Goal: Transaction & Acquisition: Purchase product/service

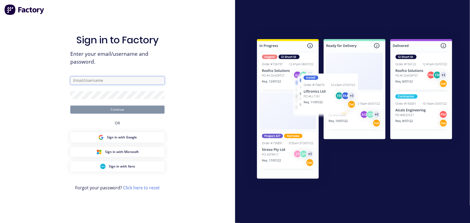
type input "maria@vilno.com.au"
click at [117, 111] on button "Continue" at bounding box center [117, 110] width 94 height 8
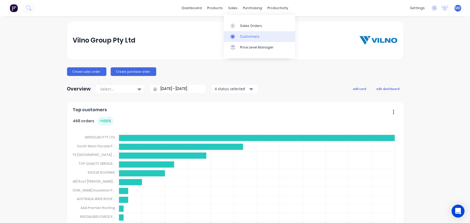
click at [254, 37] on div "Customers" at bounding box center [249, 36] width 19 height 5
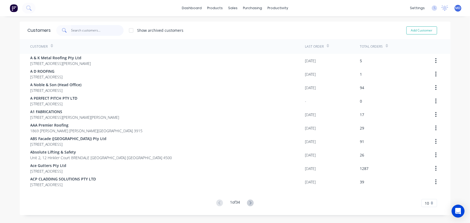
click at [94, 29] on input "text" at bounding box center [97, 30] width 53 height 11
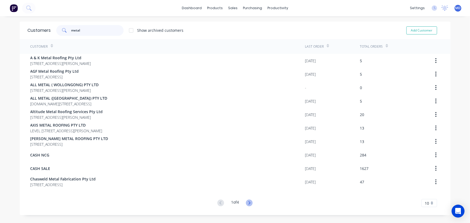
type input "metal"
click at [248, 203] on icon at bounding box center [249, 203] width 7 height 7
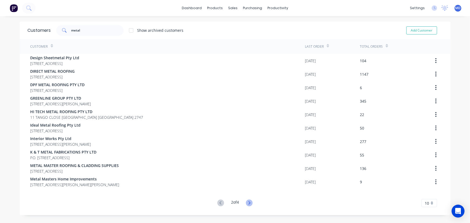
click at [248, 203] on icon at bounding box center [249, 203] width 7 height 7
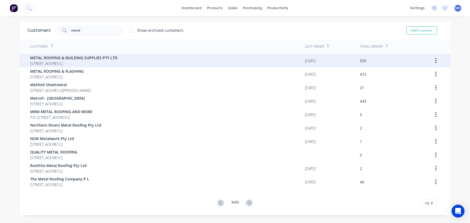
click at [80, 63] on span "PO BOX 6060 WETHERILL PARK New South Wales Australia 2164" at bounding box center [73, 64] width 87 height 6
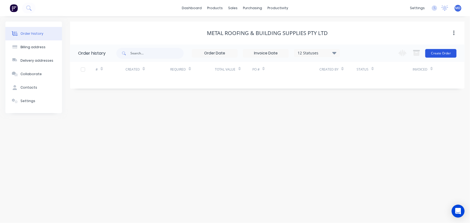
click at [439, 52] on button "Create Order" at bounding box center [441, 53] width 31 height 9
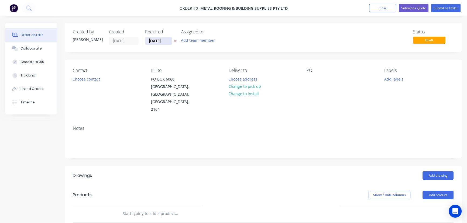
click at [158, 42] on input "[DATE]" at bounding box center [158, 41] width 26 height 8
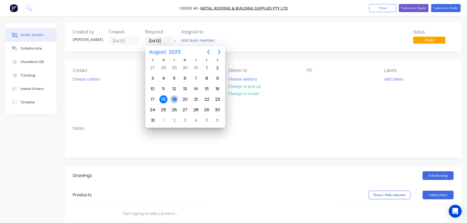
click at [175, 98] on div "19" at bounding box center [174, 99] width 8 height 8
type input "[DATE]"
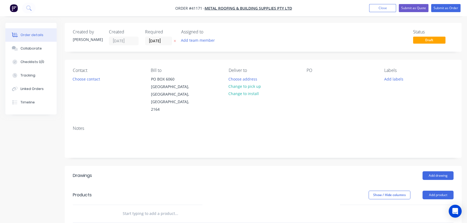
click at [88, 80] on button "Choose contact" at bounding box center [86, 78] width 33 height 7
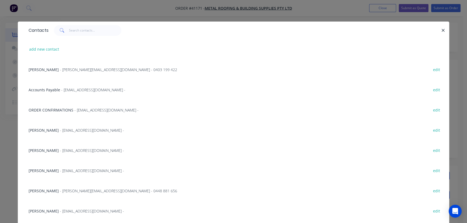
click at [80, 69] on span "- cameron_tabone@mrbsupplies.com - 0403 199 422" at bounding box center [118, 69] width 117 height 5
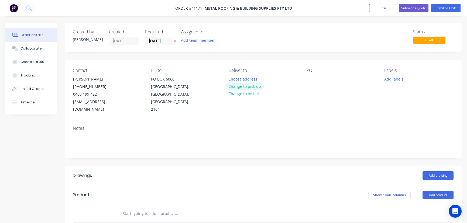
click at [250, 86] on button "Change to pick up" at bounding box center [244, 86] width 38 height 7
click at [311, 79] on div at bounding box center [310, 79] width 9 height 8
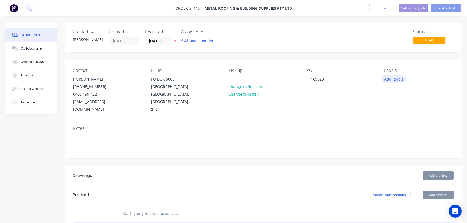
click at [398, 78] on button "Add labels" at bounding box center [393, 78] width 25 height 7
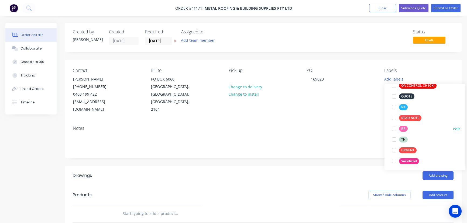
scroll to position [173, 0]
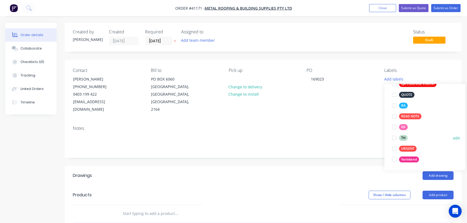
click at [395, 138] on div at bounding box center [393, 138] width 11 height 11
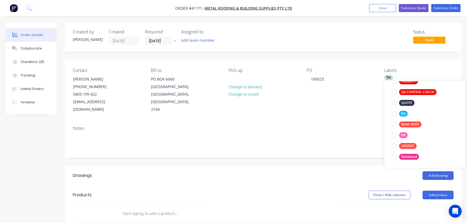
scroll to position [0, 0]
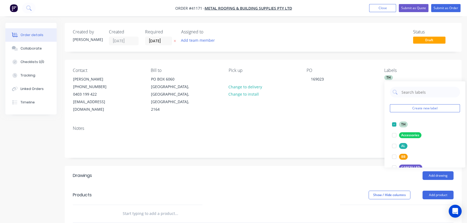
click at [350, 147] on div "Notes" at bounding box center [263, 140] width 397 height 36
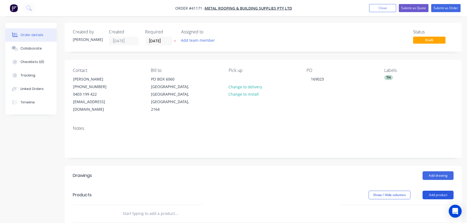
click at [436, 191] on button "Add product" at bounding box center [437, 195] width 31 height 9
click at [429, 205] on div "Product catalogue" at bounding box center [428, 209] width 42 height 8
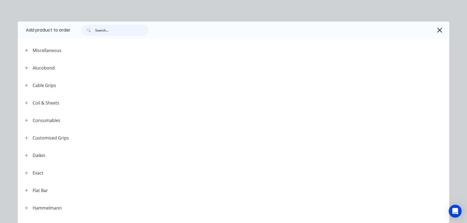
click at [115, 30] on input "text" at bounding box center [121, 30] width 53 height 11
type input "top hat"
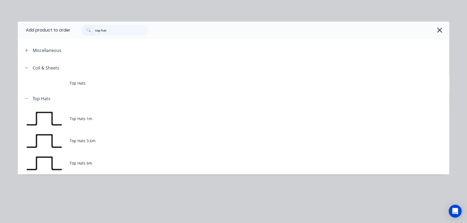
click at [82, 164] on span "Top Hats 6m" at bounding box center [222, 163] width 304 height 6
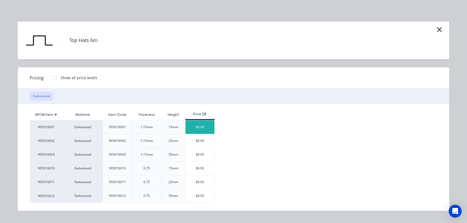
click at [202, 127] on div "$0.00" at bounding box center [199, 127] width 29 height 13
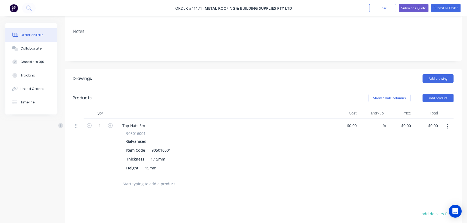
scroll to position [98, 0]
click at [102, 121] on input "1" at bounding box center [100, 125] width 14 height 8
type input "50"
click at [441, 93] on button "Add product" at bounding box center [437, 97] width 31 height 9
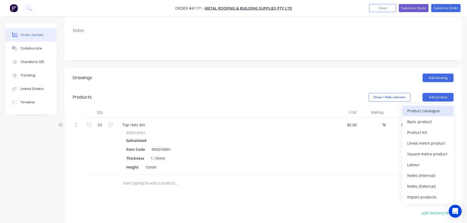
click at [433, 107] on div "Product catalogue" at bounding box center [428, 111] width 42 height 8
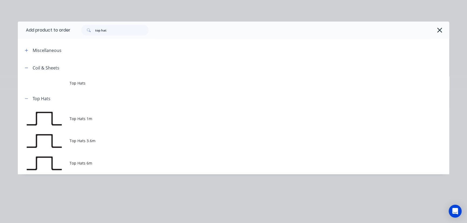
click at [87, 165] on span "Top Hats 6m" at bounding box center [222, 163] width 304 height 6
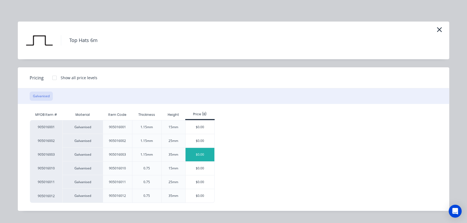
click at [201, 153] on div "$0.00" at bounding box center [199, 154] width 29 height 13
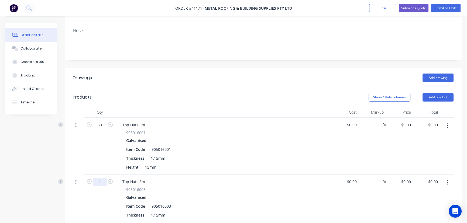
click at [102, 129] on input "1" at bounding box center [100, 125] width 14 height 8
type input "50"
drag, startPoint x: 407, startPoint y: 117, endPoint x: 413, endPoint y: 119, distance: 6.5
click at [407, 121] on input "0" at bounding box center [410, 125] width 6 height 8
type input "$19.75"
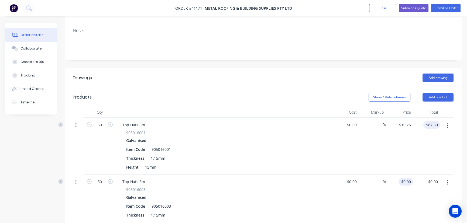
type input "$987.50"
click at [412, 178] on input "0" at bounding box center [407, 182] width 12 height 8
type input "$27.98"
type input "$1,399.00"
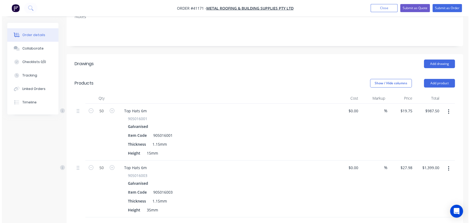
scroll to position [0, 0]
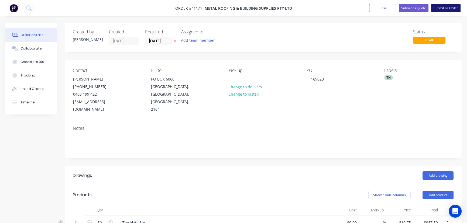
click at [443, 9] on button "Submit as Order" at bounding box center [445, 8] width 29 height 8
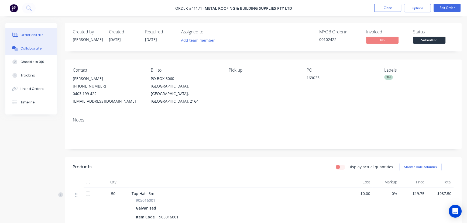
click at [37, 49] on div "Collaborate" at bounding box center [30, 48] width 21 height 5
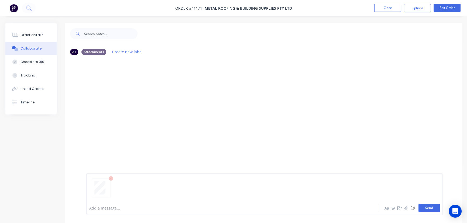
click at [431, 209] on button "Send" at bounding box center [428, 208] width 21 height 8
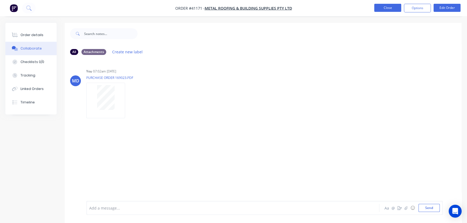
click at [388, 8] on button "Close" at bounding box center [387, 8] width 27 height 8
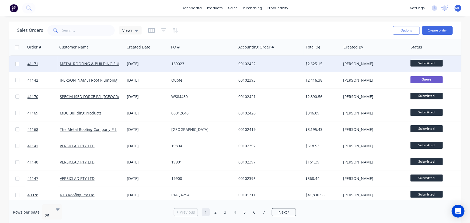
click at [222, 64] on div "169023" at bounding box center [201, 63] width 60 height 5
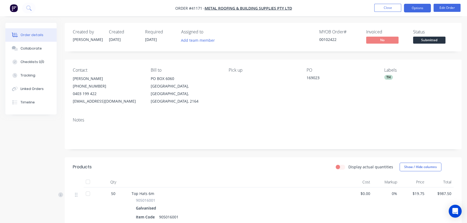
click at [418, 7] on button "Options" at bounding box center [417, 8] width 27 height 9
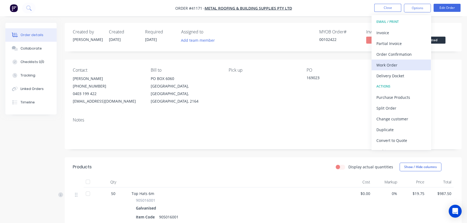
click at [390, 63] on div "Work Order" at bounding box center [401, 65] width 50 height 8
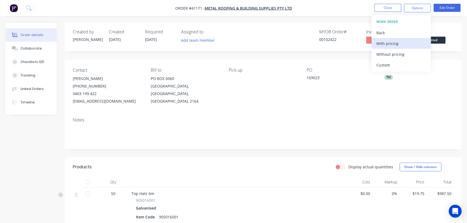
click at [395, 45] on div "With pricing" at bounding box center [401, 44] width 50 height 8
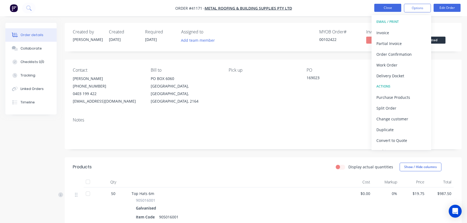
click at [280, 8] on nav "Order #41171 - METAL ROOFING & BUILDING SUPPLIES PTY LTD Close Options EMAIL / …" at bounding box center [233, 8] width 467 height 16
click at [383, 7] on button "Close" at bounding box center [387, 8] width 27 height 8
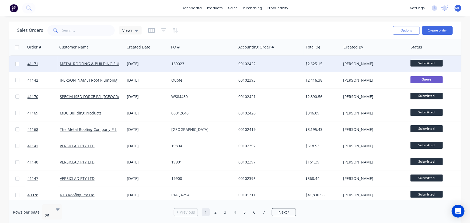
click at [212, 63] on div "169023" at bounding box center [201, 63] width 60 height 5
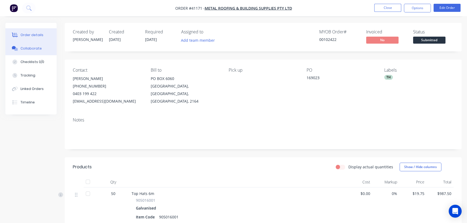
click at [33, 46] on div "Collaborate" at bounding box center [30, 48] width 21 height 5
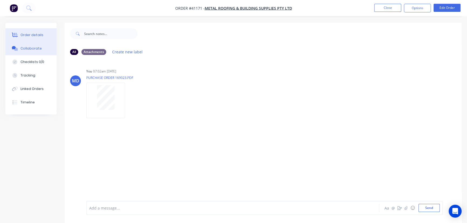
click at [33, 35] on div "Order details" at bounding box center [31, 35] width 23 height 5
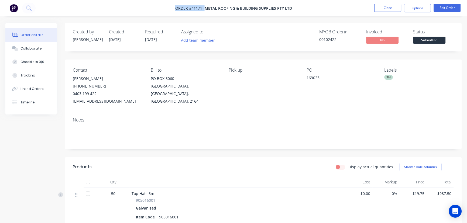
drag, startPoint x: 169, startPoint y: 9, endPoint x: 317, endPoint y: 11, distance: 147.7
click at [302, 8] on nav "Order #41171 - METAL ROOFING & BUILDING SUPPLIES PTY LTD Close Options Edit Ord…" at bounding box center [233, 8] width 467 height 16
click at [417, 6] on button "Options" at bounding box center [417, 8] width 27 height 9
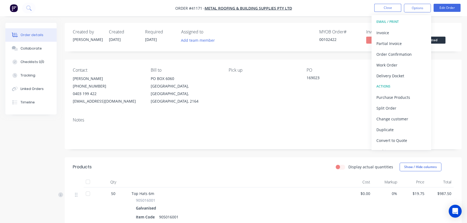
drag, startPoint x: 269, startPoint y: 95, endPoint x: 273, endPoint y: 92, distance: 5.0
click at [269, 95] on div "Pick up" at bounding box center [263, 86] width 69 height 37
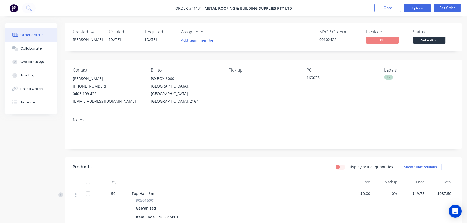
click at [413, 11] on button "Options" at bounding box center [417, 8] width 27 height 9
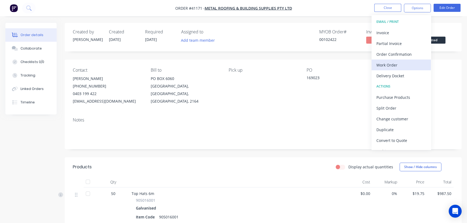
click at [392, 64] on div "Work Order" at bounding box center [401, 65] width 50 height 8
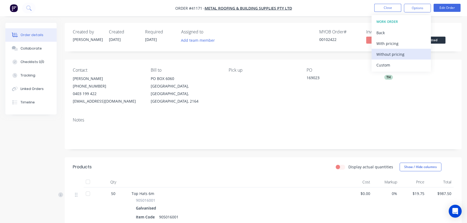
click at [394, 53] on div "Without pricing" at bounding box center [401, 54] width 50 height 8
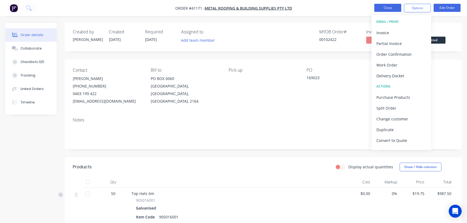
click at [388, 5] on button "Close" at bounding box center [387, 8] width 27 height 8
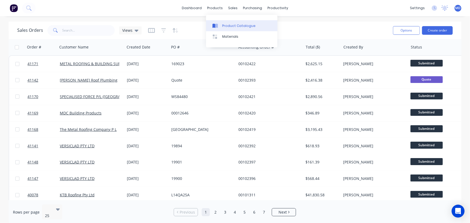
click at [229, 25] on div "Product Catalogue" at bounding box center [238, 25] width 33 height 5
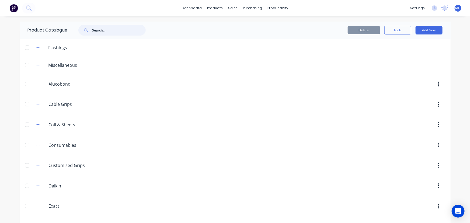
click at [104, 31] on input "text" at bounding box center [118, 30] width 53 height 11
type input "top hat"
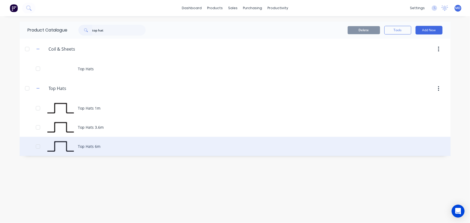
click at [96, 146] on div "Top Hats 6m" at bounding box center [235, 146] width 431 height 19
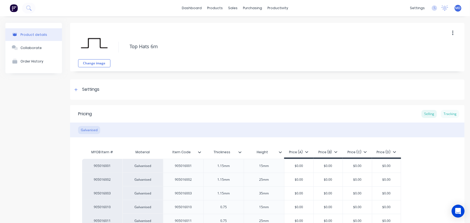
click at [448, 112] on div "Tracking" at bounding box center [450, 114] width 18 height 8
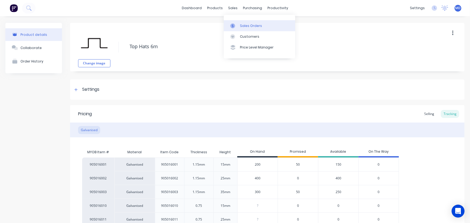
click at [253, 25] on div "Sales Orders" at bounding box center [251, 25] width 22 height 5
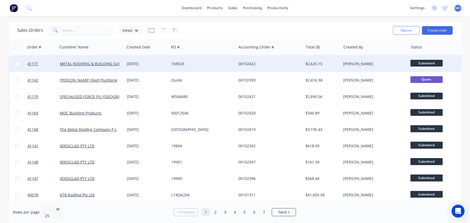
click at [284, 62] on div "00102422" at bounding box center [269, 63] width 60 height 5
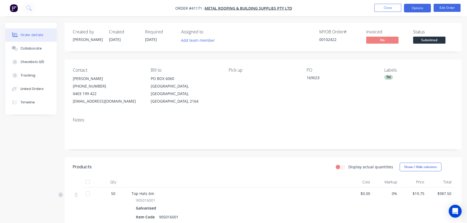
click at [408, 9] on button "Options" at bounding box center [417, 8] width 27 height 9
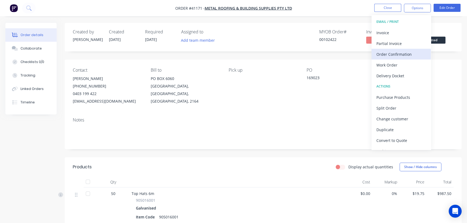
click at [402, 52] on div "Order Confirmation" at bounding box center [401, 54] width 50 height 8
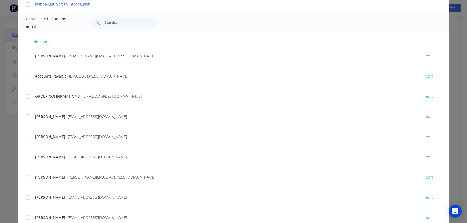
scroll to position [135, 0]
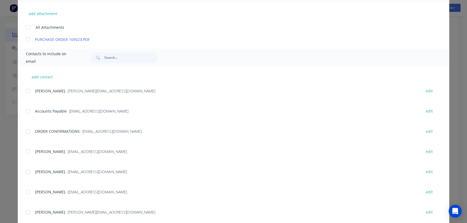
click at [26, 92] on div at bounding box center [28, 91] width 11 height 11
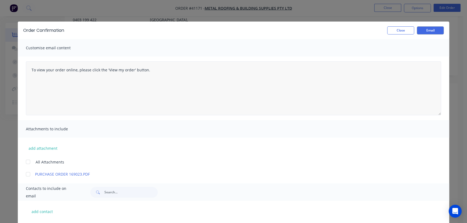
scroll to position [0, 0]
click at [28, 70] on textarea "To view your order online, please click the 'View my order' button." at bounding box center [233, 88] width 415 height 54
drag, startPoint x: 140, startPoint y: 71, endPoint x: 10, endPoint y: 70, distance: 130.5
click at [10, 70] on div "Order Confirmation Close Email Customise email content Available today if you l…" at bounding box center [233, 111] width 467 height 223
type textarea "To view your order online, please click the 'View my order' button."
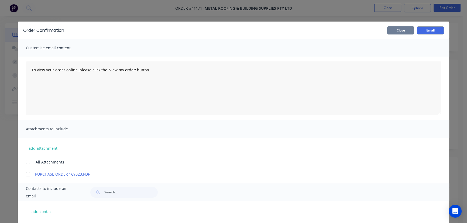
click at [402, 29] on button "Close" at bounding box center [400, 30] width 27 height 8
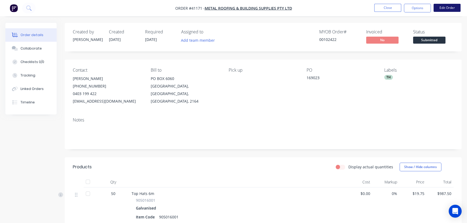
click at [448, 9] on button "Edit Order" at bounding box center [446, 8] width 27 height 8
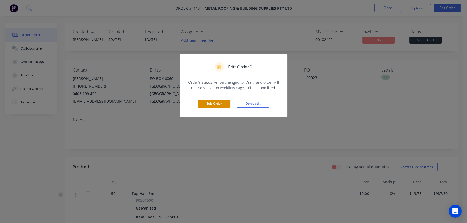
click at [219, 104] on button "Edit Order" at bounding box center [214, 104] width 32 height 8
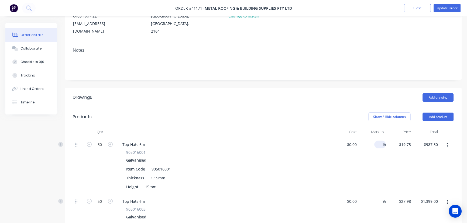
scroll to position [98, 0]
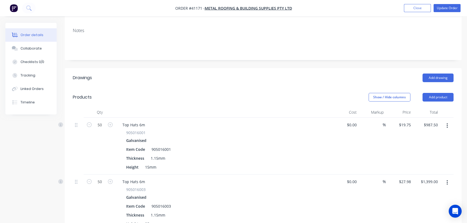
click at [442, 88] on header "Products Show / Hide columns Add product" at bounding box center [263, 97] width 397 height 19
click at [442, 93] on button "Add product" at bounding box center [437, 97] width 31 height 9
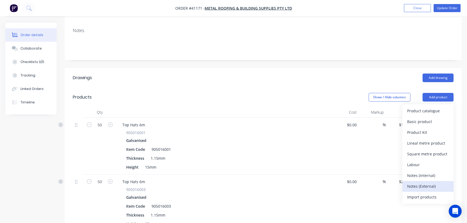
click at [424, 183] on div "Notes (External)" at bounding box center [428, 187] width 42 height 8
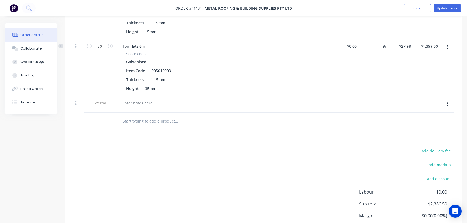
scroll to position [245, 0]
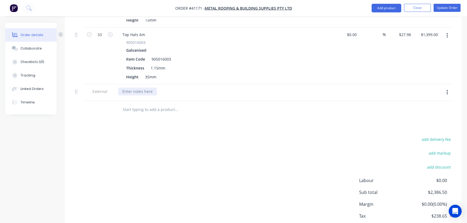
click at [137, 88] on div at bounding box center [137, 92] width 39 height 8
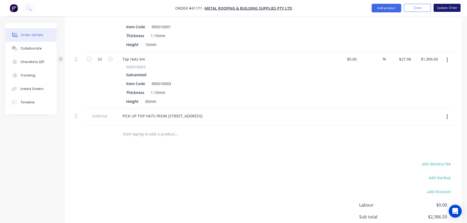
click at [445, 7] on button "Update Order" at bounding box center [446, 8] width 27 height 8
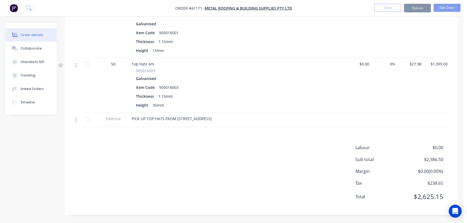
scroll to position [0, 0]
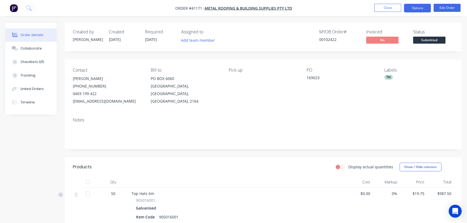
click at [414, 9] on button "Options" at bounding box center [417, 8] width 27 height 9
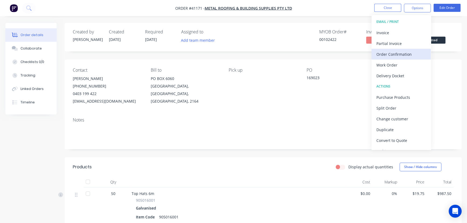
click at [397, 54] on div "Order Confirmation" at bounding box center [401, 54] width 50 height 8
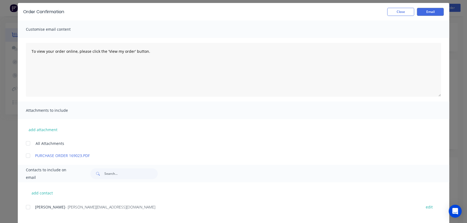
scroll to position [73, 0]
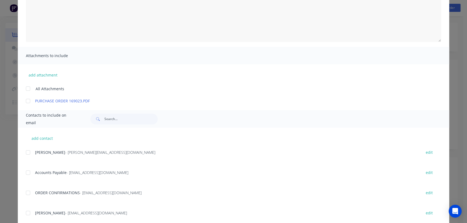
click at [26, 154] on div at bounding box center [28, 152] width 11 height 11
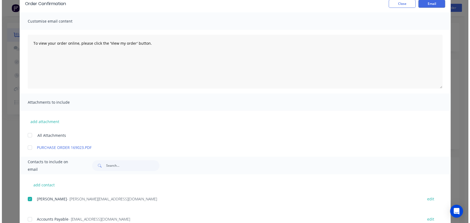
scroll to position [0, 0]
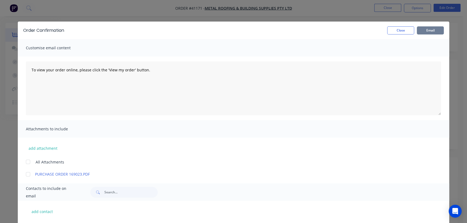
click at [427, 30] on button "Email" at bounding box center [430, 30] width 27 height 8
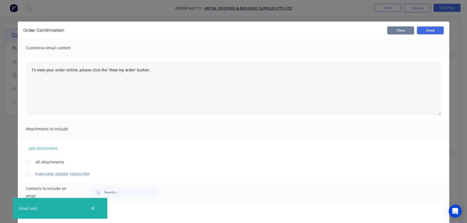
drag, startPoint x: 394, startPoint y: 30, endPoint x: 394, endPoint y: 24, distance: 5.7
click at [394, 30] on button "Close" at bounding box center [400, 30] width 27 height 8
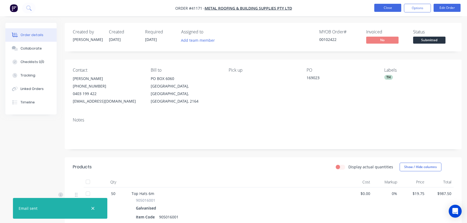
click at [387, 8] on button "Close" at bounding box center [387, 8] width 27 height 8
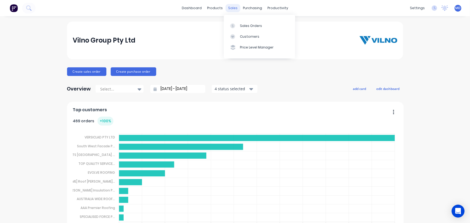
click at [228, 6] on div "sales" at bounding box center [233, 8] width 15 height 8
click at [247, 36] on div "Customers" at bounding box center [249, 36] width 19 height 5
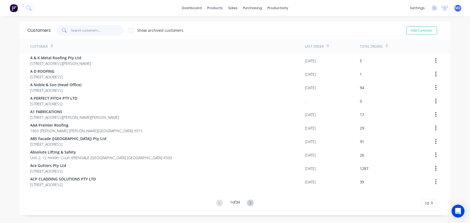
click at [88, 29] on input "text" at bounding box center [97, 30] width 53 height 11
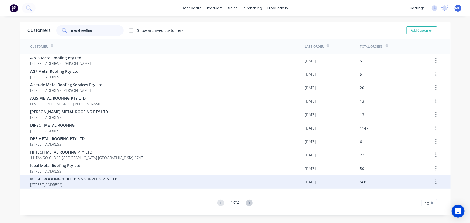
type input "metal roofing"
click at [62, 180] on span "METAL ROOFING & BUILDING SUPPLIES PTY LTD" at bounding box center [73, 179] width 87 height 6
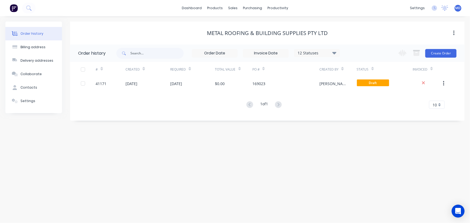
click at [336, 54] on icon at bounding box center [335, 53] width 4 height 6
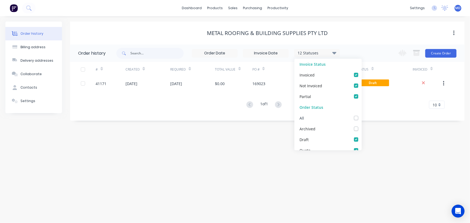
click at [362, 115] on label at bounding box center [362, 115] width 0 height 0
click at [362, 119] on input "checkbox" at bounding box center [364, 117] width 4 height 5
checkbox input "true"
click at [386, 138] on div "Order history Billing address Delivery addresses Collaborate Contacts Settings …" at bounding box center [235, 119] width 470 height 207
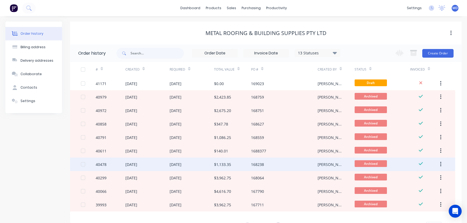
click at [235, 164] on div "$1,133.35" at bounding box center [232, 164] width 37 height 13
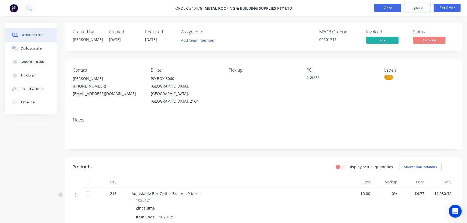
click at [382, 8] on button "Close" at bounding box center [387, 8] width 27 height 8
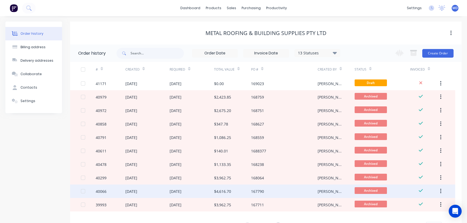
click at [226, 190] on div "$4,616.70" at bounding box center [222, 192] width 17 height 6
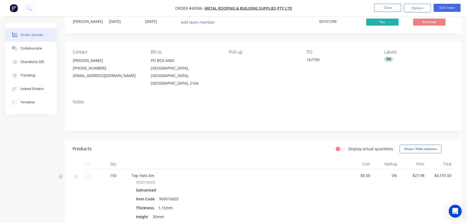
scroll to position [49, 0]
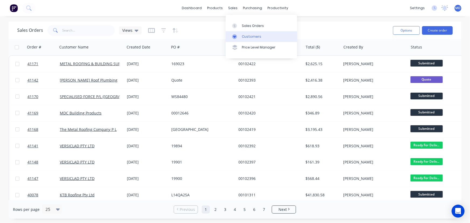
click at [253, 35] on div "Customers" at bounding box center [251, 36] width 19 height 5
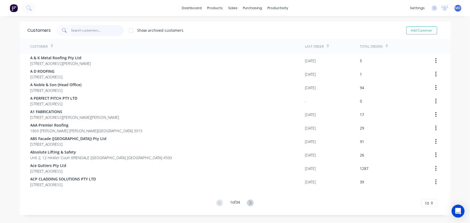
click at [101, 30] on input "text" at bounding box center [97, 30] width 53 height 11
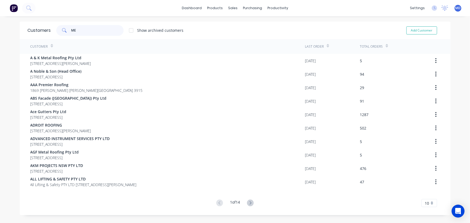
type input "M"
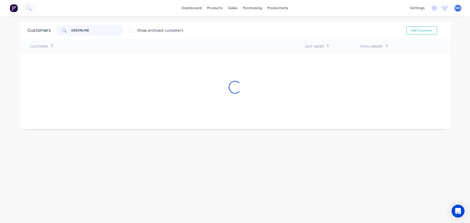
type input "GREENLINE"
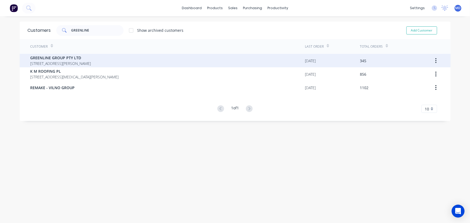
click at [63, 58] on span "GREENLINE GROUP PTY LTD" at bounding box center [60, 58] width 61 height 6
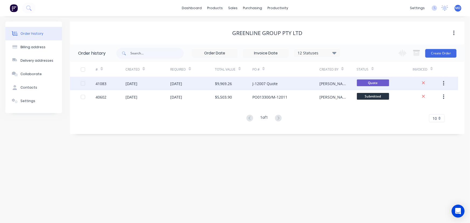
click at [219, 85] on div "$9,969.26" at bounding box center [223, 84] width 17 height 6
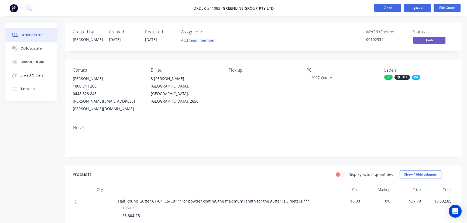
click at [388, 11] on button "Close" at bounding box center [387, 8] width 27 height 8
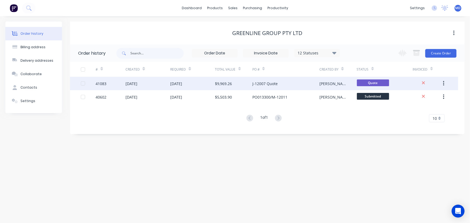
click at [211, 82] on div "[DATE]" at bounding box center [192, 83] width 45 height 13
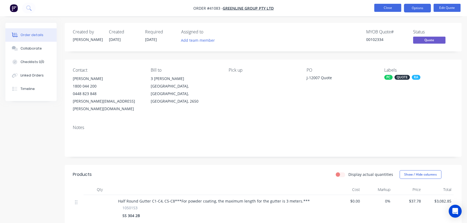
click at [385, 9] on button "Close" at bounding box center [387, 8] width 27 height 8
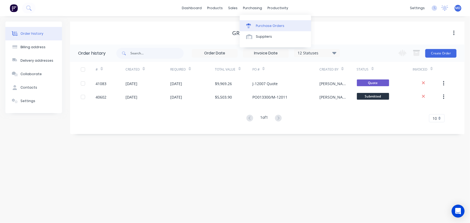
click at [258, 25] on div "Purchase Orders" at bounding box center [270, 25] width 29 height 5
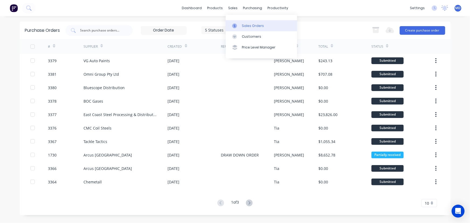
click at [246, 23] on div "Sales Orders" at bounding box center [253, 25] width 22 height 5
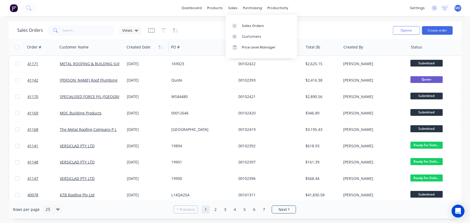
drag, startPoint x: 252, startPoint y: 25, endPoint x: 136, endPoint y: 46, distance: 116.9
click at [251, 26] on div "Sales Orders" at bounding box center [253, 25] width 22 height 5
click at [98, 32] on input "text" at bounding box center [89, 30] width 53 height 11
type input "41126"
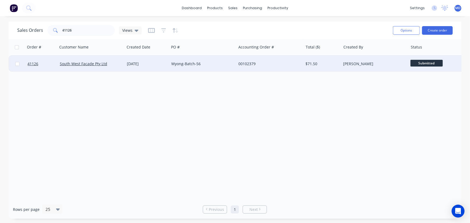
click at [219, 63] on div "Wyong-Batch-56" at bounding box center [201, 63] width 60 height 5
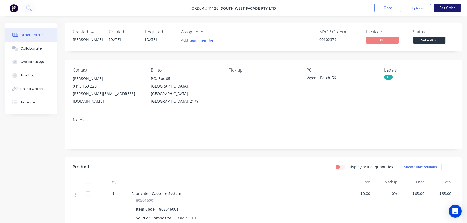
click at [446, 7] on button "Edit Order" at bounding box center [446, 8] width 27 height 8
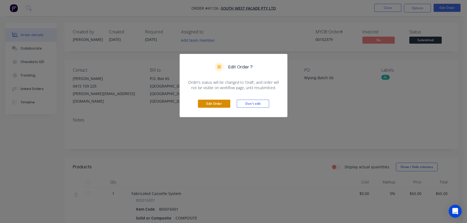
click at [214, 101] on button "Edit Order" at bounding box center [214, 104] width 32 height 8
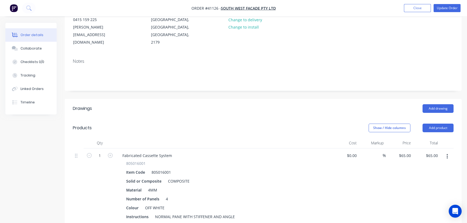
scroll to position [73, 0]
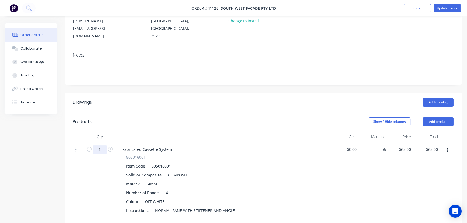
click at [102, 146] on input "1" at bounding box center [100, 150] width 14 height 8
type input "4.6"
type input "$299.00"
click at [164, 198] on div "OFF WHITE" at bounding box center [155, 202] width 24 height 8
drag, startPoint x: 140, startPoint y: 160, endPoint x: 116, endPoint y: 159, distance: 24.3
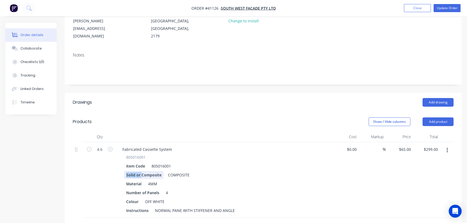
click at [116, 159] on div "Fabricated Cassette System 805016001 Item Code 805016001 Solid or Composite COM…" at bounding box center [224, 180] width 216 height 76
click at [218, 162] on div "Item Code 805016001" at bounding box center [222, 166] width 197 height 8
click at [159, 180] on div "4MM" at bounding box center [152, 184] width 13 height 8
click at [163, 198] on div "OFF WHITE" at bounding box center [155, 202] width 24 height 8
click at [446, 7] on button "Update Order" at bounding box center [446, 8] width 27 height 8
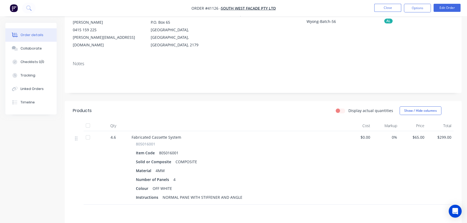
scroll to position [0, 0]
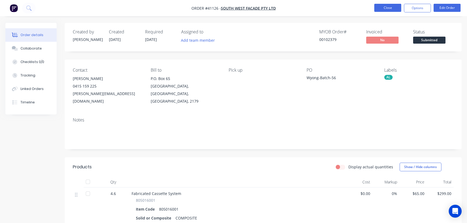
click at [390, 9] on button "Close" at bounding box center [387, 8] width 27 height 8
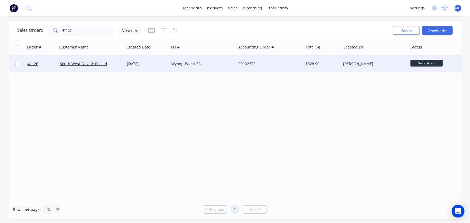
click at [281, 64] on div "00102379" at bounding box center [269, 63] width 60 height 5
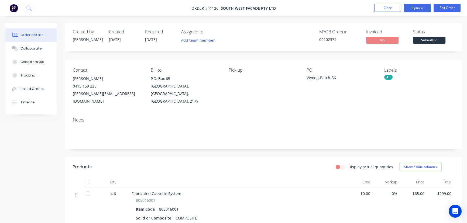
click at [416, 9] on button "Options" at bounding box center [417, 8] width 27 height 9
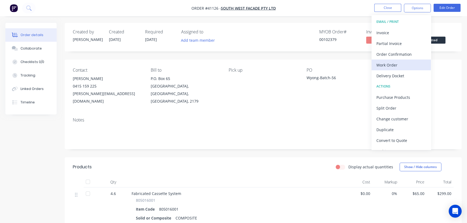
click at [394, 65] on div "Work Order" at bounding box center [401, 65] width 50 height 8
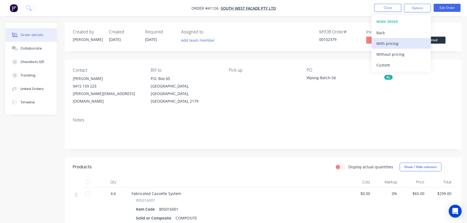
click at [390, 41] on div "With pricing" at bounding box center [401, 44] width 50 height 8
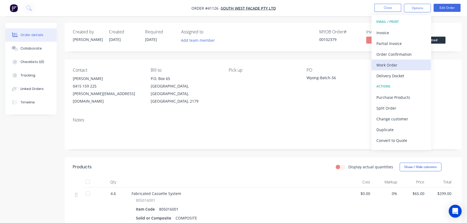
click at [391, 65] on div "Work Order" at bounding box center [401, 65] width 50 height 8
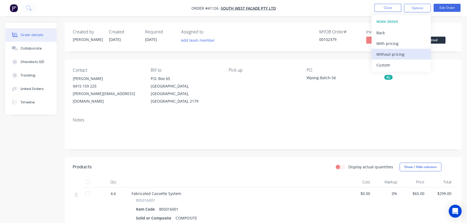
click at [399, 54] on div "Without pricing" at bounding box center [401, 54] width 50 height 8
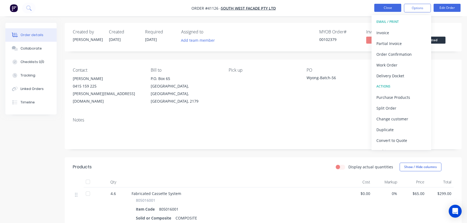
click at [379, 8] on button "Close" at bounding box center [387, 8] width 27 height 8
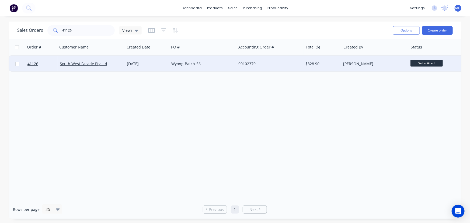
click at [221, 60] on div "Wyong-Batch-56" at bounding box center [202, 64] width 67 height 16
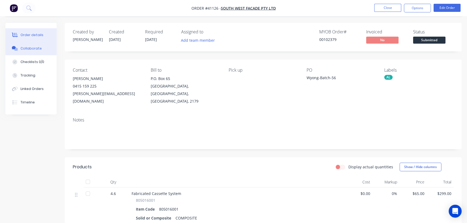
click at [34, 50] on div "Collaborate" at bounding box center [30, 48] width 21 height 5
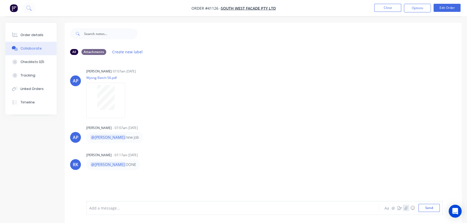
click at [406, 208] on icon "button" at bounding box center [405, 208] width 3 height 4
drag, startPoint x: 426, startPoint y: 210, endPoint x: 380, endPoint y: 173, distance: 59.3
click at [426, 210] on button "Send" at bounding box center [428, 208] width 21 height 8
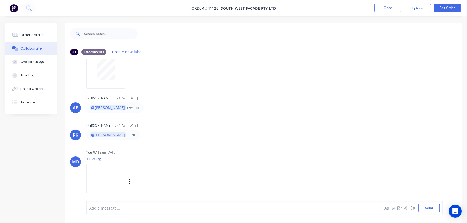
scroll to position [30, 0]
click at [125, 180] on img at bounding box center [105, 181] width 39 height 35
click at [29, 33] on div "Order details" at bounding box center [31, 35] width 23 height 5
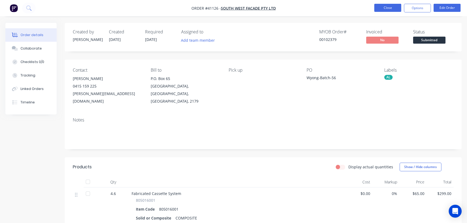
click at [391, 8] on button "Close" at bounding box center [387, 8] width 27 height 8
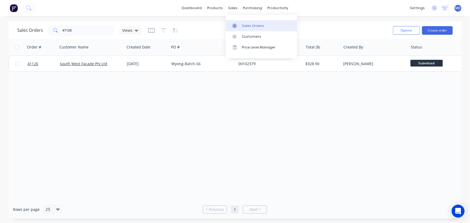
click at [251, 23] on div "Sales Orders" at bounding box center [253, 25] width 22 height 5
click at [0, 30] on html "dashboard products sales purchasing productivity dashboard products Product Cat…" at bounding box center [235, 111] width 470 height 223
type input "41170"
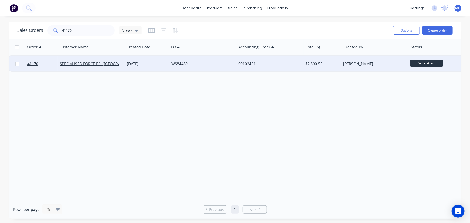
click at [211, 63] on div "WS84480" at bounding box center [201, 63] width 60 height 5
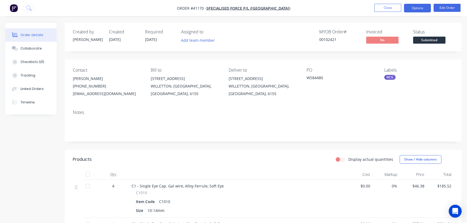
click at [417, 8] on button "Options" at bounding box center [417, 8] width 27 height 9
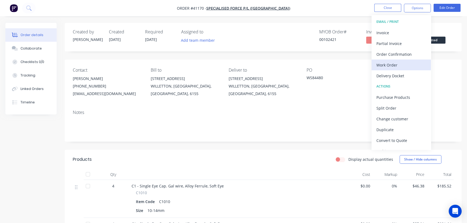
click at [388, 65] on div "Work Order" at bounding box center [401, 65] width 50 height 8
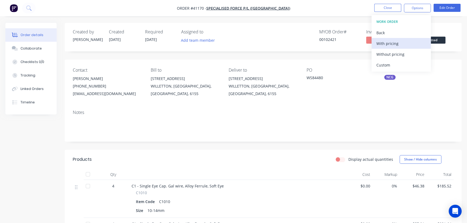
click at [392, 43] on div "With pricing" at bounding box center [401, 44] width 50 height 8
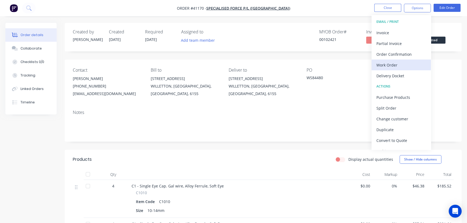
click at [390, 64] on div "Work Order" at bounding box center [401, 65] width 50 height 8
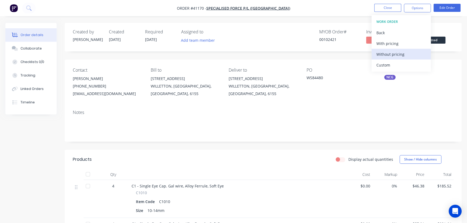
click at [398, 53] on div "Without pricing" at bounding box center [401, 54] width 50 height 8
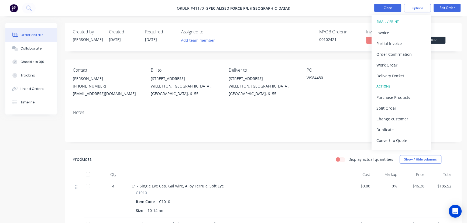
click at [390, 5] on button "Close" at bounding box center [387, 8] width 27 height 8
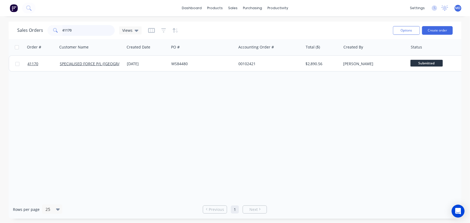
drag, startPoint x: 81, startPoint y: 30, endPoint x: 23, endPoint y: 23, distance: 58.4
click at [19, 24] on div "Sales Orders 41170 Views" at bounding box center [203, 30] width 372 height 13
type input "41166"
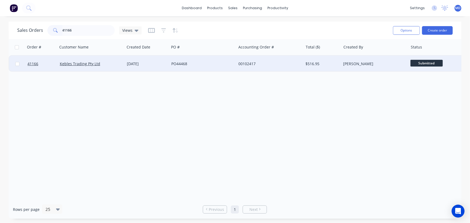
click at [211, 62] on div "PO44468" at bounding box center [201, 63] width 60 height 5
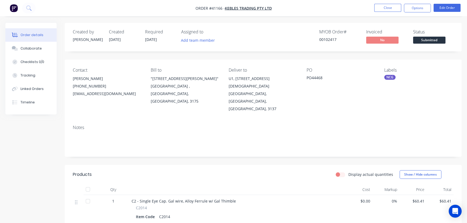
drag, startPoint x: 416, startPoint y: 8, endPoint x: 417, endPoint y: 14, distance: 6.0
click at [416, 8] on button "Options" at bounding box center [417, 8] width 27 height 9
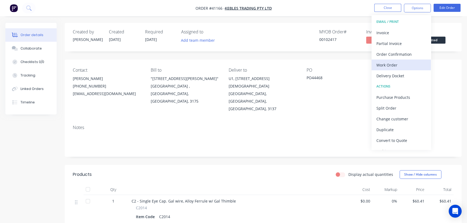
click at [389, 63] on div "Work Order" at bounding box center [401, 65] width 50 height 8
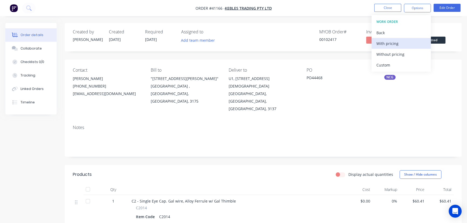
click at [393, 42] on div "With pricing" at bounding box center [401, 44] width 50 height 8
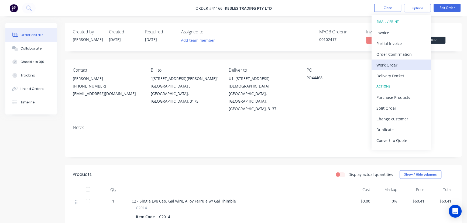
click at [390, 66] on div "Work Order" at bounding box center [401, 65] width 50 height 8
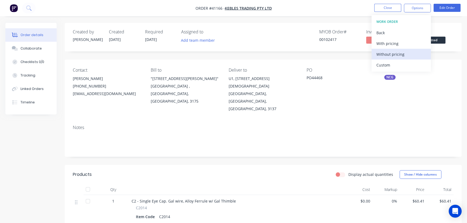
click at [391, 53] on div "Without pricing" at bounding box center [401, 54] width 50 height 8
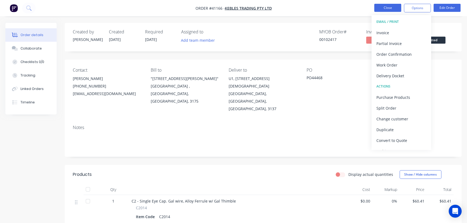
click at [385, 5] on button "Close" at bounding box center [387, 8] width 27 height 8
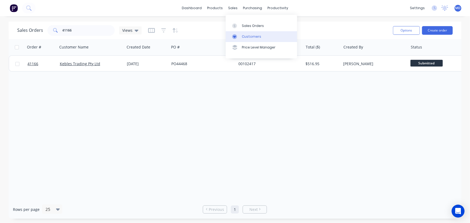
click at [250, 33] on link "Customers" at bounding box center [261, 36] width 71 height 11
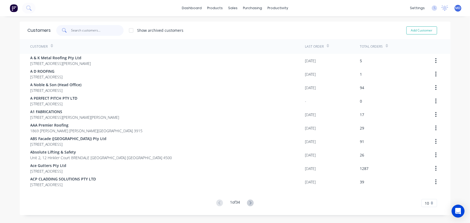
drag, startPoint x: 104, startPoint y: 30, endPoint x: 90, endPoint y: 24, distance: 15.3
click at [101, 30] on input "text" at bounding box center [97, 30] width 53 height 11
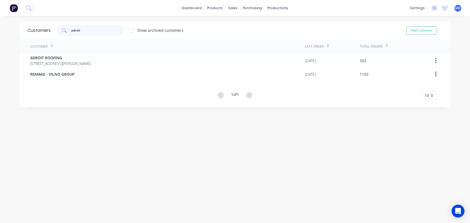
type input "adroit"
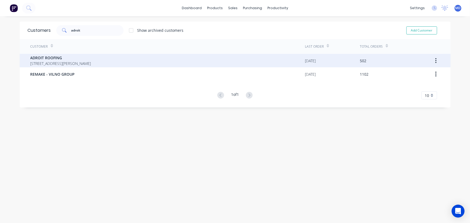
click at [64, 57] on span "ADROIT ROOFING" at bounding box center [60, 58] width 61 height 6
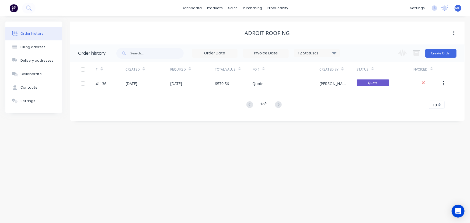
drag, startPoint x: 334, startPoint y: 51, endPoint x: 367, endPoint y: 96, distance: 55.4
click at [334, 51] on icon at bounding box center [335, 53] width 4 height 6
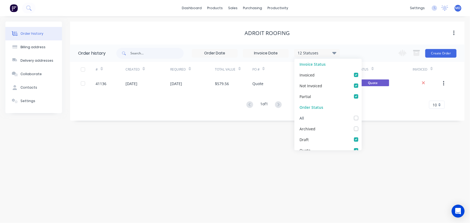
click at [362, 115] on label at bounding box center [362, 115] width 0 height 0
click at [362, 118] on input "checkbox" at bounding box center [364, 117] width 4 height 5
checkbox input "true"
click at [385, 131] on div "Order history Billing address Delivery addresses Collaborate Contacts Settings …" at bounding box center [235, 119] width 470 height 207
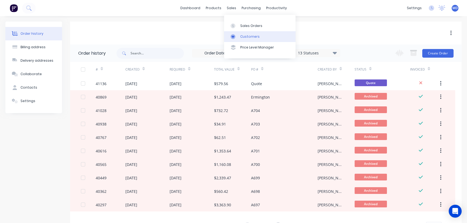
click at [250, 37] on div "Customers" at bounding box center [249, 36] width 19 height 5
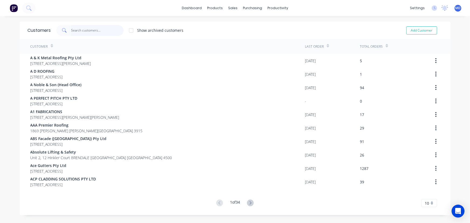
click at [82, 29] on input "text" at bounding box center [97, 30] width 53 height 11
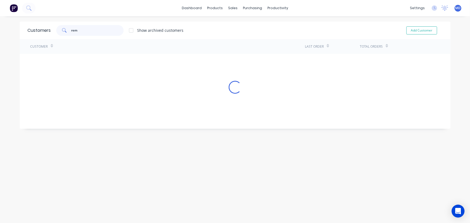
type input "rem"
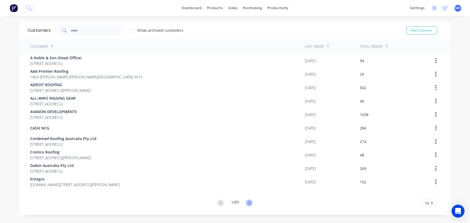
click at [249, 200] on icon at bounding box center [249, 203] width 7 height 7
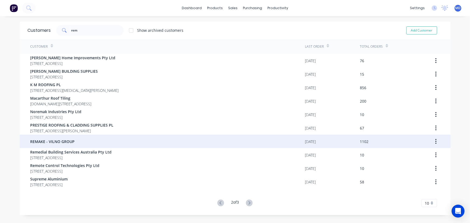
click at [73, 141] on div "REMAKE - VILNO GROUP" at bounding box center [167, 141] width 275 height 13
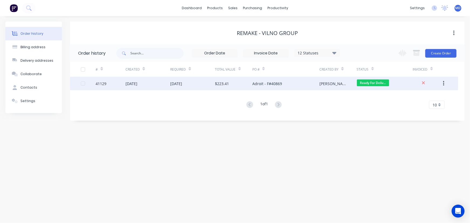
click at [209, 84] on div "[DATE]" at bounding box center [192, 83] width 45 height 13
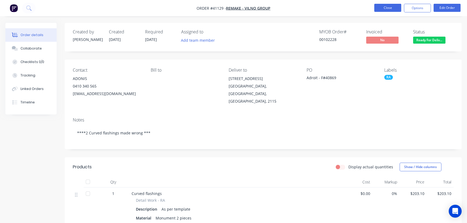
click at [388, 7] on button "Close" at bounding box center [387, 8] width 27 height 8
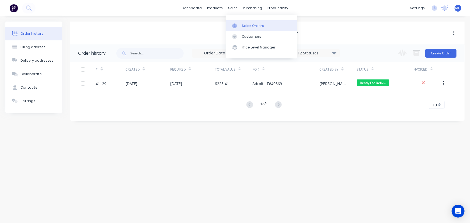
click at [253, 25] on div "Sales Orders" at bounding box center [253, 25] width 22 height 5
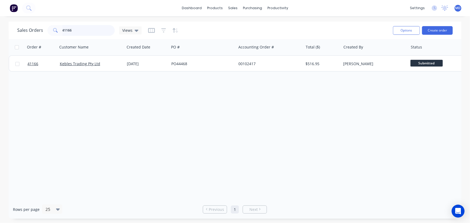
drag, startPoint x: 85, startPoint y: 30, endPoint x: 83, endPoint y: 27, distance: 3.4
click at [84, 27] on input "41166" at bounding box center [89, 30] width 53 height 11
type input "41170"
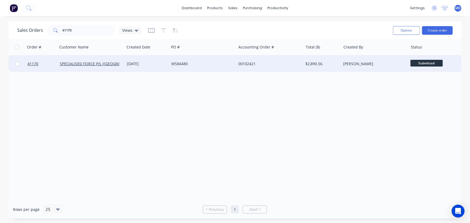
click at [217, 65] on div "WS84480" at bounding box center [201, 63] width 60 height 5
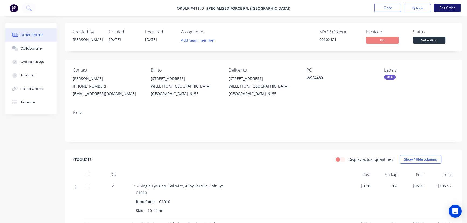
click at [443, 8] on button "Edit Order" at bounding box center [446, 8] width 27 height 8
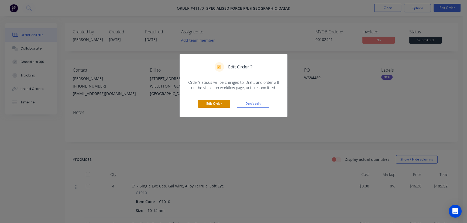
click at [210, 105] on button "Edit Order" at bounding box center [214, 104] width 32 height 8
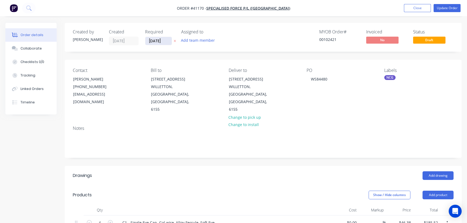
click at [153, 39] on input "20/08/25" at bounding box center [158, 41] width 26 height 8
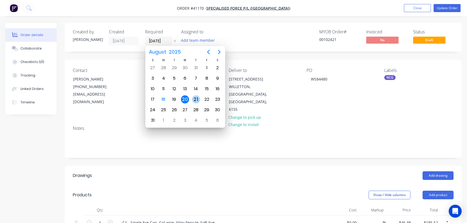
click at [195, 98] on div "21" at bounding box center [196, 99] width 8 height 8
type input "[DATE]"
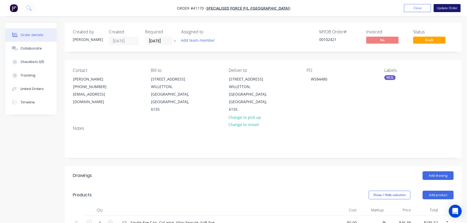
click at [448, 8] on button "Update Order" at bounding box center [446, 8] width 27 height 8
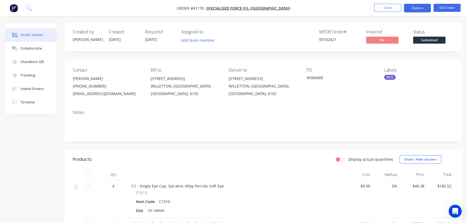
click at [412, 8] on button "Options" at bounding box center [417, 8] width 27 height 9
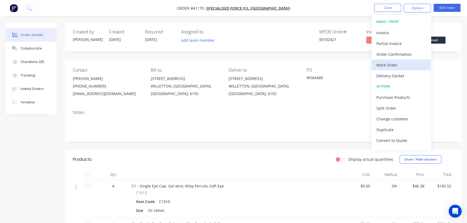
click at [390, 64] on div "Work Order" at bounding box center [401, 65] width 50 height 8
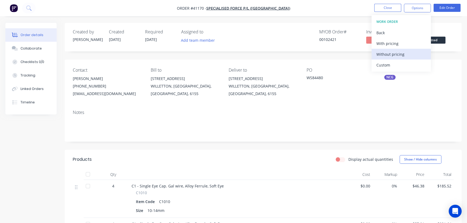
click at [393, 53] on div "Without pricing" at bounding box center [401, 54] width 50 height 8
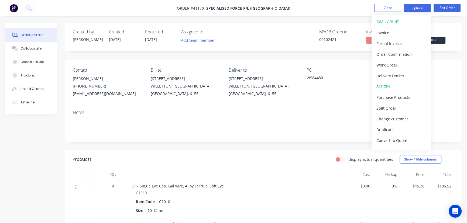
click at [419, 8] on button "Options" at bounding box center [417, 8] width 27 height 9
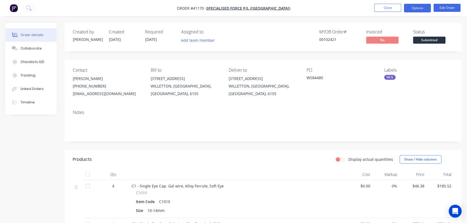
click at [419, 7] on button "Options" at bounding box center [417, 8] width 27 height 9
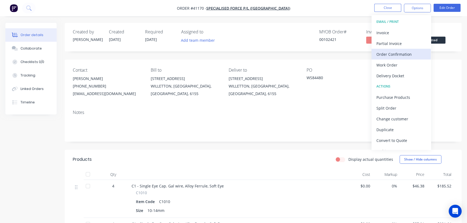
click at [398, 51] on div "Order Confirmation" at bounding box center [401, 54] width 50 height 8
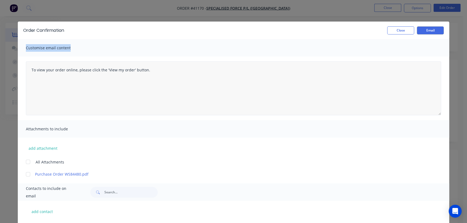
drag, startPoint x: 238, startPoint y: 54, endPoint x: 226, endPoint y: 81, distance: 29.0
click at [225, 85] on div "Order Confirmation Close Email Customise email content To view your order onlin…" at bounding box center [233, 178] width 431 height 312
click at [398, 30] on button "Close" at bounding box center [400, 30] width 27 height 8
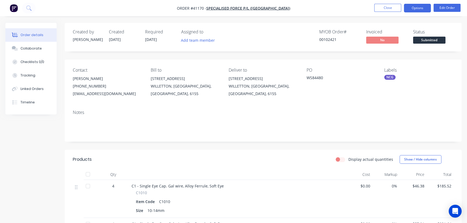
click at [411, 8] on button "Options" at bounding box center [417, 8] width 27 height 9
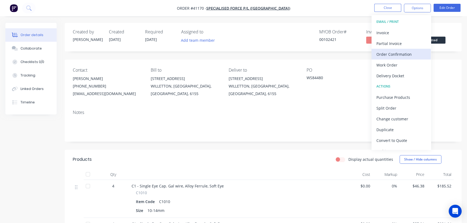
click at [396, 53] on div "Order Confirmation" at bounding box center [401, 54] width 50 height 8
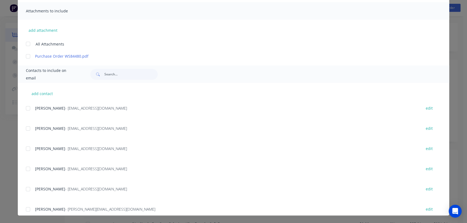
scroll to position [245, 0]
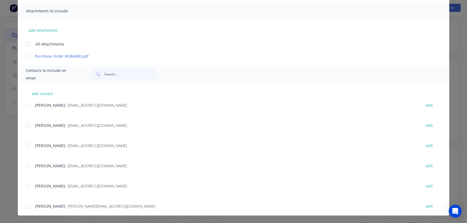
click at [28, 187] on div at bounding box center [28, 186] width 11 height 11
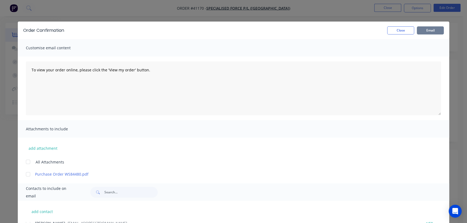
click at [426, 29] on button "Email" at bounding box center [430, 30] width 27 height 8
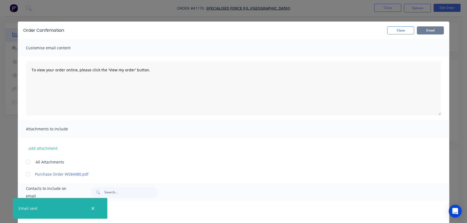
scroll to position [245, 0]
click at [397, 30] on button "Close" at bounding box center [400, 30] width 27 height 8
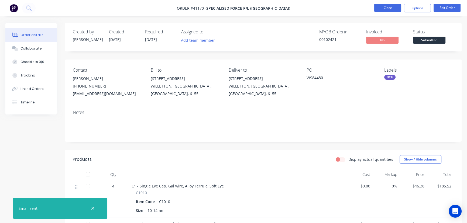
click at [387, 10] on button "Close" at bounding box center [387, 8] width 27 height 8
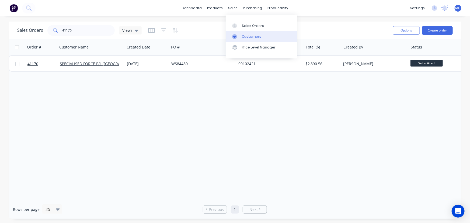
click at [253, 38] on div "Customers" at bounding box center [251, 36] width 19 height 5
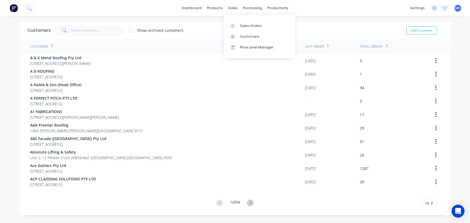
drag, startPoint x: 252, startPoint y: 36, endPoint x: 214, endPoint y: 37, distance: 38.0
click at [252, 36] on div "Customers" at bounding box center [249, 36] width 19 height 5
click at [100, 30] on input "text" at bounding box center [97, 30] width 53 height 11
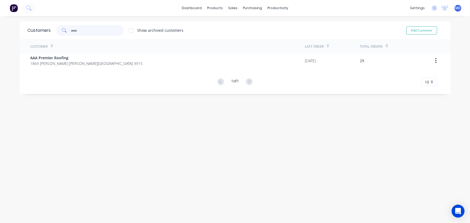
type input "aaa"
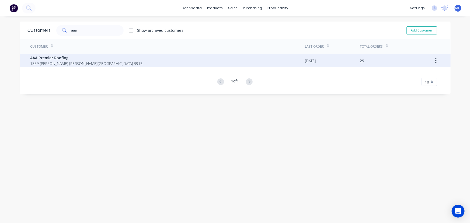
click at [61, 63] on span "1869 [PERSON_NAME] [PERSON_NAME][GEOGRAPHIC_DATA] 3915" at bounding box center [86, 64] width 112 height 6
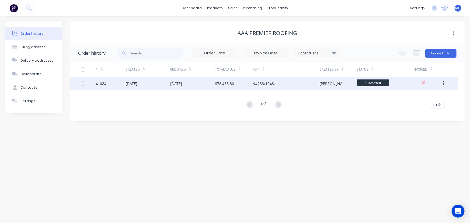
click at [202, 88] on div "27 Aug 2025" at bounding box center [192, 83] width 45 height 13
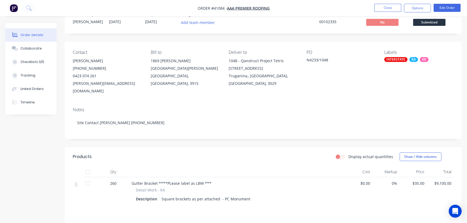
scroll to position [49, 0]
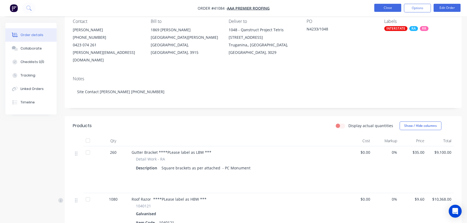
click at [379, 8] on button "Close" at bounding box center [387, 8] width 27 height 8
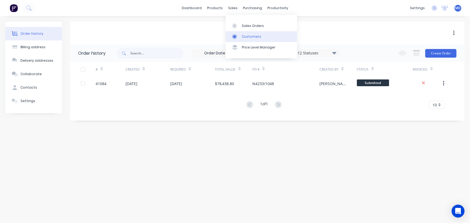
click at [252, 38] on div "Customers" at bounding box center [251, 36] width 19 height 5
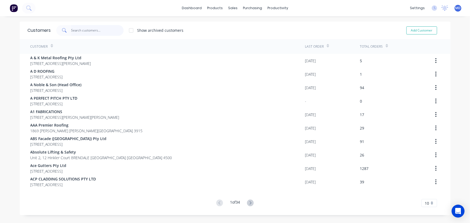
click at [88, 30] on input "text" at bounding box center [97, 30] width 53 height 11
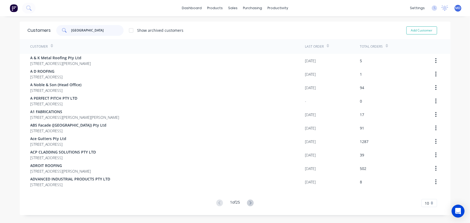
drag, startPoint x: 87, startPoint y: 29, endPoint x: 3, endPoint y: 34, distance: 84.8
click at [3, 34] on div "dashboard products sales purchasing productivity dashboard products Product Cat…" at bounding box center [235, 111] width 470 height 223
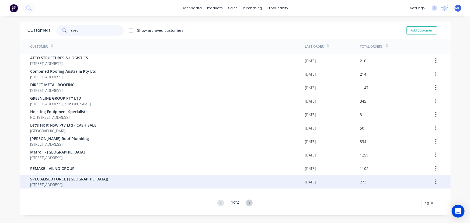
type input "spec"
click at [73, 184] on span "131 WOIDS AVENUE CARLTON New South Wales Australia 2218" at bounding box center [69, 185] width 78 height 6
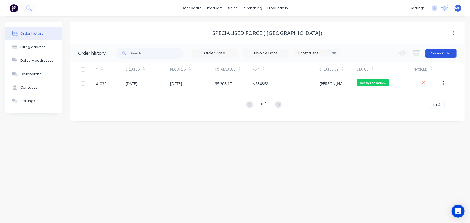
click at [441, 52] on button "Create Order" at bounding box center [441, 53] width 31 height 9
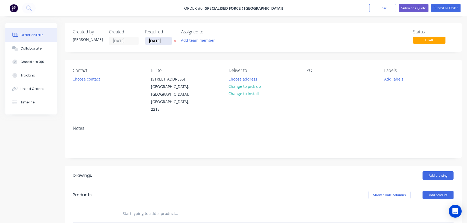
click at [160, 43] on input "[DATE]" at bounding box center [158, 41] width 26 height 8
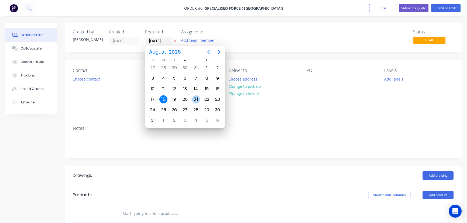
click at [197, 97] on div "21" at bounding box center [196, 99] width 8 height 8
type input "[DATE]"
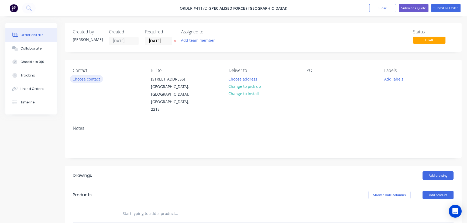
click at [84, 80] on button "Choose contact" at bounding box center [86, 78] width 33 height 7
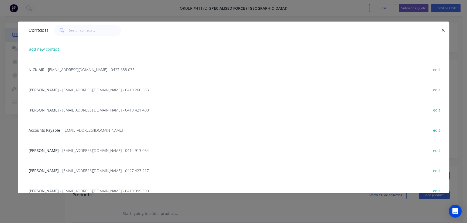
click at [59, 88] on span "GRAHAM SPROUSTER" at bounding box center [44, 89] width 30 height 5
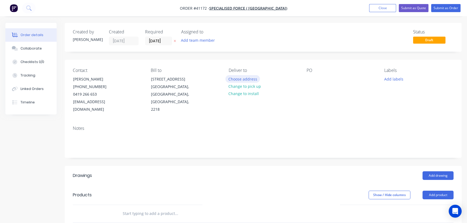
click at [250, 78] on button "Choose address" at bounding box center [242, 78] width 35 height 7
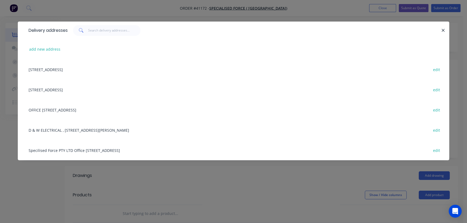
click at [60, 67] on div "131 WOIDS AVENUE, CARLTON, New South Wales, Australia, 2218 edit" at bounding box center [233, 69] width 415 height 20
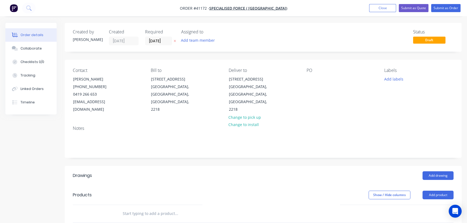
click at [319, 76] on div "PO" at bounding box center [340, 91] width 69 height 46
click at [311, 77] on div at bounding box center [310, 79] width 9 height 8
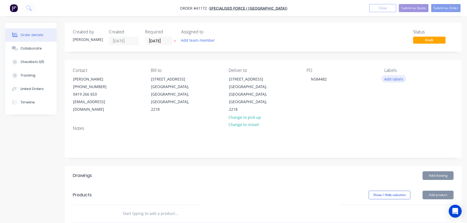
click at [396, 78] on button "Add labels" at bounding box center [393, 78] width 25 height 7
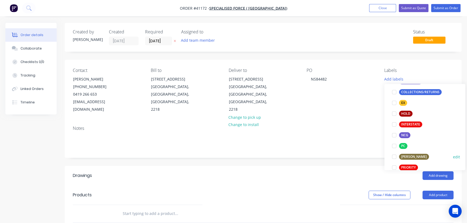
scroll to position [98, 0]
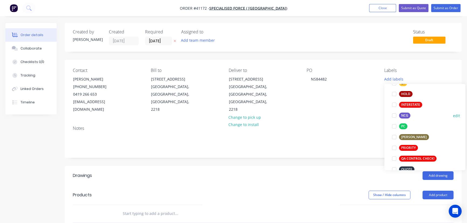
click at [394, 116] on div at bounding box center [393, 115] width 11 height 11
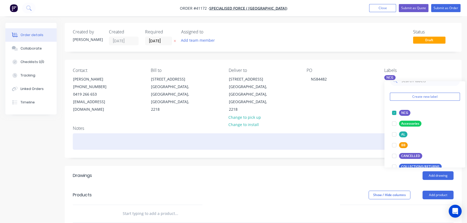
click at [350, 133] on div at bounding box center [263, 141] width 381 height 16
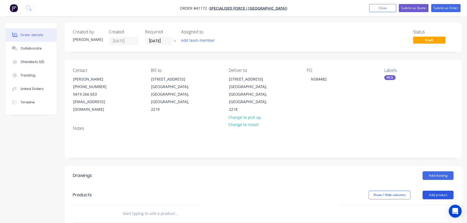
click at [438, 191] on button "Add product" at bounding box center [437, 195] width 31 height 9
click at [425, 205] on div "Product catalogue" at bounding box center [428, 209] width 42 height 8
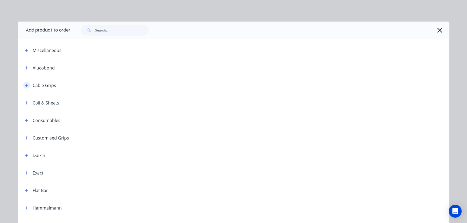
click at [25, 84] on icon "button" at bounding box center [26, 86] width 3 height 4
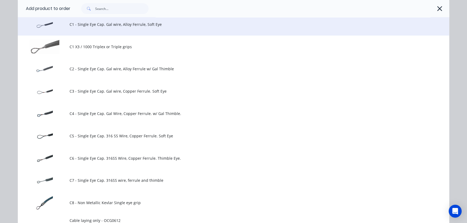
scroll to position [98, 0]
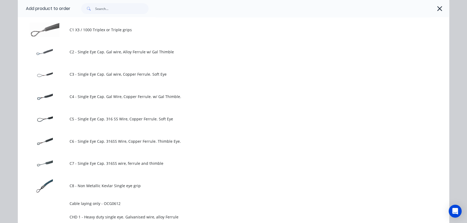
drag, startPoint x: 125, startPoint y: 160, endPoint x: 128, endPoint y: 153, distance: 7.2
click at [126, 159] on td "C7 - Single Eye Cap. 316SS wire, ferrule and thimble" at bounding box center [260, 163] width 380 height 22
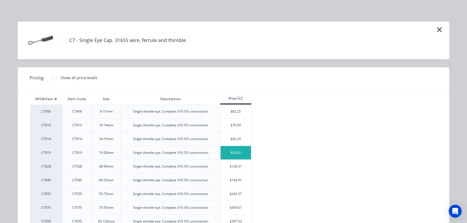
click at [236, 153] on div "$92.02" at bounding box center [236, 152] width 30 height 13
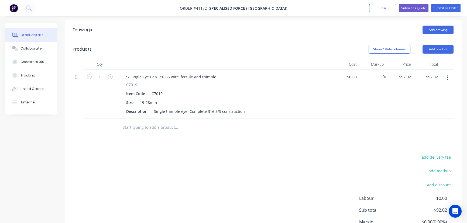
scroll to position [147, 0]
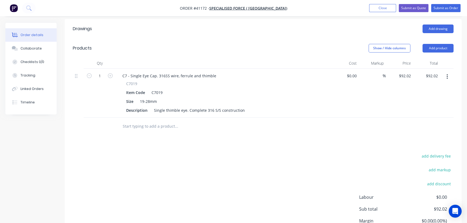
click at [108, 73] on button "button" at bounding box center [110, 76] width 7 height 6
type input "2"
type input "$184.04"
click at [108, 73] on button "button" at bounding box center [110, 76] width 7 height 6
type input "3"
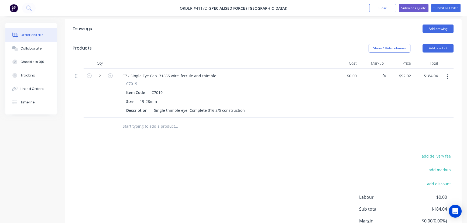
type input "$276.06"
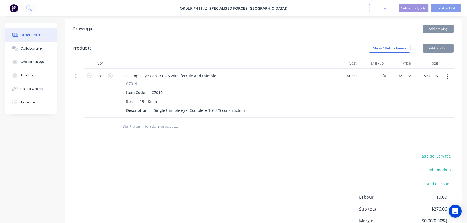
click at [108, 73] on button "button" at bounding box center [110, 76] width 7 height 6
type input "4"
type input "$368.08"
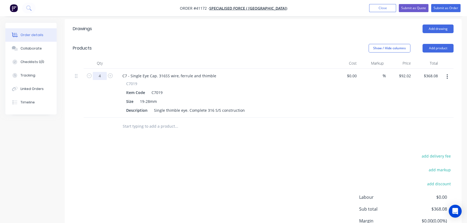
click at [100, 72] on input "4" at bounding box center [100, 76] width 14 height 8
type input "10"
type input "$920.20"
click at [444, 44] on button "Add product" at bounding box center [437, 48] width 31 height 9
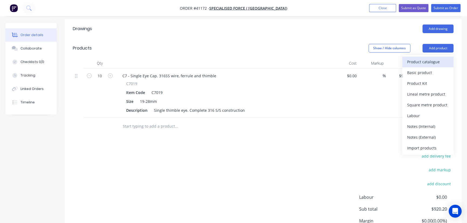
click at [434, 58] on div "Product catalogue" at bounding box center [428, 62] width 42 height 8
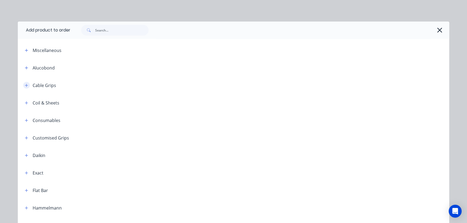
click at [25, 85] on icon "button" at bounding box center [26, 86] width 3 height 4
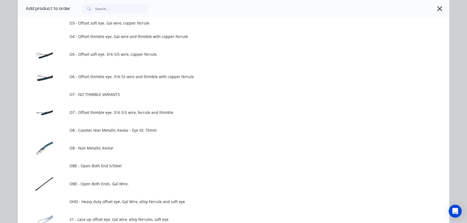
scroll to position [735, 0]
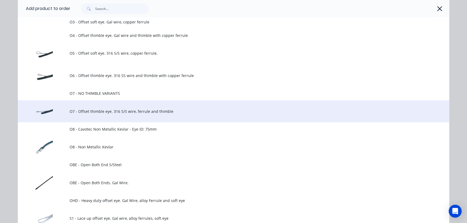
click at [152, 111] on span "O7 - Offset thimble eye. 316 S/S wire, ferrule and thimble" at bounding box center [222, 112] width 304 height 6
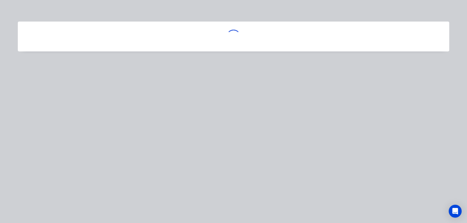
scroll to position [0, 0]
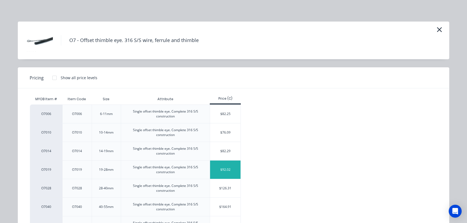
drag, startPoint x: 250, startPoint y: 166, endPoint x: 234, endPoint y: 170, distance: 17.1
click at [250, 166] on div "O7006 O7006 6-11mm Single offset thimble eye. Complete 316 S/S construction $82…" at bounding box center [229, 207] width 399 height 205
click at [231, 170] on div "$92.02" at bounding box center [225, 170] width 30 height 18
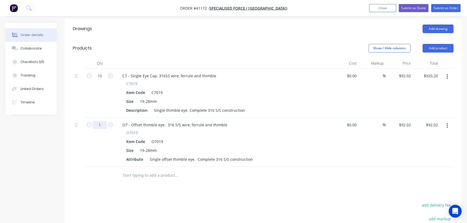
click at [100, 80] on input "1" at bounding box center [100, 76] width 14 height 8
type input "4"
type input "$368.08"
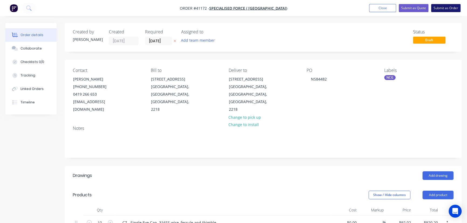
click at [449, 8] on button "Submit as Order" at bounding box center [445, 8] width 29 height 8
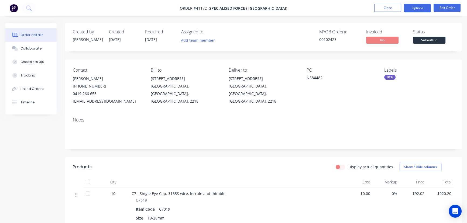
click at [416, 5] on button "Options" at bounding box center [417, 8] width 27 height 9
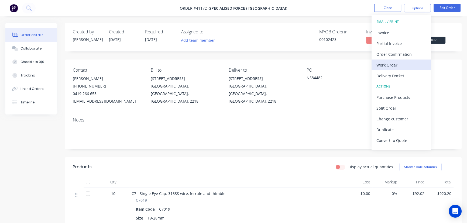
click at [391, 65] on div "Work Order" at bounding box center [401, 65] width 50 height 8
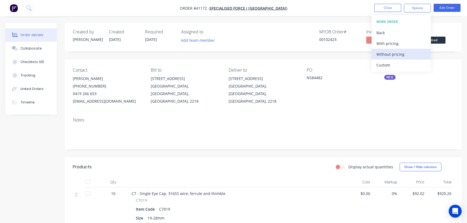
click at [399, 53] on div "Without pricing" at bounding box center [401, 54] width 50 height 8
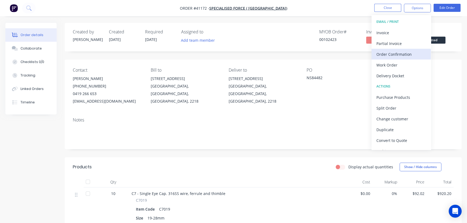
click at [394, 53] on div "Order Confirmation" at bounding box center [401, 54] width 50 height 8
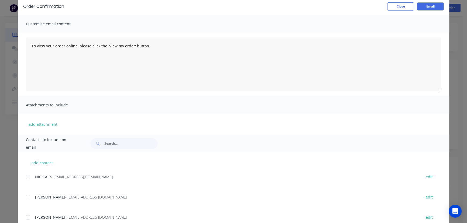
scroll to position [93, 0]
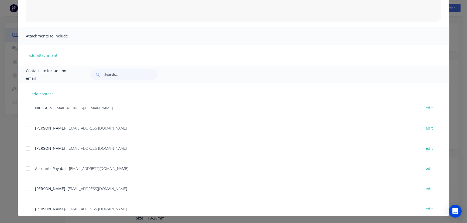
click at [28, 129] on div at bounding box center [28, 128] width 11 height 11
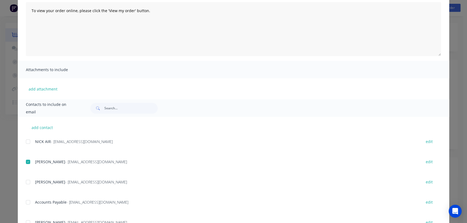
scroll to position [0, 0]
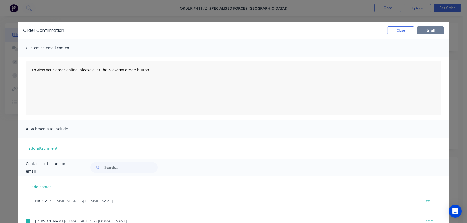
click at [428, 29] on button "Email" at bounding box center [430, 30] width 27 height 8
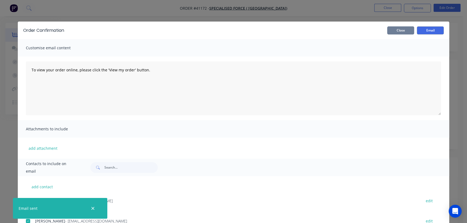
click at [399, 33] on button "Close" at bounding box center [400, 30] width 27 height 8
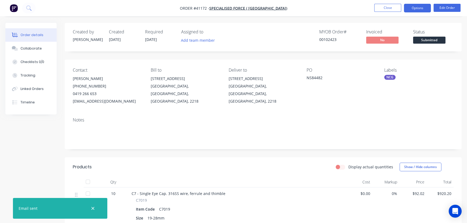
click at [418, 7] on button "Options" at bounding box center [417, 8] width 27 height 9
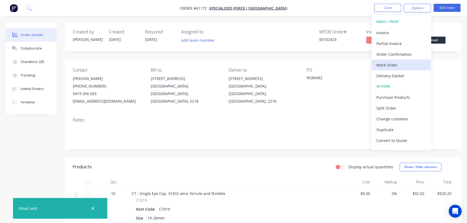
click at [394, 64] on div "Work Order" at bounding box center [401, 65] width 50 height 8
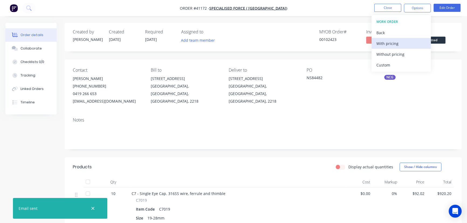
click at [391, 43] on div "With pricing" at bounding box center [401, 44] width 50 height 8
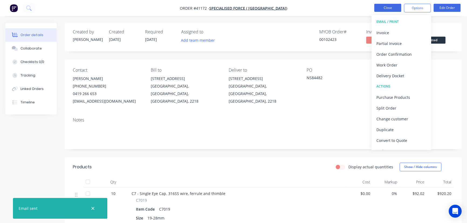
click at [386, 9] on button "Close" at bounding box center [387, 8] width 27 height 8
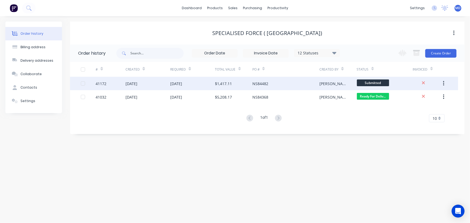
click at [227, 84] on div "$1,417.11" at bounding box center [223, 84] width 17 height 6
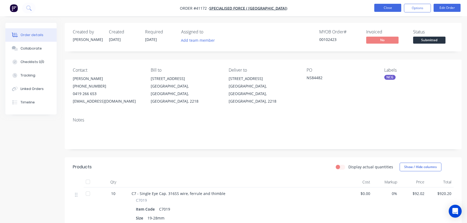
click at [392, 5] on button "Close" at bounding box center [387, 8] width 27 height 8
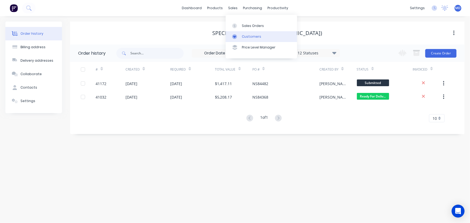
click at [251, 37] on div "Customers" at bounding box center [251, 36] width 19 height 5
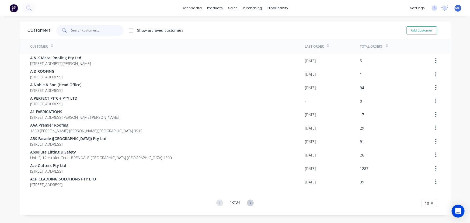
click at [94, 30] on input "text" at bounding box center [97, 30] width 53 height 11
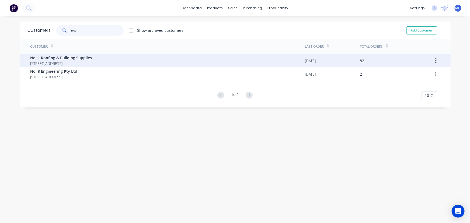
type input "no:"
click at [68, 57] on span "No: 1 Roofing & Building Supplies" at bounding box center [61, 58] width 62 height 6
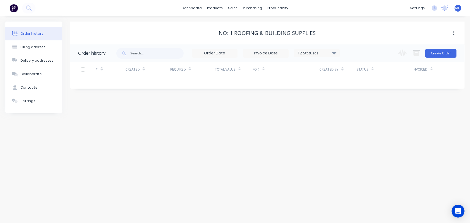
click at [335, 52] on icon at bounding box center [335, 53] width 4 height 2
click at [362, 115] on label at bounding box center [362, 115] width 0 height 0
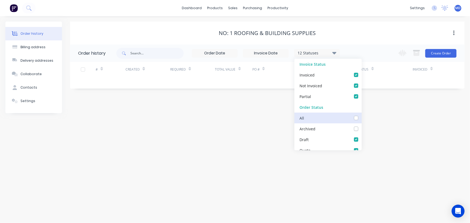
click at [362, 118] on input "checkbox" at bounding box center [364, 117] width 4 height 5
checkbox input "true"
click at [391, 125] on div "Order history Billing address Delivery addresses Collaborate Contacts Settings …" at bounding box center [235, 119] width 470 height 207
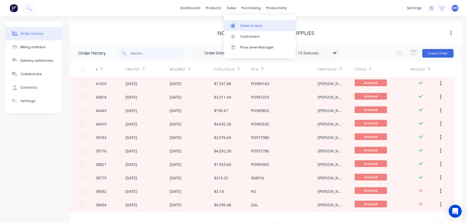
click at [250, 24] on div "Sales Orders" at bounding box center [251, 25] width 22 height 5
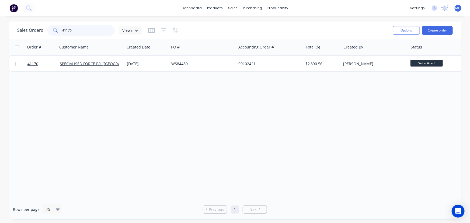
click at [84, 29] on input "41170" at bounding box center [89, 30] width 53 height 11
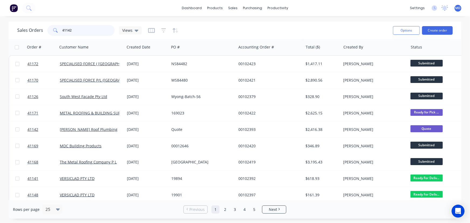
type input "41142"
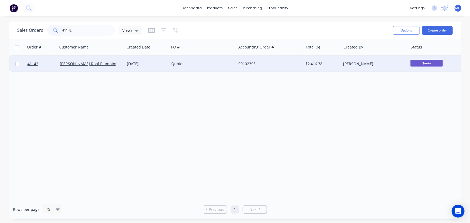
click at [210, 65] on div "Quote" at bounding box center [201, 63] width 60 height 5
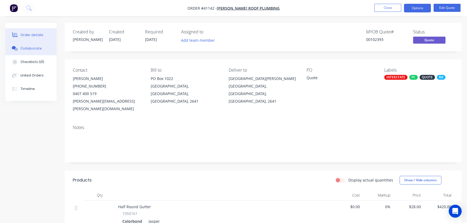
click at [34, 46] on button "Collaborate" at bounding box center [30, 48] width 51 height 13
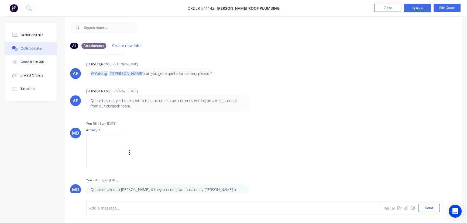
scroll to position [8, 0]
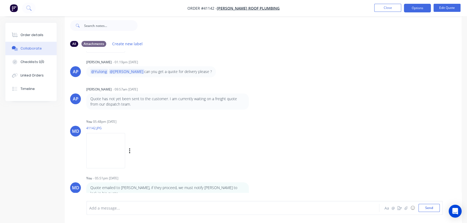
click at [113, 147] on img at bounding box center [105, 150] width 39 height 35
click at [32, 35] on div "Order details" at bounding box center [31, 35] width 23 height 5
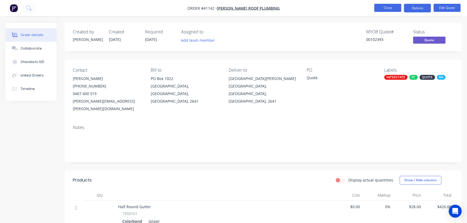
click at [386, 8] on button "Close" at bounding box center [387, 8] width 27 height 8
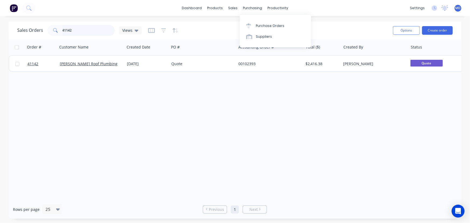
drag, startPoint x: 98, startPoint y: 31, endPoint x: 93, endPoint y: 29, distance: 5.3
click at [93, 29] on input "41142" at bounding box center [89, 30] width 53 height 11
type input "40078"
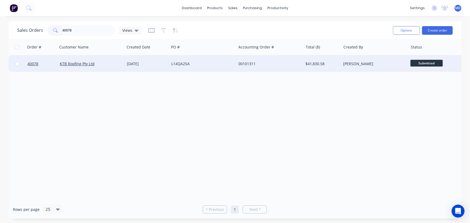
click at [215, 64] on div "L14QA25A" at bounding box center [201, 63] width 60 height 5
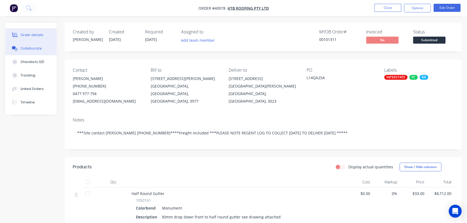
click at [32, 49] on div "Collaborate" at bounding box center [30, 48] width 21 height 5
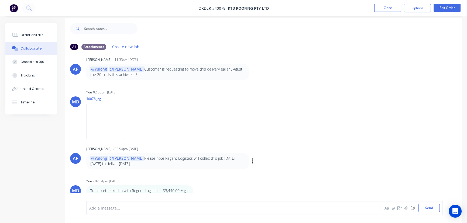
scroll to position [8, 0]
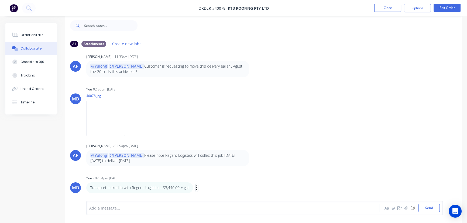
click at [196, 186] on icon "button" at bounding box center [197, 188] width 2 height 6
click at [205, 187] on button "Delete" at bounding box center [216, 187] width 34 height 9
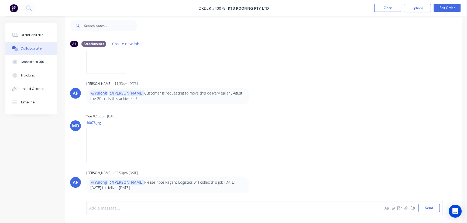
click at [93, 208] on div at bounding box center [221, 208] width 263 height 6
click at [253, 184] on icon "button" at bounding box center [252, 185] width 1 height 5
click at [265, 187] on button "Delete" at bounding box center [272, 187] width 34 height 9
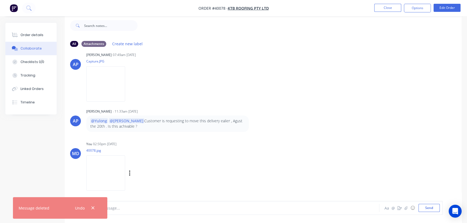
drag, startPoint x: 92, startPoint y: 208, endPoint x: 125, endPoint y: 188, distance: 38.2
click at [92, 208] on icon "button" at bounding box center [93, 208] width 4 height 5
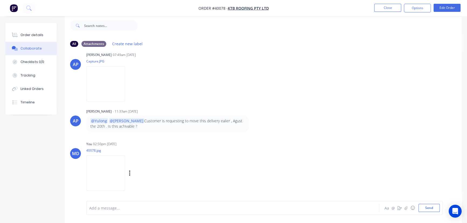
click at [109, 170] on img at bounding box center [105, 173] width 39 height 35
click at [407, 209] on icon "button" at bounding box center [405, 208] width 3 height 4
click at [429, 208] on button "Send" at bounding box center [428, 208] width 21 height 8
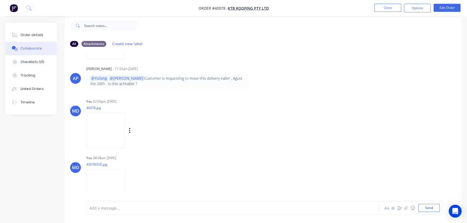
scroll to position [515, 0]
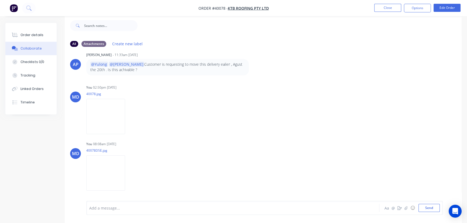
click at [134, 208] on div at bounding box center [221, 208] width 263 height 6
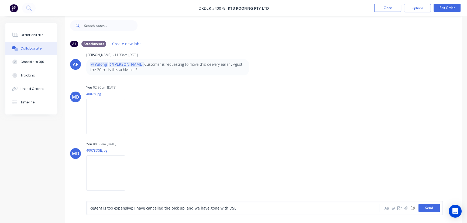
click at [429, 207] on button "Send" at bounding box center [428, 208] width 21 height 8
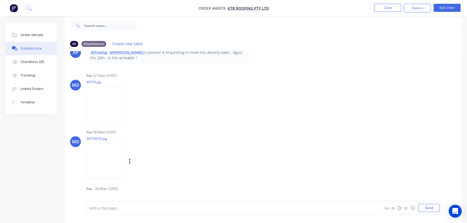
scroll to position [538, 0]
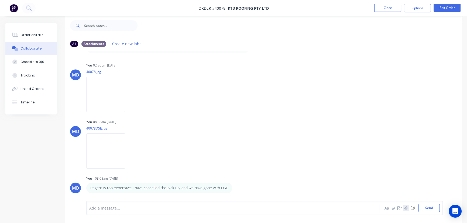
click at [407, 209] on icon "button" at bounding box center [405, 208] width 3 height 4
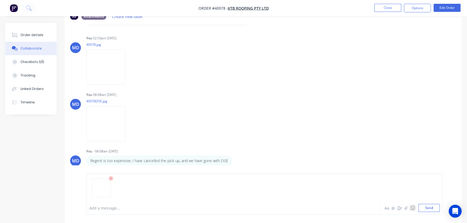
click at [434, 208] on button "Send" at bounding box center [428, 208] width 21 height 8
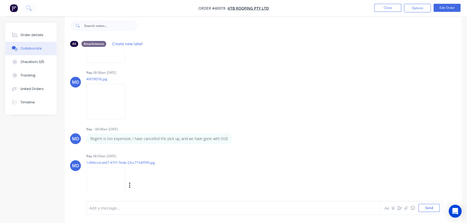
scroll to position [599, 0]
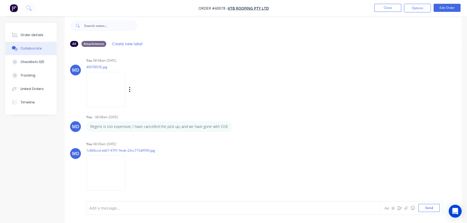
click at [109, 95] on img at bounding box center [105, 89] width 39 height 35
click at [97, 168] on img at bounding box center [105, 173] width 39 height 35
click at [130, 172] on icon "button" at bounding box center [130, 173] width 2 height 6
click at [146, 185] on button "Delete" at bounding box center [165, 186] width 61 height 12
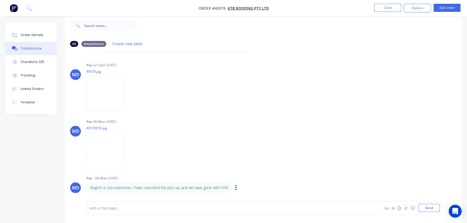
scroll to position [538, 0]
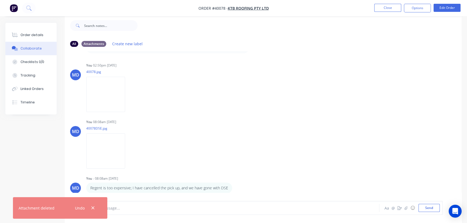
click at [95, 206] on button "button" at bounding box center [93, 208] width 7 height 7
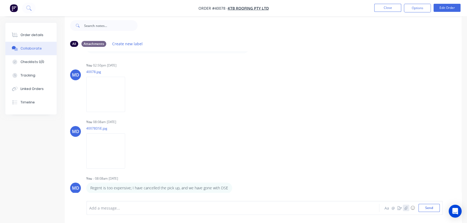
click at [405, 209] on icon "button" at bounding box center [405, 208] width 3 height 4
click at [131, 150] on div "Labels Download Delete" at bounding box center [157, 151] width 61 height 8
click at [130, 151] on icon "button" at bounding box center [129, 151] width 1 height 5
click at [153, 177] on button "Delete" at bounding box center [165, 177] width 61 height 12
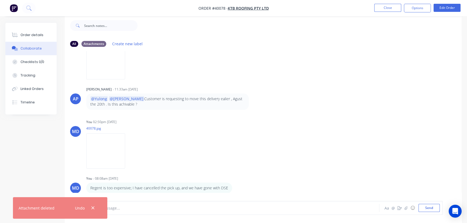
click at [96, 207] on div "Undo" at bounding box center [84, 208] width 35 height 14
click at [111, 146] on img at bounding box center [105, 150] width 39 height 35
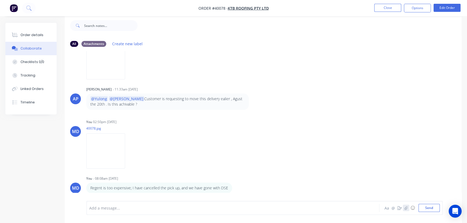
click at [406, 208] on icon "button" at bounding box center [405, 208] width 3 height 4
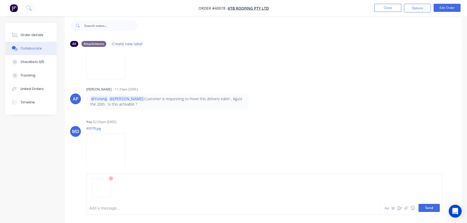
click at [436, 209] on button "Send" at bounding box center [428, 208] width 21 height 8
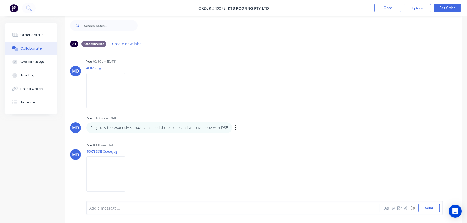
scroll to position [542, 0]
click at [405, 209] on icon "button" at bounding box center [405, 208] width 3 height 4
click at [431, 208] on button "Send" at bounding box center [428, 208] width 21 height 8
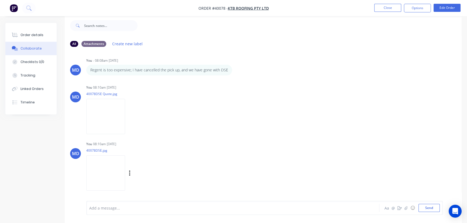
click at [111, 174] on img at bounding box center [105, 173] width 39 height 35
click at [129, 212] on div "Add a message..." at bounding box center [220, 208] width 263 height 8
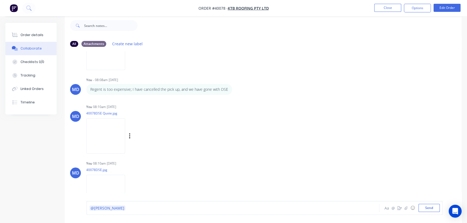
scroll to position [574, 0]
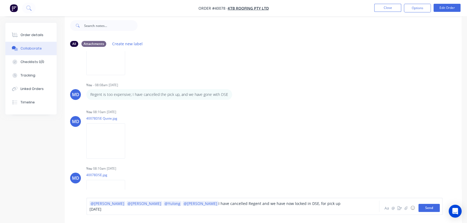
click at [428, 208] on button "Send" at bounding box center [428, 208] width 21 height 8
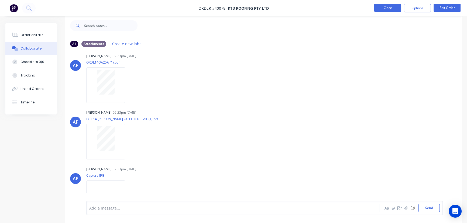
scroll to position [0, 0]
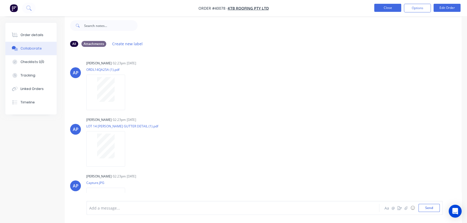
click at [387, 4] on button "Close" at bounding box center [387, 8] width 27 height 8
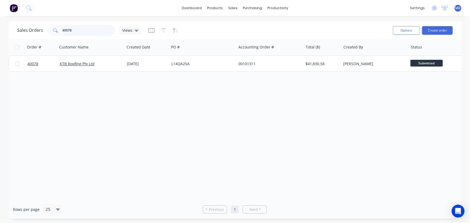
drag, startPoint x: 81, startPoint y: 30, endPoint x: -5, endPoint y: 29, distance: 85.5
click at [0, 29] on html "dashboard products sales purchasing productivity dashboard products Product Cat…" at bounding box center [235, 111] width 470 height 223
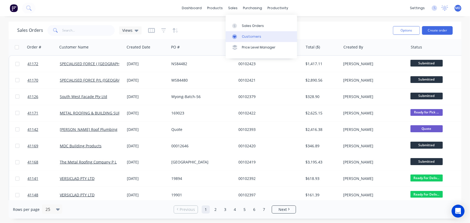
click at [248, 35] on div "Customers" at bounding box center [251, 36] width 19 height 5
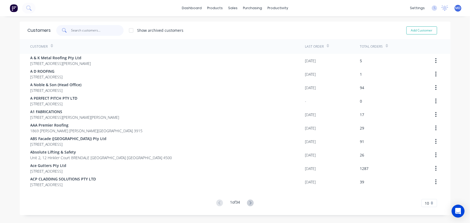
click at [94, 30] on input "text" at bounding box center [97, 30] width 53 height 11
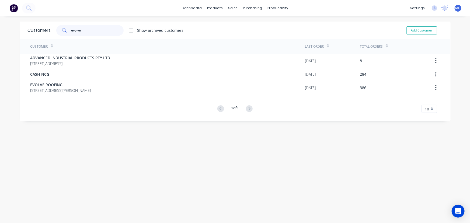
type input "evolve"
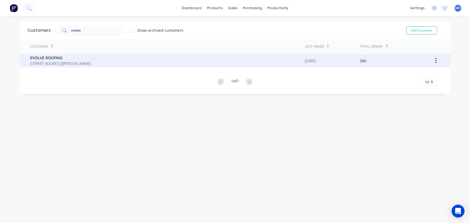
click at [53, 61] on span "14A HUME ST CHIFLEY New South Wales Australia 2036" at bounding box center [60, 64] width 61 height 6
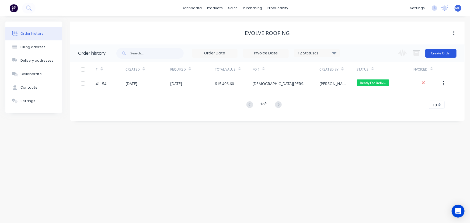
click at [442, 54] on button "Create Order" at bounding box center [441, 53] width 31 height 9
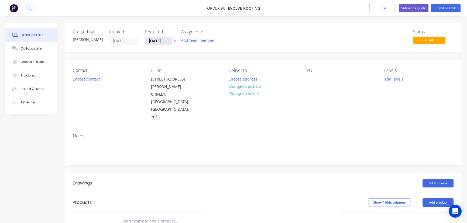
click at [159, 41] on input "[DATE]" at bounding box center [158, 41] width 26 height 8
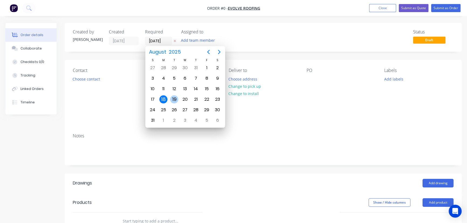
click at [174, 99] on div "19" at bounding box center [174, 99] width 8 height 8
type input "[DATE]"
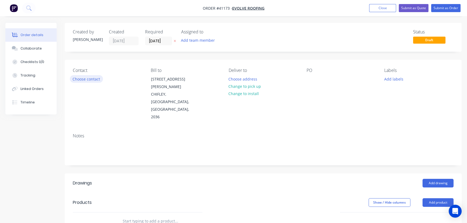
click at [85, 81] on button "Choose contact" at bounding box center [86, 78] width 33 height 7
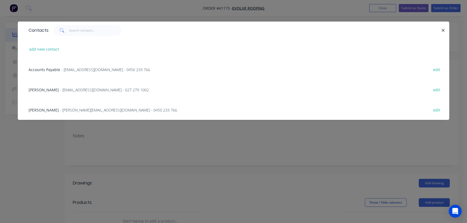
click at [64, 91] on span "- info@evolveroofing.com.au - 027 279 1002" at bounding box center [104, 89] width 89 height 5
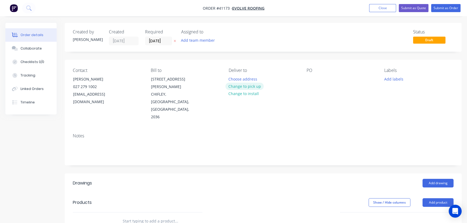
click at [250, 87] on button "Change to pick up" at bounding box center [244, 86] width 38 height 7
click at [310, 79] on div at bounding box center [310, 79] width 9 height 8
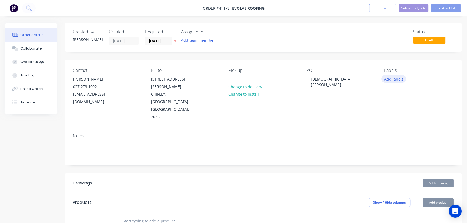
click at [391, 78] on button "Add labels" at bounding box center [393, 78] width 25 height 7
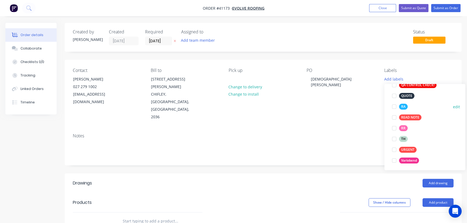
click at [393, 107] on div at bounding box center [393, 106] width 11 height 11
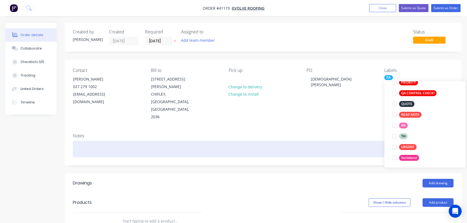
scroll to position [20, 0]
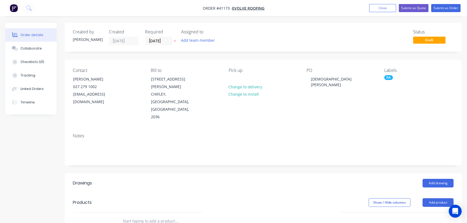
click at [212, 179] on div "Add drawing" at bounding box center [304, 183] width 300 height 9
click at [439, 198] on button "Add product" at bounding box center [437, 202] width 31 height 9
click at [430, 212] on div "Product catalogue" at bounding box center [428, 216] width 42 height 8
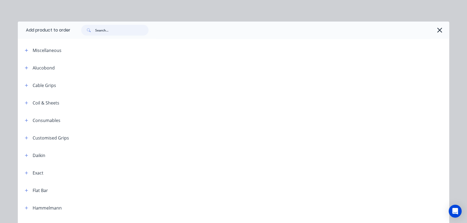
click at [106, 32] on input "text" at bounding box center [121, 30] width 53 height 11
type input "stop"
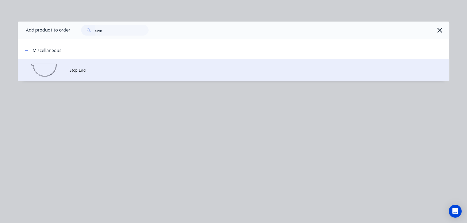
click at [78, 73] on td "Stop End" at bounding box center [260, 70] width 380 height 22
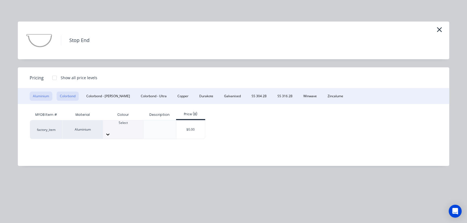
click at [65, 97] on button "Colorbond" at bounding box center [68, 96] width 22 height 9
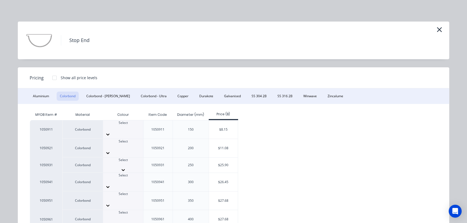
click at [126, 167] on icon at bounding box center [123, 169] width 5 height 5
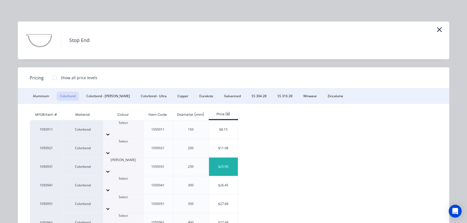
click at [224, 158] on div "$25.90" at bounding box center [223, 167] width 29 height 18
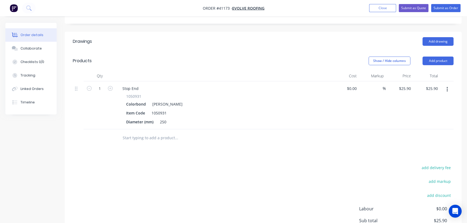
scroll to position [147, 0]
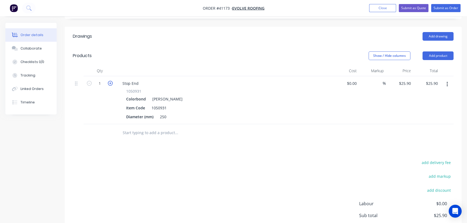
click at [110, 81] on icon "button" at bounding box center [110, 83] width 5 height 5
type input "2"
type input "$51.80"
click at [453, 7] on button "Submit as Order" at bounding box center [445, 8] width 29 height 8
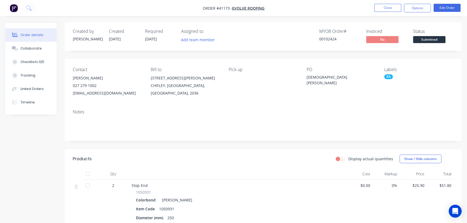
scroll to position [0, 0]
click at [416, 8] on button "Options" at bounding box center [417, 8] width 27 height 9
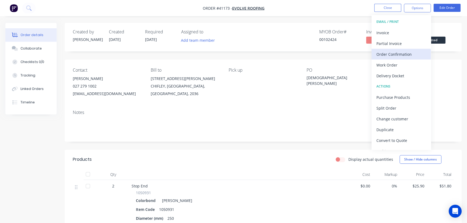
click at [404, 53] on div "Order Confirmation" at bounding box center [401, 54] width 50 height 8
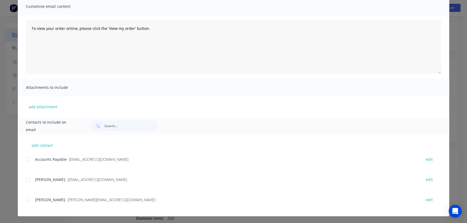
scroll to position [42, 0]
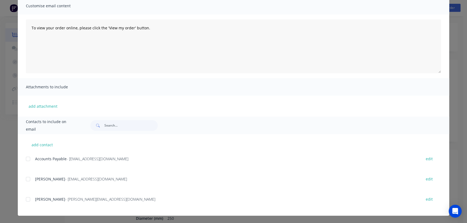
click at [24, 180] on div at bounding box center [28, 179] width 11 height 11
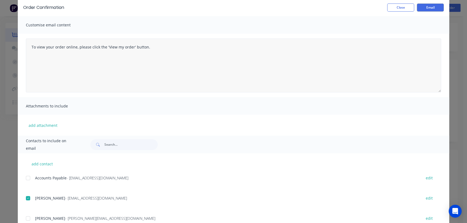
scroll to position [0, 0]
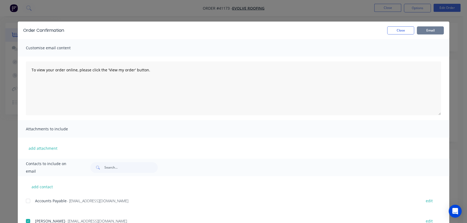
click at [428, 29] on button "Email" at bounding box center [430, 30] width 27 height 8
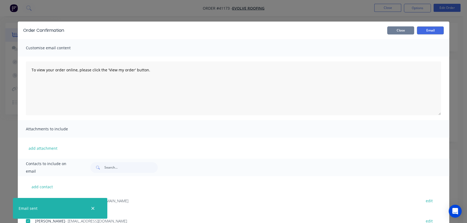
drag, startPoint x: 395, startPoint y: 29, endPoint x: 167, endPoint y: 46, distance: 227.9
click at [395, 30] on button "Close" at bounding box center [400, 30] width 27 height 8
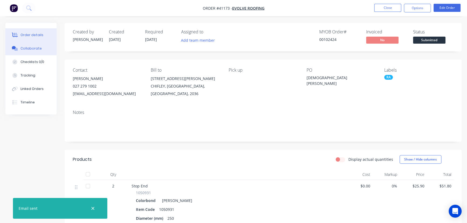
click at [32, 46] on div "Collaborate" at bounding box center [30, 48] width 21 height 5
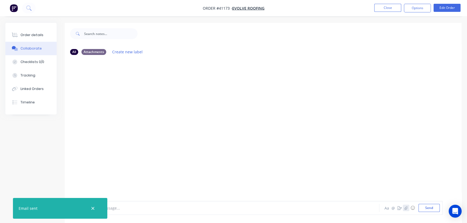
click at [406, 209] on icon "button" at bounding box center [405, 208] width 3 height 4
drag, startPoint x: 433, startPoint y: 208, endPoint x: 423, endPoint y: 202, distance: 11.5
click at [433, 208] on button "Send" at bounding box center [428, 208] width 21 height 8
click at [91, 207] on icon "button" at bounding box center [93, 208] width 4 height 5
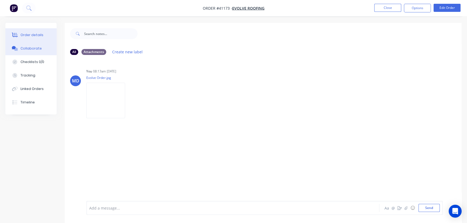
click at [29, 34] on div "Order details" at bounding box center [31, 35] width 23 height 5
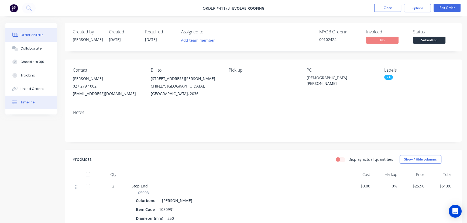
click at [30, 100] on div "Timeline" at bounding box center [27, 102] width 14 height 5
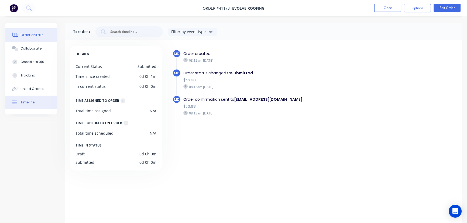
click at [31, 33] on div "Order details" at bounding box center [31, 35] width 23 height 5
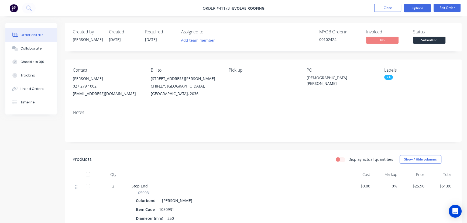
click at [419, 6] on button "Options" at bounding box center [417, 8] width 27 height 9
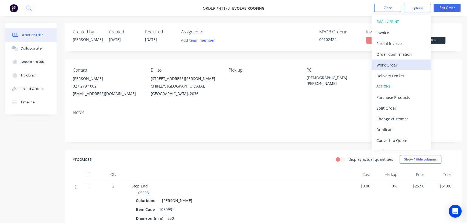
click at [389, 62] on div "Work Order" at bounding box center [401, 65] width 50 height 8
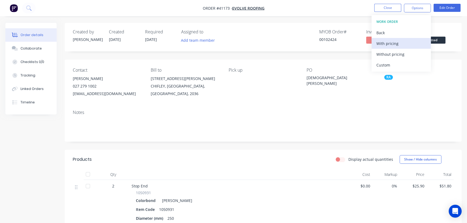
click at [394, 43] on div "With pricing" at bounding box center [401, 44] width 50 height 8
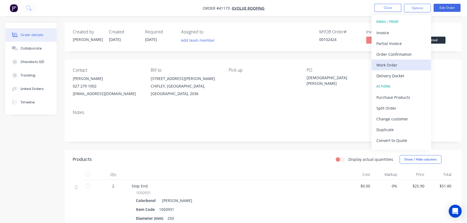
click at [388, 64] on div "Work Order" at bounding box center [401, 65] width 50 height 8
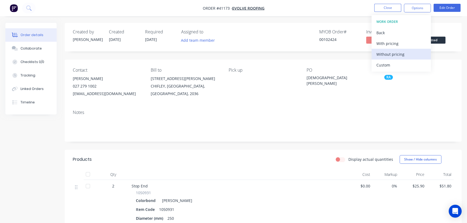
click at [394, 53] on div "Without pricing" at bounding box center [401, 54] width 50 height 8
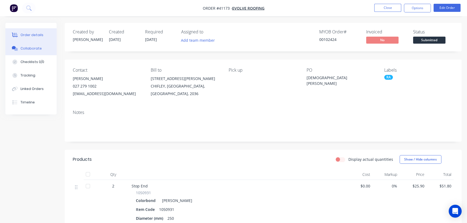
click at [28, 49] on div "Collaborate" at bounding box center [30, 48] width 21 height 5
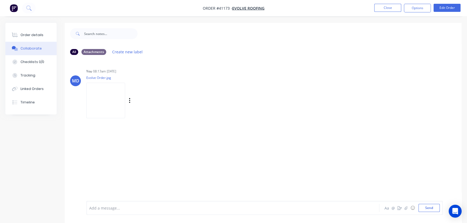
click at [100, 103] on img at bounding box center [105, 100] width 39 height 35
click at [28, 102] on div "Timeline" at bounding box center [27, 102] width 14 height 5
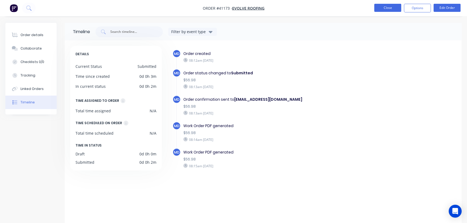
click at [384, 6] on button "Close" at bounding box center [387, 8] width 27 height 8
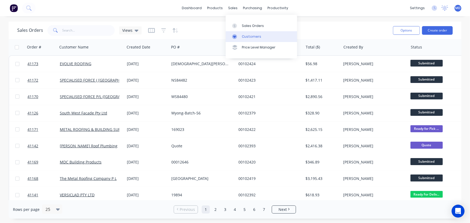
click at [252, 35] on div "Customers" at bounding box center [251, 36] width 19 height 5
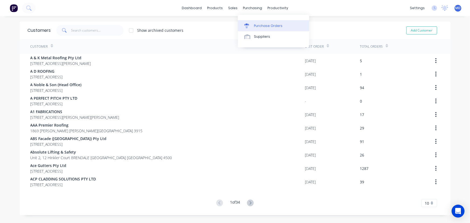
click at [266, 27] on div "Purchase Orders" at bounding box center [268, 25] width 29 height 5
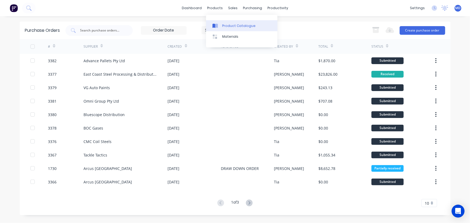
click at [226, 27] on div "Product Catalogue" at bounding box center [238, 25] width 33 height 5
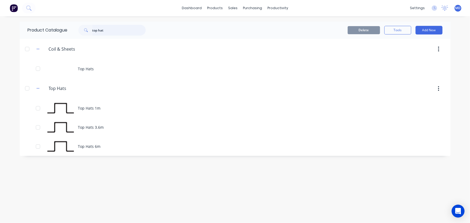
click at [27, 23] on div "Product Catalogue top hat" at bounding box center [90, 30] width 140 height 17
type input "roof"
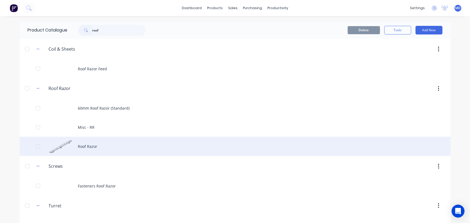
click at [92, 146] on div "Roof Razor" at bounding box center [235, 146] width 431 height 19
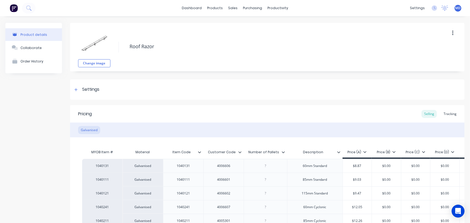
type textarea "x"
click at [448, 113] on div "Tracking" at bounding box center [450, 114] width 18 height 8
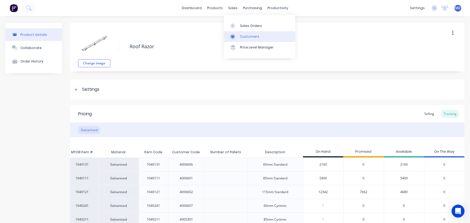
click at [247, 33] on link "Customers" at bounding box center [259, 36] width 71 height 11
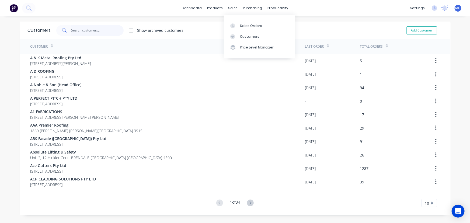
click at [110, 30] on input "text" at bounding box center [97, 30] width 53 height 11
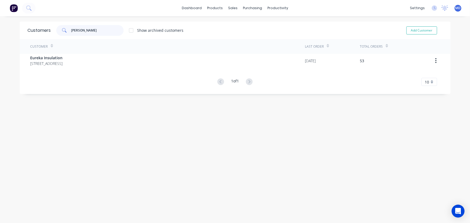
type input "eurek"
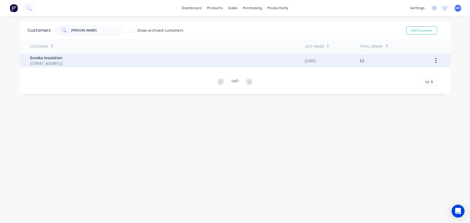
click at [63, 62] on span "1/26 Jedda Road PRESTONS New South Wales Australia 2170" at bounding box center [46, 64] width 32 height 6
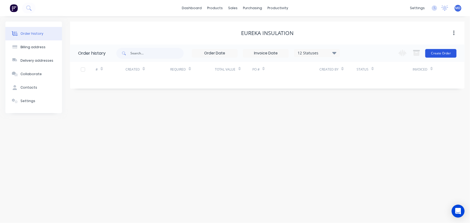
click at [449, 55] on button "Create Order" at bounding box center [441, 53] width 31 height 9
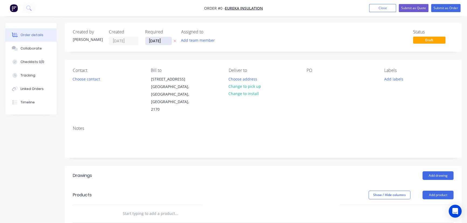
click at [153, 41] on input "[DATE]" at bounding box center [158, 41] width 26 height 8
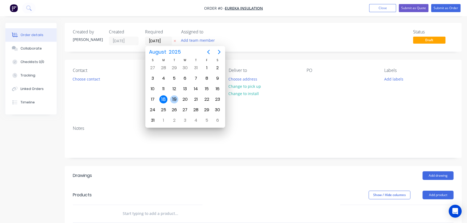
click at [175, 98] on div "19" at bounding box center [174, 99] width 8 height 8
type input "[DATE]"
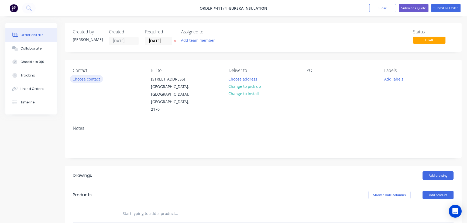
click at [89, 77] on button "Choose contact" at bounding box center [86, 78] width 33 height 7
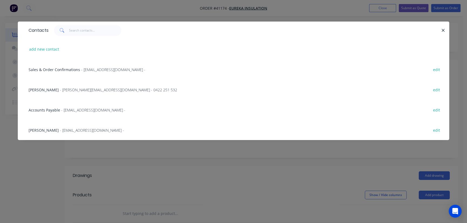
click at [76, 126] on div "Micheal Comino - michealc@eurekainsulation.com.au - edit" at bounding box center [233, 130] width 415 height 20
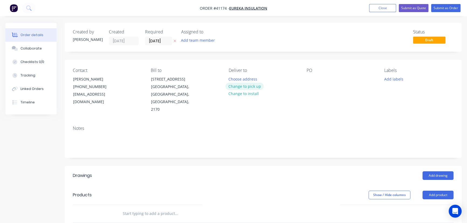
click at [242, 87] on button "Change to pick up" at bounding box center [244, 86] width 38 height 7
click at [309, 80] on div at bounding box center [310, 79] width 9 height 8
drag, startPoint x: 309, startPoint y: 79, endPoint x: 316, endPoint y: 81, distance: 6.7
click at [310, 79] on div at bounding box center [310, 79] width 9 height 8
paste div
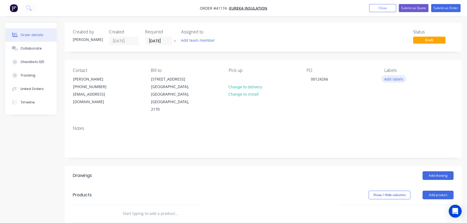
click at [396, 78] on button "Add labels" at bounding box center [393, 78] width 25 height 7
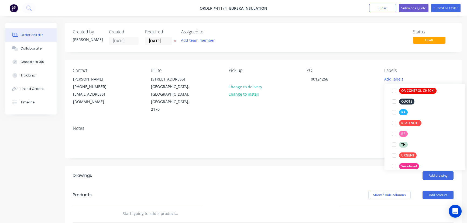
scroll to position [147, 0]
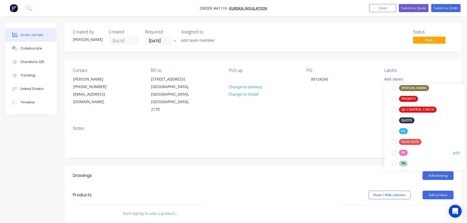
click at [394, 153] on div at bounding box center [393, 152] width 11 height 11
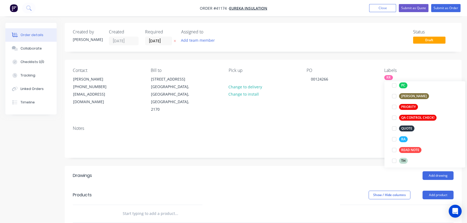
scroll to position [0, 0]
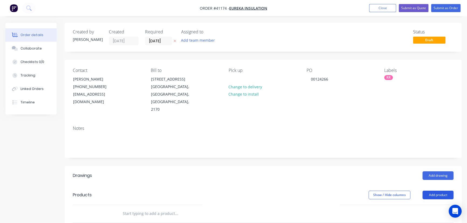
click at [438, 191] on button "Add product" at bounding box center [437, 195] width 31 height 9
click at [434, 205] on div "Product catalogue" at bounding box center [428, 209] width 42 height 8
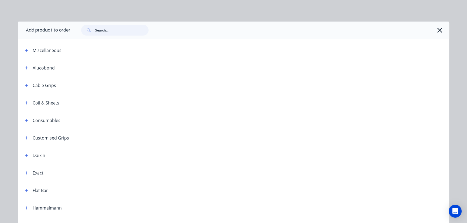
click at [110, 30] on input "text" at bounding box center [121, 30] width 53 height 11
type input "roof razor"
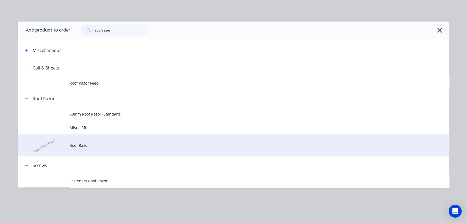
click at [81, 143] on span "Roof Razor" at bounding box center [222, 146] width 304 height 6
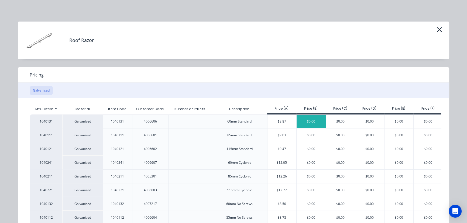
click at [312, 121] on div "$0.00" at bounding box center [311, 121] width 29 height 13
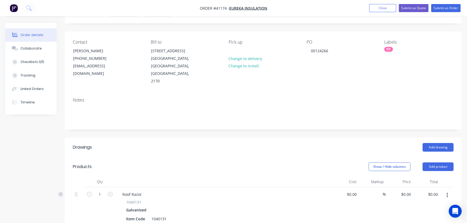
scroll to position [73, 0]
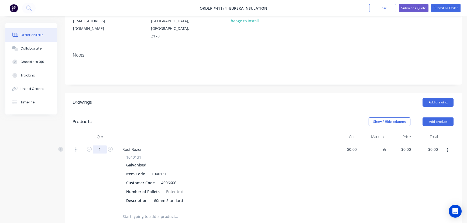
click at [103, 146] on input "1" at bounding box center [100, 150] width 14 height 8
type input "624"
click at [410, 146] on input "0" at bounding box center [407, 150] width 12 height 8
type input "$10.10"
type input "$6,302.40"
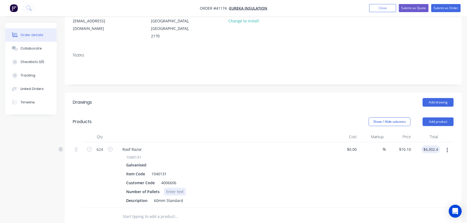
click at [181, 188] on div at bounding box center [175, 192] width 22 height 8
click at [448, 8] on button "Submit as Order" at bounding box center [445, 8] width 29 height 8
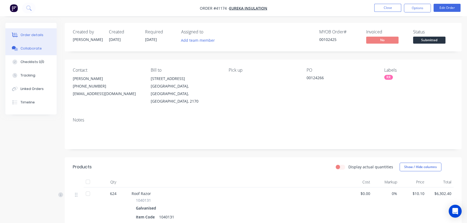
click at [32, 51] on button "Collaborate" at bounding box center [30, 48] width 51 height 13
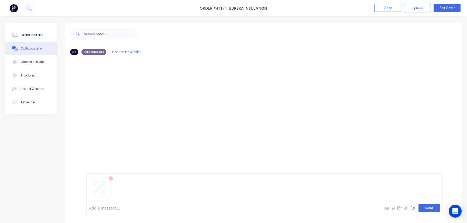
click at [427, 210] on button "Send" at bounding box center [428, 208] width 21 height 8
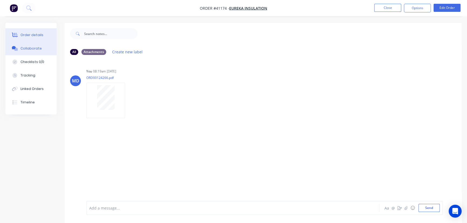
click at [33, 35] on div "Order details" at bounding box center [31, 35] width 23 height 5
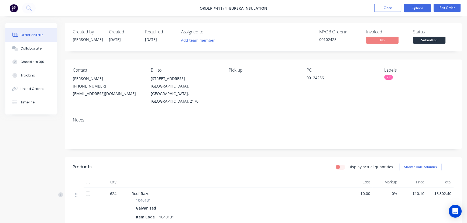
click at [420, 5] on button "Options" at bounding box center [417, 8] width 27 height 9
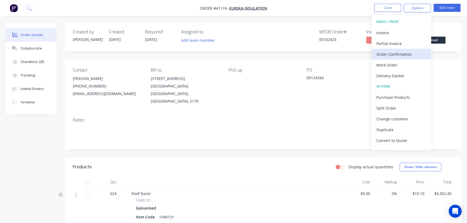
click at [387, 50] on div "Order Confirmation" at bounding box center [401, 54] width 50 height 8
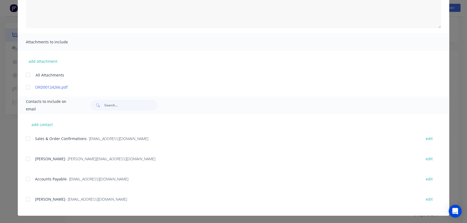
scroll to position [116, 0]
click at [27, 199] on div at bounding box center [28, 199] width 11 height 11
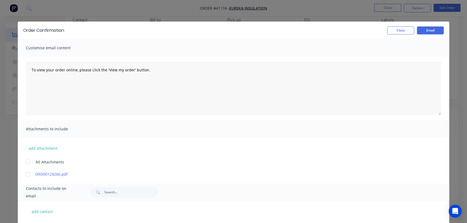
scroll to position [0, 0]
click at [426, 30] on button "Email" at bounding box center [430, 30] width 27 height 8
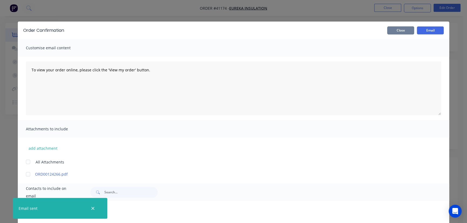
click at [402, 31] on button "Close" at bounding box center [400, 30] width 27 height 8
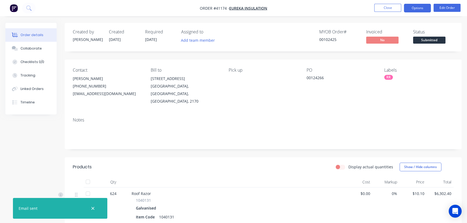
click at [415, 7] on button "Options" at bounding box center [417, 8] width 27 height 9
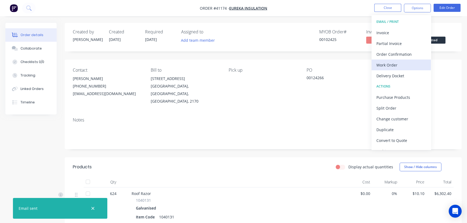
click at [391, 64] on div "Work Order" at bounding box center [401, 65] width 50 height 8
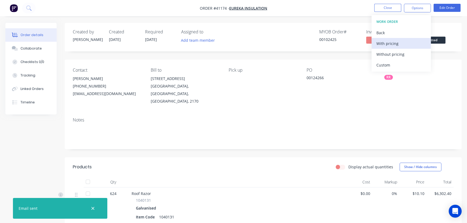
click at [393, 44] on div "With pricing" at bounding box center [401, 44] width 50 height 8
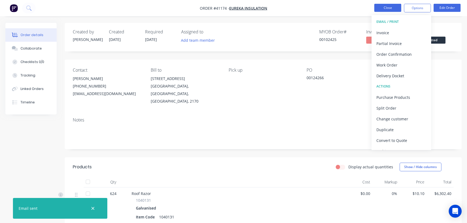
click at [381, 6] on button "Close" at bounding box center [387, 8] width 27 height 8
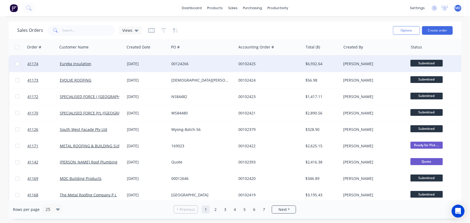
click at [207, 62] on div "00124266" at bounding box center [201, 63] width 60 height 5
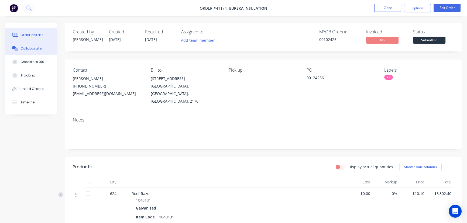
click at [29, 47] on div "Collaborate" at bounding box center [30, 48] width 21 height 5
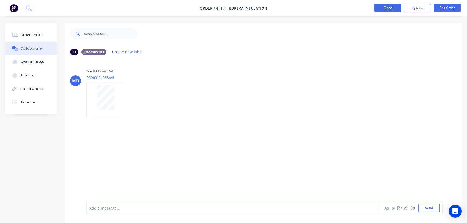
click at [388, 8] on button "Close" at bounding box center [387, 8] width 27 height 8
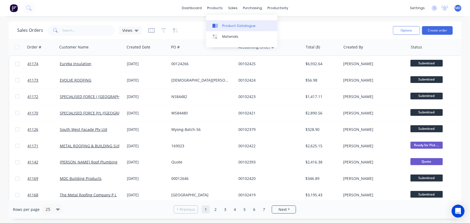
click at [236, 24] on div "Product Catalogue" at bounding box center [238, 25] width 33 height 5
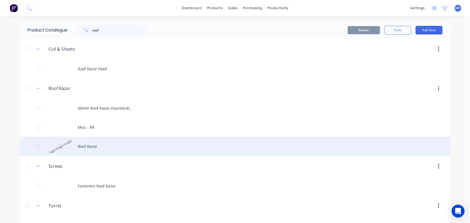
click at [93, 147] on div "Roof Razor" at bounding box center [235, 146] width 431 height 19
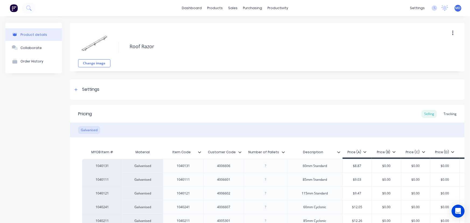
type textarea "x"
click at [443, 115] on div "Tracking" at bounding box center [450, 114] width 18 height 8
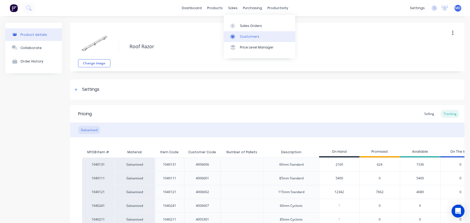
click at [252, 37] on div "Customers" at bounding box center [249, 36] width 19 height 5
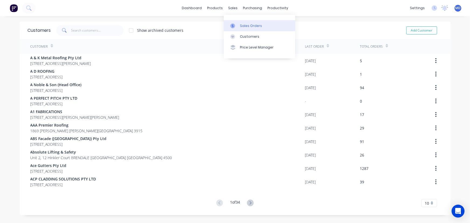
click at [255, 26] on div "Sales Orders" at bounding box center [251, 25] width 22 height 5
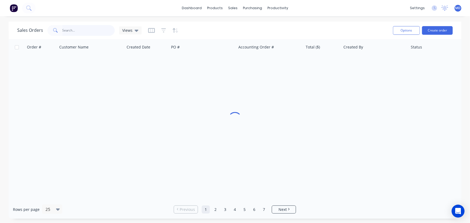
click at [91, 32] on input "text" at bounding box center [89, 30] width 53 height 11
type input "41107"
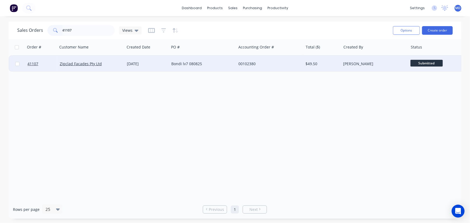
click at [212, 63] on div "Bondi lv7 080825" at bounding box center [201, 63] width 60 height 5
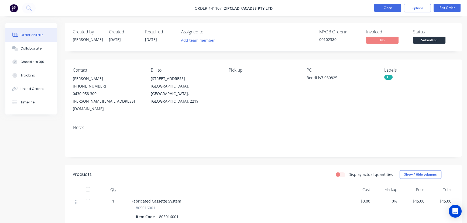
click at [387, 8] on button "Close" at bounding box center [387, 8] width 27 height 8
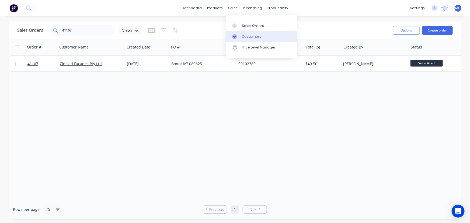
click at [248, 36] on div "Customers" at bounding box center [251, 36] width 19 height 5
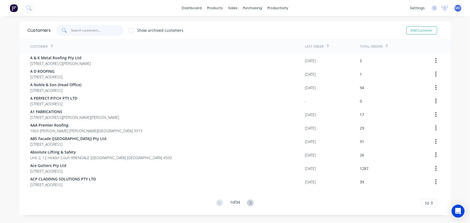
drag, startPoint x: 111, startPoint y: 32, endPoint x: 107, endPoint y: 30, distance: 4.1
click at [108, 32] on input "text" at bounding box center [97, 30] width 53 height 11
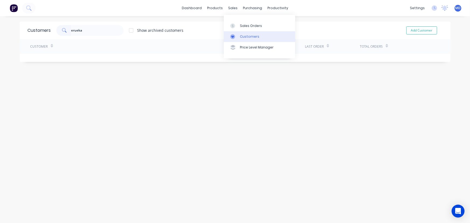
click at [247, 36] on div "Customers" at bounding box center [249, 36] width 19 height 5
drag, startPoint x: 97, startPoint y: 30, endPoint x: 11, endPoint y: 12, distance: 87.5
click at [18, 16] on div "dashboard products sales purchasing productivity dashboard products Product Cat…" at bounding box center [235, 111] width 470 height 223
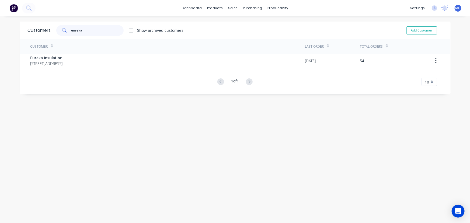
type input "eureka"
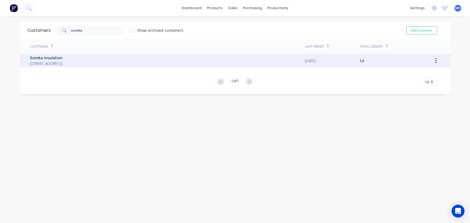
click at [63, 56] on span "Eureka Insulation" at bounding box center [46, 58] width 32 height 6
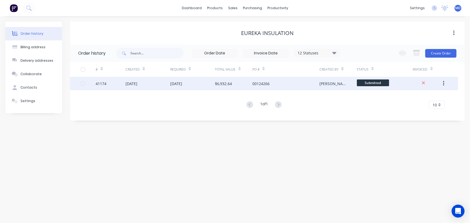
click at [218, 82] on div "$6,932.64" at bounding box center [223, 84] width 17 height 6
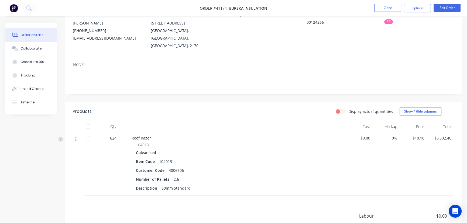
scroll to position [49, 0]
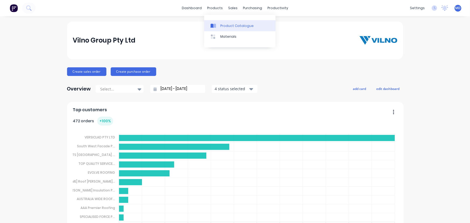
click at [229, 25] on div "Product Catalogue" at bounding box center [237, 25] width 33 height 5
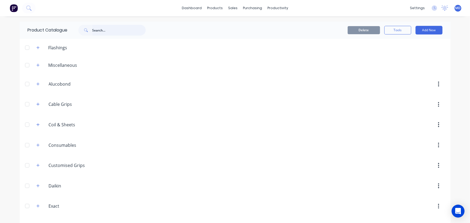
click at [111, 33] on input "text" at bounding box center [118, 30] width 53 height 11
type input "roof"
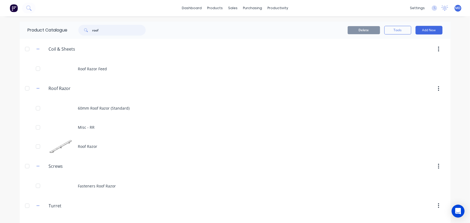
scroll to position [17, 0]
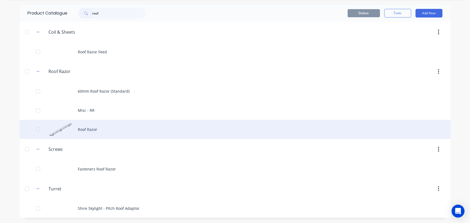
click at [89, 128] on div "Roof Razor" at bounding box center [235, 129] width 431 height 19
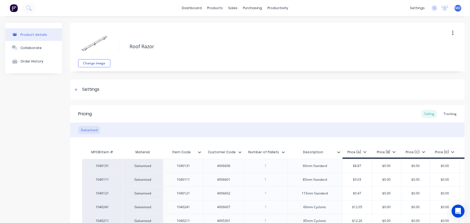
type textarea "x"
click at [450, 112] on div "Tracking" at bounding box center [450, 114] width 18 height 8
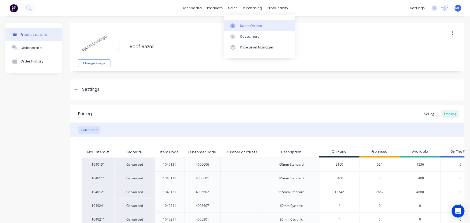
click at [252, 26] on div "Sales Orders" at bounding box center [251, 25] width 22 height 5
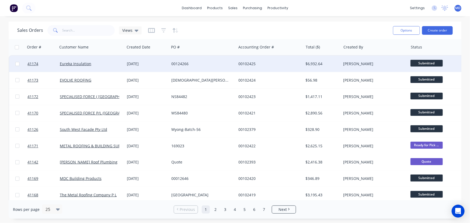
click at [216, 61] on div "00124266" at bounding box center [202, 64] width 67 height 16
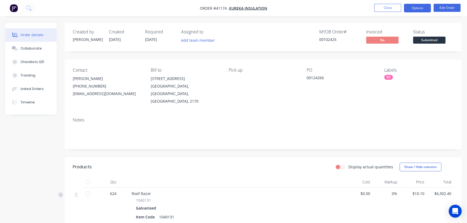
click at [416, 8] on button "Options" at bounding box center [417, 8] width 27 height 9
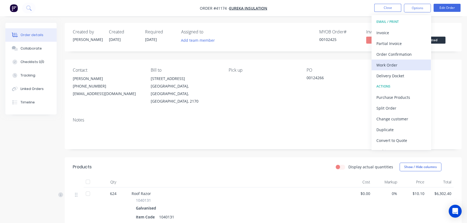
click at [389, 63] on div "Work Order" at bounding box center [401, 65] width 50 height 8
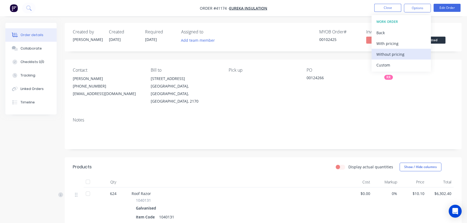
click at [395, 54] on div "Without pricing" at bounding box center [401, 54] width 50 height 8
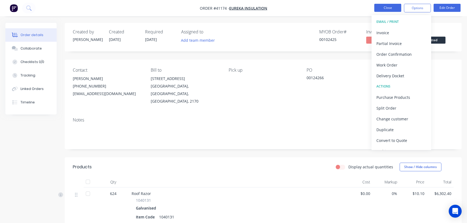
click at [386, 8] on button "Close" at bounding box center [387, 8] width 27 height 8
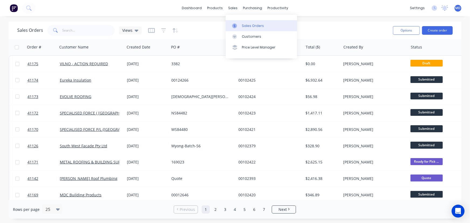
click at [253, 28] on div "Sales Orders" at bounding box center [253, 25] width 22 height 5
click at [95, 33] on input "text" at bounding box center [89, 30] width 53 height 11
type input "41107"
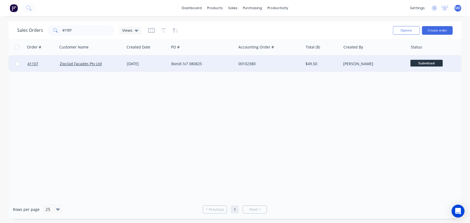
click at [275, 61] on div "00102380" at bounding box center [269, 64] width 67 height 16
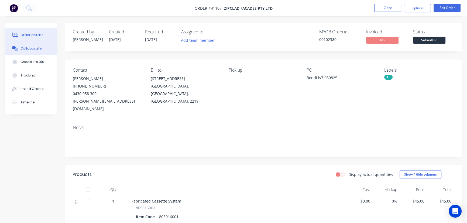
click at [31, 52] on button "Collaborate" at bounding box center [30, 48] width 51 height 13
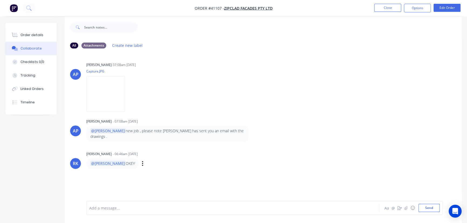
scroll to position [8, 0]
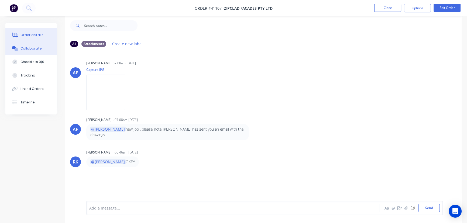
click at [29, 31] on button "Order details" at bounding box center [30, 34] width 51 height 13
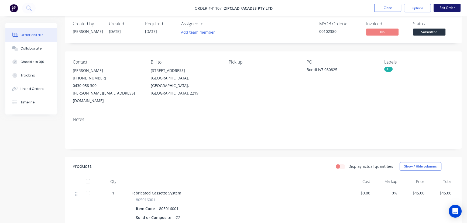
click at [451, 9] on button "Edit Order" at bounding box center [446, 8] width 27 height 8
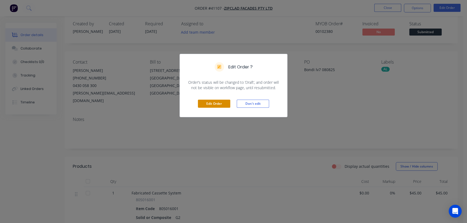
click at [218, 102] on button "Edit Order" at bounding box center [214, 104] width 32 height 8
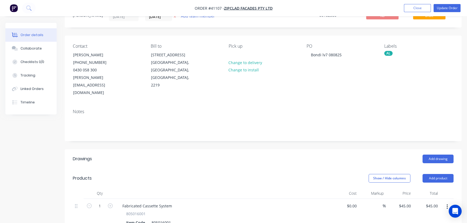
scroll to position [73, 0]
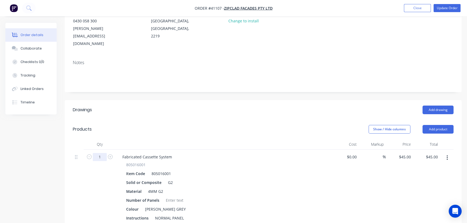
click at [104, 153] on input "1" at bounding box center [100, 157] width 14 height 8
type input "70.26"
type input "$3,161.70"
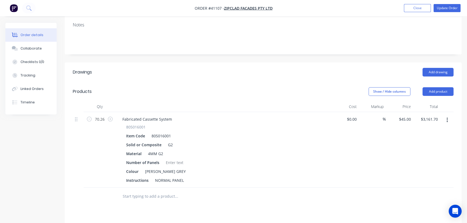
scroll to position [122, 0]
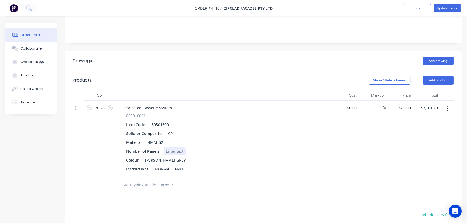
click at [174, 147] on div at bounding box center [175, 151] width 22 height 8
click at [445, 11] on button "Update Order" at bounding box center [446, 8] width 27 height 8
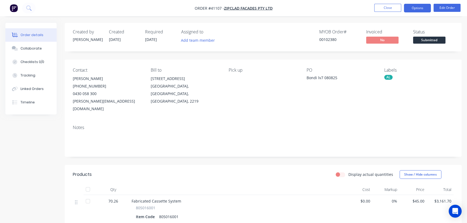
click at [420, 8] on button "Options" at bounding box center [417, 8] width 27 height 9
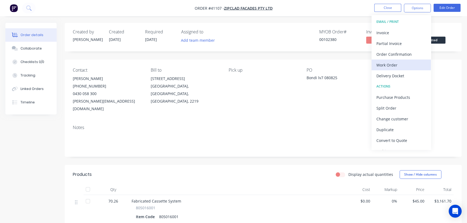
click at [390, 65] on div "Work Order" at bounding box center [401, 65] width 50 height 8
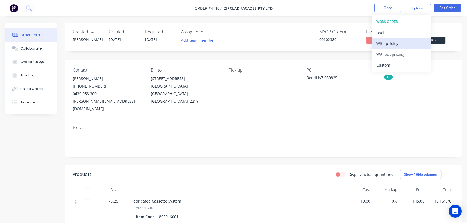
click at [393, 44] on div "With pricing" at bounding box center [401, 44] width 50 height 8
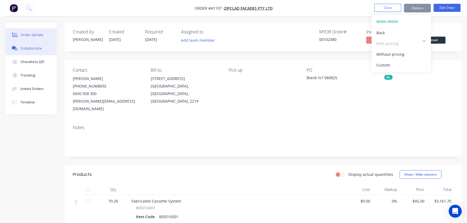
click at [29, 49] on div "Collaborate" at bounding box center [30, 48] width 21 height 5
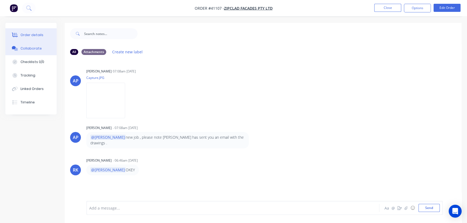
click at [29, 35] on div "Order details" at bounding box center [31, 35] width 23 height 5
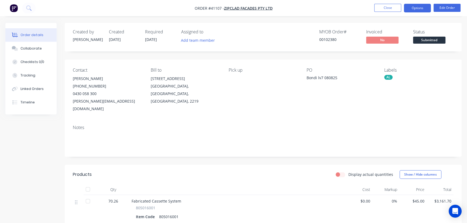
click at [414, 4] on button "Options" at bounding box center [417, 8] width 27 height 9
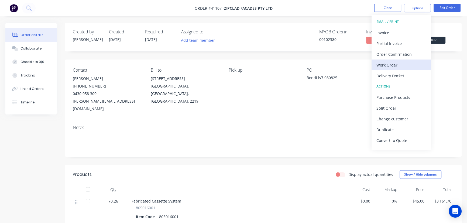
click at [397, 63] on div "Work Order" at bounding box center [401, 65] width 50 height 8
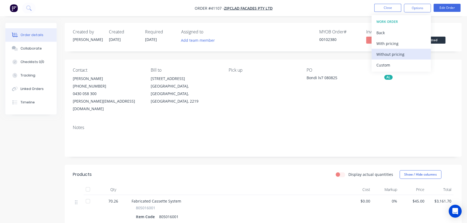
click at [402, 54] on div "Without pricing" at bounding box center [401, 54] width 50 height 8
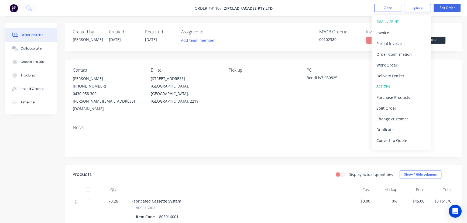
click at [386, 3] on nav "Order #41107 - Zipclad Facades Pty Ltd Close Options EMAIL / PRINT Invoice Part…" at bounding box center [233, 8] width 467 height 16
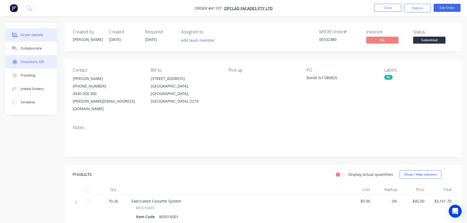
drag, startPoint x: 25, startPoint y: 47, endPoint x: 47, endPoint y: 55, distance: 22.8
click at [26, 47] on div "Collaborate" at bounding box center [30, 48] width 21 height 5
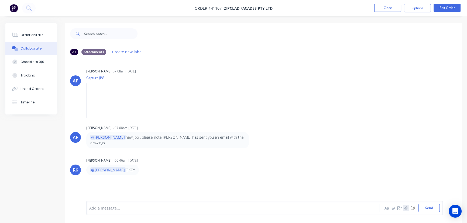
click at [407, 209] on icon "button" at bounding box center [405, 208] width 3 height 4
click at [406, 209] on icon "button" at bounding box center [405, 208] width 3 height 4
click at [426, 209] on button "Send" at bounding box center [428, 208] width 21 height 8
click at [26, 31] on button "Order details" at bounding box center [30, 34] width 51 height 13
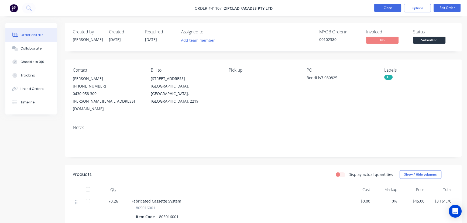
click at [384, 8] on button "Close" at bounding box center [387, 8] width 27 height 8
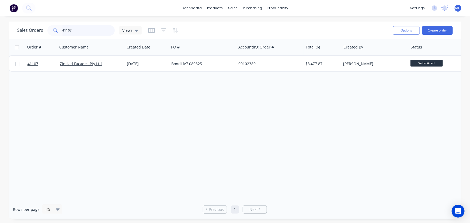
click at [8, 30] on div "Sales Orders 41107 Views Options Create order Order # Customer Name Created Dat…" at bounding box center [235, 120] width 470 height 197
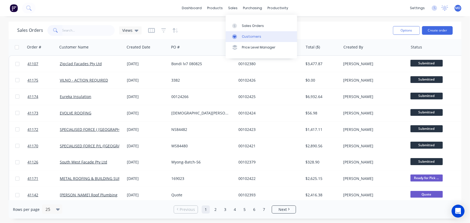
drag, startPoint x: 247, startPoint y: 35, endPoint x: 244, endPoint y: 35, distance: 3.3
click at [247, 35] on div "Customers" at bounding box center [251, 36] width 19 height 5
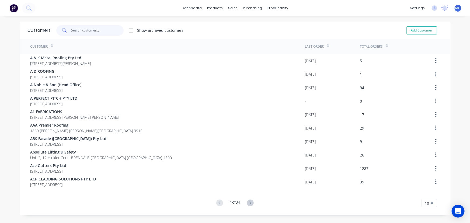
click at [93, 31] on input "text" at bounding box center [97, 30] width 53 height 11
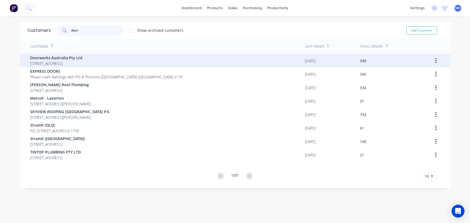
type input "door"
click at [59, 59] on span "Doorworks Australia Pty Ltd" at bounding box center [56, 58] width 52 height 6
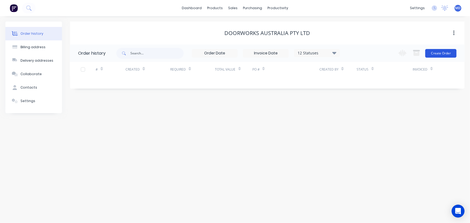
click at [440, 54] on button "Create Order" at bounding box center [441, 53] width 31 height 9
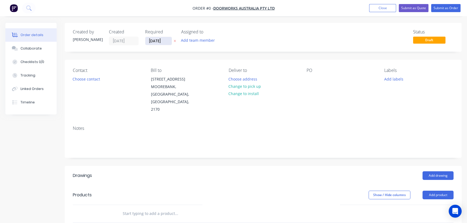
click at [153, 40] on input "[DATE]" at bounding box center [158, 41] width 26 height 8
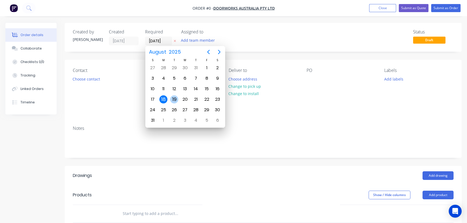
click at [174, 99] on div "19" at bounding box center [174, 99] width 8 height 8
type input "[DATE]"
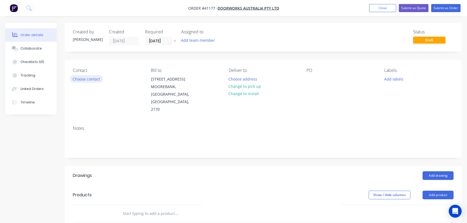
click at [86, 82] on button "Choose contact" at bounding box center [86, 78] width 33 height 7
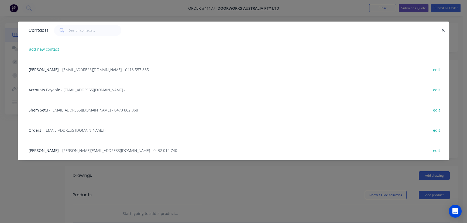
click at [60, 150] on span "- Lyn.Kayess@doorworks.com.au - 0432 012 740" at bounding box center [118, 150] width 117 height 5
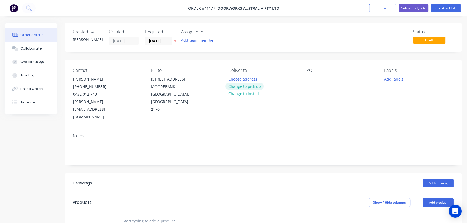
click at [248, 87] on button "Change to pick up" at bounding box center [244, 86] width 38 height 7
drag, startPoint x: 312, startPoint y: 77, endPoint x: 333, endPoint y: 84, distance: 22.0
click at [313, 78] on div at bounding box center [310, 79] width 9 height 8
drag, startPoint x: 310, startPoint y: 76, endPoint x: 343, endPoint y: 88, distance: 35.5
click at [311, 77] on div at bounding box center [310, 79] width 9 height 8
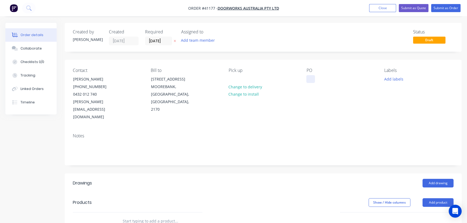
paste div
click at [395, 77] on button "Add labels" at bounding box center [393, 78] width 25 height 7
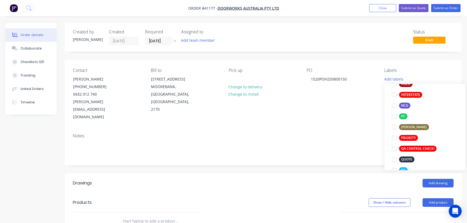
scroll to position [122, 0]
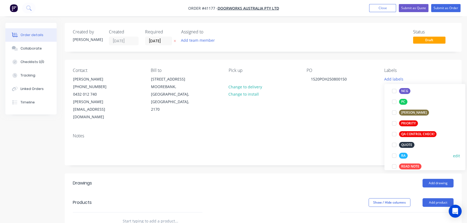
click at [395, 156] on div at bounding box center [393, 155] width 11 height 11
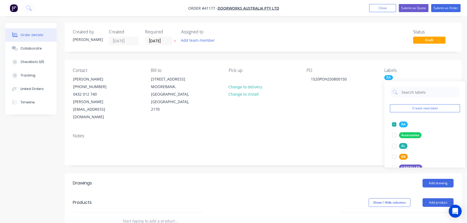
click at [310, 174] on header "Drawings Add drawing" at bounding box center [263, 183] width 397 height 19
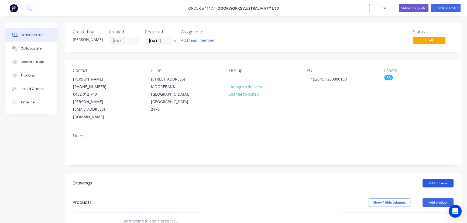
click at [440, 179] on button "Add drawing" at bounding box center [437, 183] width 31 height 9
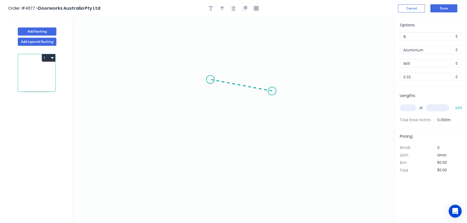
drag, startPoint x: 272, startPoint y: 91, endPoint x: 210, endPoint y: 80, distance: 62.8
click at [210, 80] on icon "0" at bounding box center [233, 120] width 321 height 207
drag, startPoint x: 214, startPoint y: 110, endPoint x: 228, endPoint y: 212, distance: 103.5
click at [228, 212] on icon "0 ?" at bounding box center [233, 120] width 321 height 207
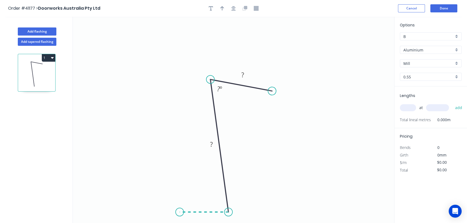
drag, startPoint x: 228, startPoint y: 213, endPoint x: 180, endPoint y: 212, distance: 48.8
click at [180, 212] on icon "0 ? ? ? º" at bounding box center [233, 120] width 321 height 207
click at [183, 213] on circle at bounding box center [179, 212] width 8 height 8
click at [243, 75] on tspan "?" at bounding box center [242, 74] width 3 height 9
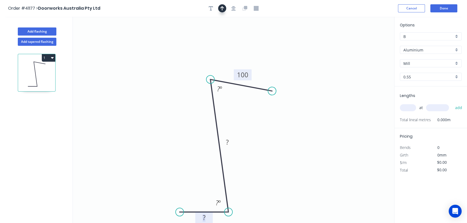
click at [225, 9] on button "button" at bounding box center [222, 8] width 8 height 8
drag, startPoint x: 366, startPoint y: 44, endPoint x: 293, endPoint y: 142, distance: 121.9
click at [294, 145] on icon at bounding box center [294, 143] width 5 height 17
click at [457, 50] on div "Aluminium" at bounding box center [431, 50] width 62 height 8
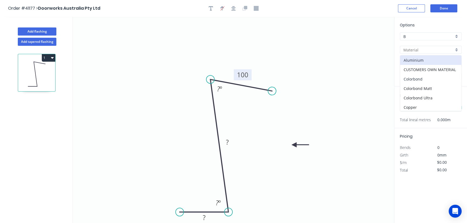
click at [422, 77] on div "Colorbond" at bounding box center [430, 78] width 61 height 9
type input "Colorbond"
type input "Basalt"
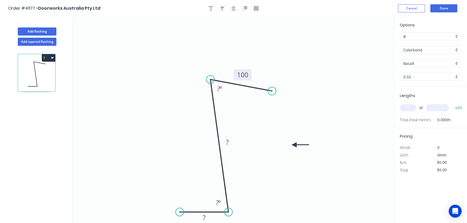
click at [456, 75] on div "0.55" at bounding box center [431, 77] width 62 height 8
click at [455, 62] on div "Basalt" at bounding box center [431, 63] width 62 height 8
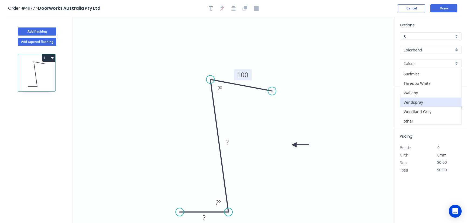
scroll to position [10, 0]
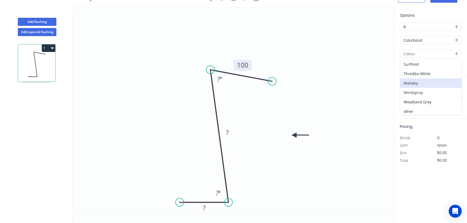
drag, startPoint x: 431, startPoint y: 92, endPoint x: 436, endPoint y: 80, distance: 12.5
click at [436, 80] on div "Basalt Bluegum Classic Cream Cottage Green Deep Ocean Dover White Dune Evening …" at bounding box center [431, 87] width 62 height 56
click at [436, 80] on div "Wallaby" at bounding box center [430, 82] width 61 height 9
type input "Wallaby"
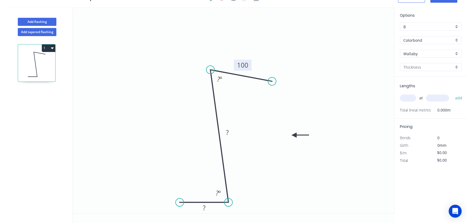
click at [407, 98] on input "text" at bounding box center [408, 98] width 16 height 7
type input "1"
type input "3100"
click at [452, 94] on button "add" at bounding box center [458, 98] width 13 height 9
click at [218, 81] on tspan "?" at bounding box center [218, 79] width 3 height 9
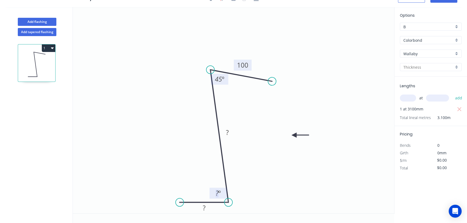
click at [218, 194] on tspan "?" at bounding box center [217, 193] width 3 height 9
click at [298, 188] on icon "0 ? ? 100 45 º 45 º" at bounding box center [233, 110] width 321 height 207
click at [203, 208] on tspan "?" at bounding box center [204, 208] width 3 height 9
click at [268, 123] on icon "0 270 ? 100 45 º 45 º" at bounding box center [233, 110] width 321 height 207
click at [229, 133] on g "?" at bounding box center [227, 132] width 11 height 9
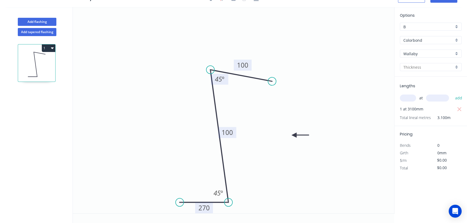
drag, startPoint x: 253, startPoint y: 161, endPoint x: 382, endPoint y: 79, distance: 152.9
click at [253, 160] on icon "0 270 100 100 45 º 45 º" at bounding box center [233, 110] width 321 height 207
type input "$14.68"
type input "$45.51"
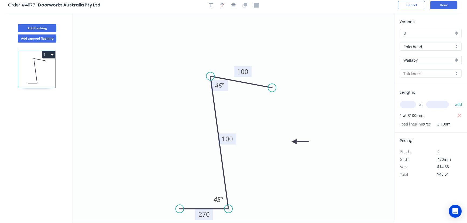
scroll to position [0, 0]
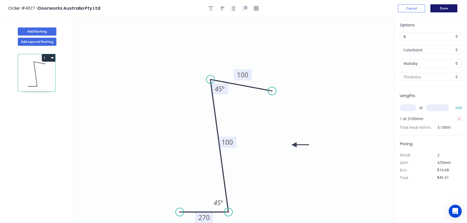
click at [444, 9] on button "Done" at bounding box center [443, 8] width 27 height 8
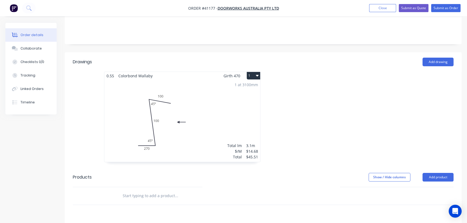
scroll to position [122, 0]
click at [377, 11] on button "Close" at bounding box center [382, 8] width 27 height 8
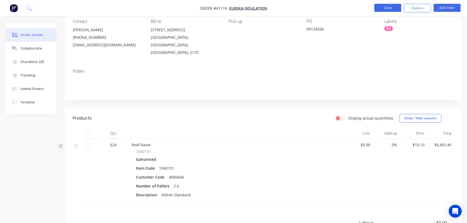
click at [384, 8] on button "Close" at bounding box center [387, 8] width 27 height 8
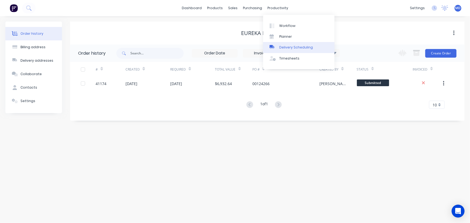
click at [297, 45] on link "Delivery Scheduling" at bounding box center [298, 47] width 71 height 11
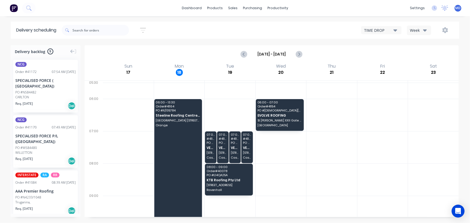
click at [427, 29] on icon "button" at bounding box center [426, 30] width 4 height 2
click at [422, 54] on div "Vehicle" at bounding box center [434, 55] width 53 height 11
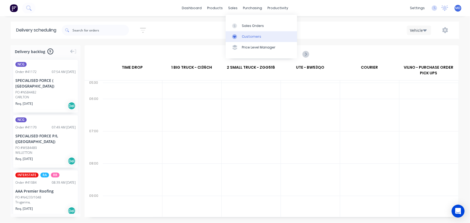
click at [251, 37] on div "Customers" at bounding box center [251, 36] width 19 height 5
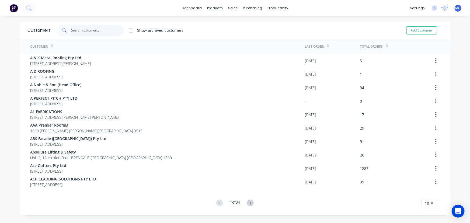
click at [114, 30] on input "text" at bounding box center [97, 30] width 53 height 11
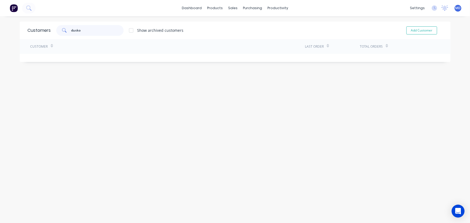
drag, startPoint x: 54, startPoint y: 29, endPoint x: -3, endPoint y: 28, distance: 56.9
click at [0, 28] on html "dashboard products sales purchasing productivity dashboard products Product Cat…" at bounding box center [235, 111] width 470 height 223
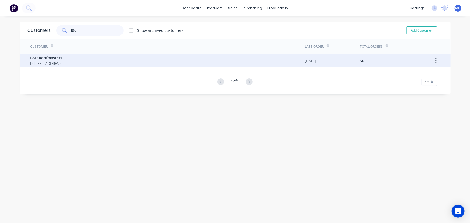
type input "l&d"
click at [63, 61] on span "[STREET_ADDRESS]" at bounding box center [46, 64] width 32 height 6
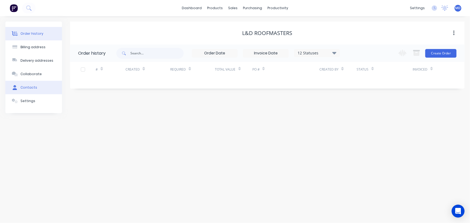
click at [27, 86] on div "Contacts" at bounding box center [28, 87] width 17 height 5
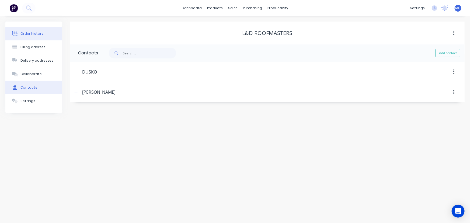
click at [29, 33] on div "Order history" at bounding box center [31, 33] width 23 height 5
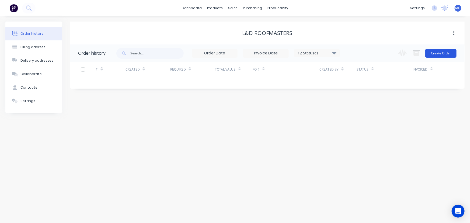
click at [440, 55] on button "Create Order" at bounding box center [441, 53] width 31 height 9
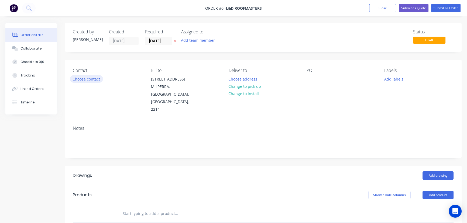
click at [87, 78] on button "Choose contact" at bounding box center [86, 78] width 33 height 7
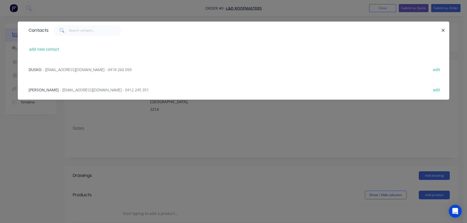
click at [57, 69] on span "- [EMAIL_ADDRESS][DOMAIN_NAME] - 0418 260 099" at bounding box center [87, 69] width 89 height 5
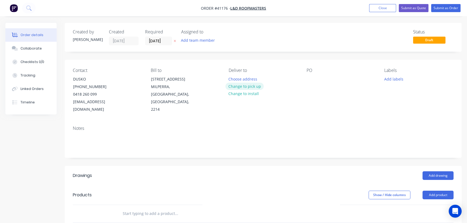
click at [252, 85] on button "Change to pick up" at bounding box center [244, 86] width 38 height 7
click at [310, 80] on div at bounding box center [310, 79] width 9 height 8
drag, startPoint x: 311, startPoint y: 78, endPoint x: 329, endPoint y: 101, distance: 29.5
click at [311, 80] on div at bounding box center [310, 79] width 9 height 8
click at [396, 81] on button "Add labels" at bounding box center [393, 78] width 25 height 7
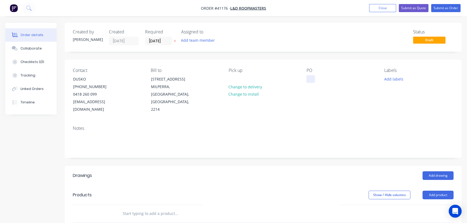
click at [314, 78] on div at bounding box center [310, 79] width 9 height 8
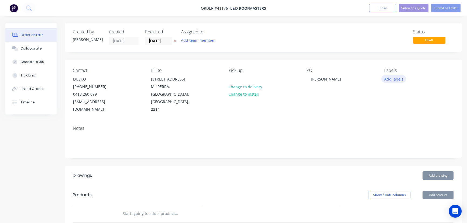
click at [398, 79] on button "Add labels" at bounding box center [393, 78] width 25 height 7
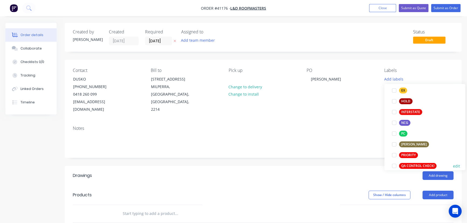
scroll to position [147, 0]
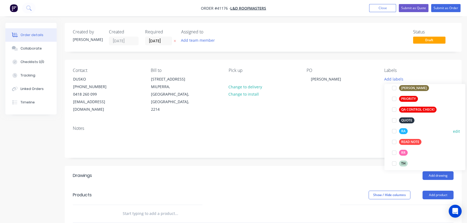
click at [394, 132] on div at bounding box center [393, 131] width 11 height 11
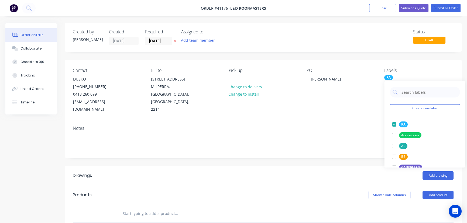
click at [336, 144] on div "Notes" at bounding box center [263, 140] width 397 height 36
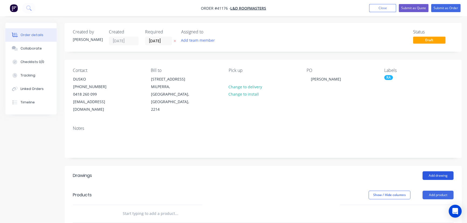
click at [437, 171] on button "Add drawing" at bounding box center [437, 175] width 31 height 9
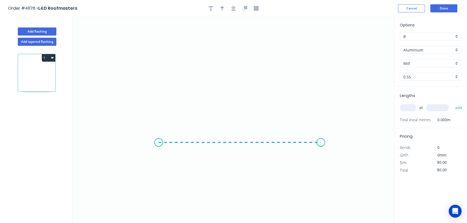
drag, startPoint x: 159, startPoint y: 143, endPoint x: 321, endPoint y: 141, distance: 162.3
click at [321, 141] on icon "0" at bounding box center [233, 120] width 321 height 207
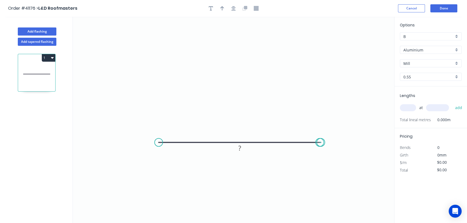
click at [320, 143] on circle at bounding box center [321, 143] width 8 height 8
click at [242, 147] on rect at bounding box center [239, 149] width 11 height 8
click at [456, 49] on div "Aluminium" at bounding box center [431, 50] width 62 height 8
type input "$15.65"
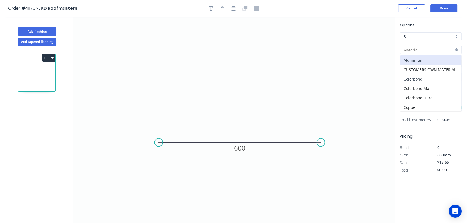
click at [420, 78] on div "Colorbond" at bounding box center [430, 78] width 61 height 9
type input "Colorbond"
type input "Basalt"
type input "$16.76"
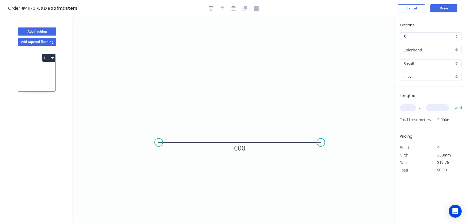
click at [456, 63] on div "Basalt" at bounding box center [431, 63] width 62 height 8
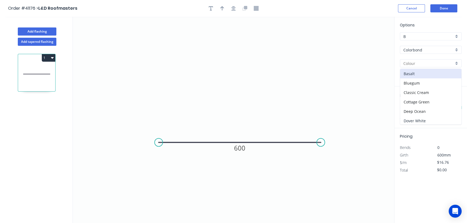
click at [421, 119] on div "Dover White" at bounding box center [430, 120] width 61 height 9
type input "Dover White"
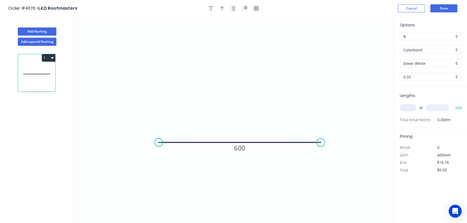
click at [408, 107] on input "text" at bounding box center [408, 107] width 16 height 7
type input "1"
type input "5000"
click at [452, 103] on button "add" at bounding box center [458, 107] width 13 height 9
type input "$83.80"
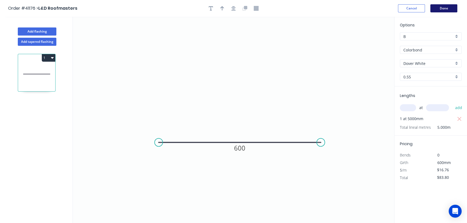
click at [445, 9] on button "Done" at bounding box center [443, 8] width 27 height 8
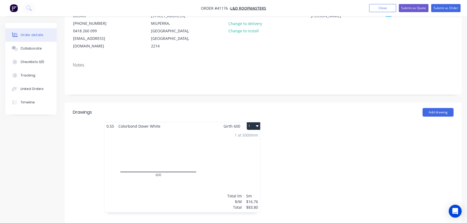
scroll to position [73, 0]
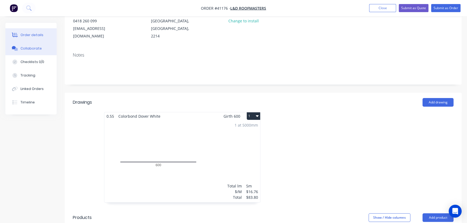
click at [30, 49] on div "Collaborate" at bounding box center [30, 48] width 21 height 5
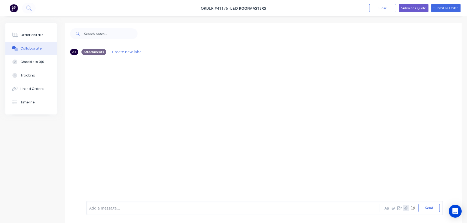
click at [407, 206] on button "button" at bounding box center [406, 208] width 6 height 6
click at [405, 208] on icon "button" at bounding box center [405, 208] width 3 height 4
click at [429, 209] on button "Send" at bounding box center [428, 208] width 21 height 8
click at [140, 209] on div at bounding box center [221, 208] width 263 height 6
click at [431, 210] on button "Send" at bounding box center [428, 208] width 21 height 8
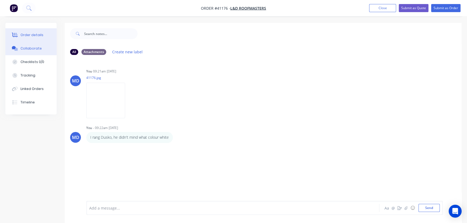
click at [32, 33] on div "Order details" at bounding box center [31, 35] width 23 height 5
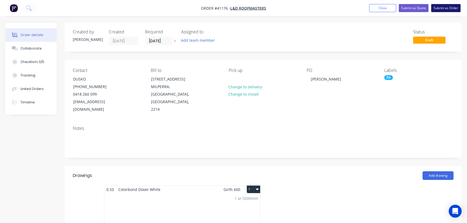
click at [441, 8] on button "Submit as Order" at bounding box center [445, 8] width 29 height 8
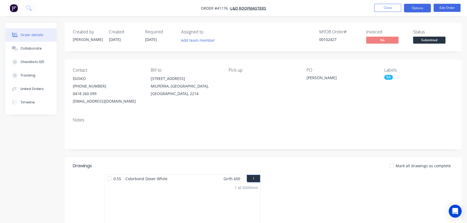
click at [418, 8] on button "Options" at bounding box center [417, 8] width 27 height 9
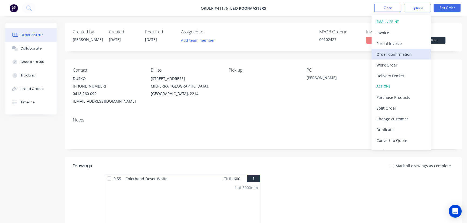
click at [402, 54] on div "Order Confirmation" at bounding box center [401, 54] width 50 height 8
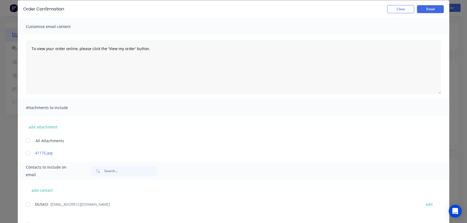
scroll to position [47, 0]
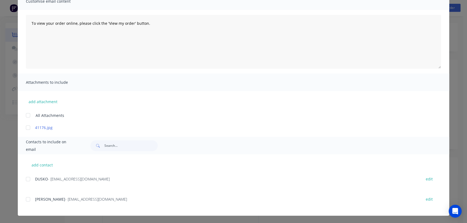
click at [28, 181] on div at bounding box center [28, 179] width 11 height 11
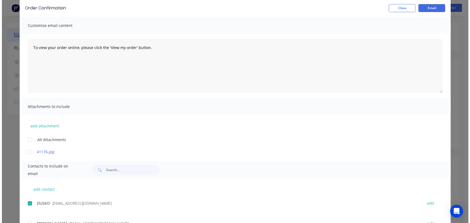
scroll to position [0, 0]
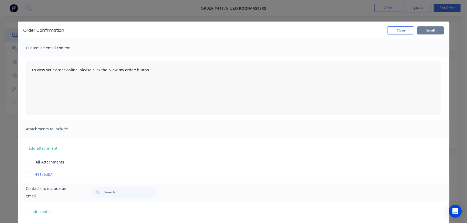
click at [426, 30] on button "Email" at bounding box center [430, 30] width 27 height 8
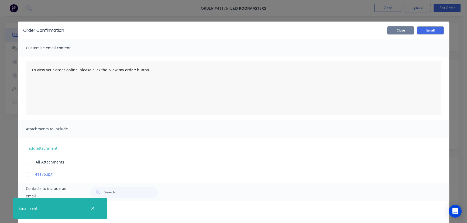
click at [401, 32] on button "Close" at bounding box center [400, 30] width 27 height 8
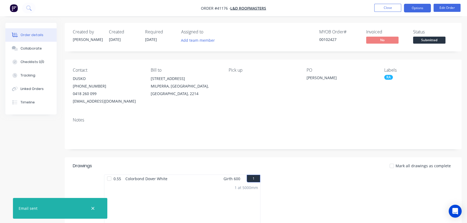
click at [416, 10] on button "Options" at bounding box center [417, 8] width 27 height 9
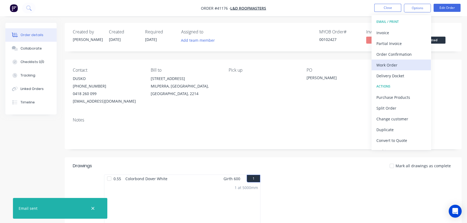
click at [387, 64] on div "Work Order" at bounding box center [401, 65] width 50 height 8
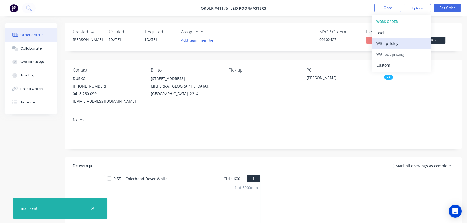
click at [389, 45] on div "With pricing" at bounding box center [401, 44] width 50 height 8
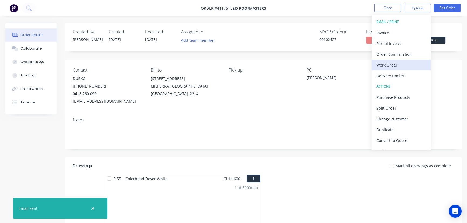
click at [389, 64] on div "Work Order" at bounding box center [401, 65] width 50 height 8
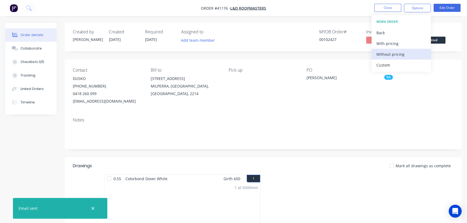
click at [396, 52] on div "Without pricing" at bounding box center [401, 54] width 50 height 8
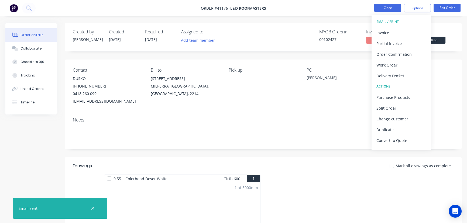
click at [389, 4] on button "Close" at bounding box center [387, 8] width 27 height 8
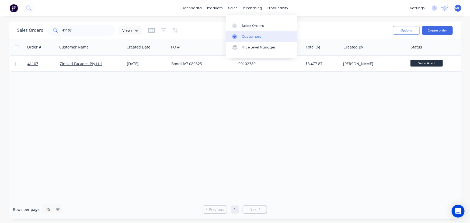
click at [248, 35] on div "Customers" at bounding box center [251, 36] width 19 height 5
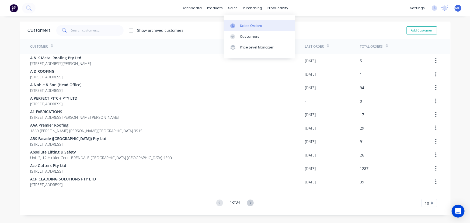
click at [249, 22] on link "Sales Orders" at bounding box center [259, 25] width 71 height 11
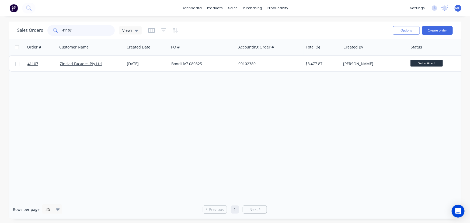
drag, startPoint x: 87, startPoint y: 29, endPoint x: -11, endPoint y: 35, distance: 98.1
click at [0, 35] on html "dashboard products sales purchasing productivity dashboard products Product Cat…" at bounding box center [235, 111] width 470 height 223
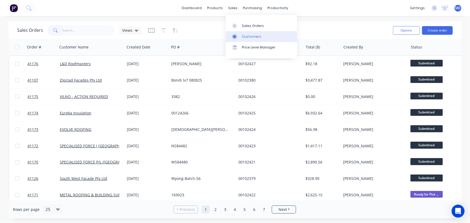
click at [249, 38] on div "Customers" at bounding box center [251, 36] width 19 height 5
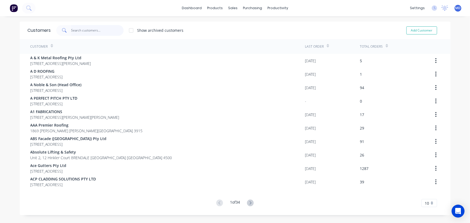
click at [85, 33] on input "text" at bounding box center [97, 30] width 53 height 11
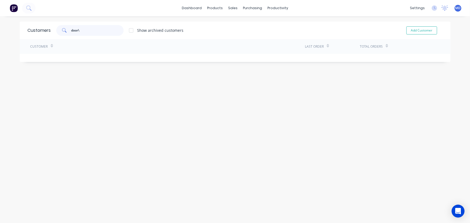
type input "door"
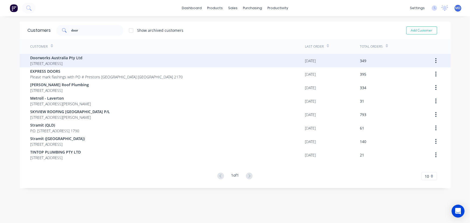
click at [45, 57] on span "Doorworks Australia Pty Ltd" at bounding box center [56, 58] width 52 height 6
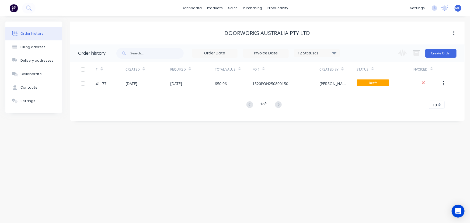
click at [334, 54] on icon at bounding box center [335, 53] width 4 height 6
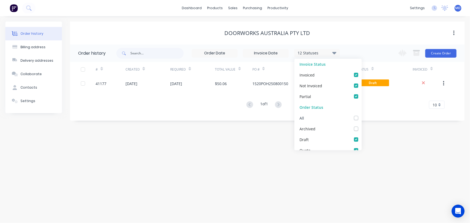
click at [362, 115] on label at bounding box center [362, 115] width 0 height 0
click at [362, 118] on input "checkbox" at bounding box center [364, 117] width 4 height 5
checkbox input "true"
click at [382, 131] on div "Order history Billing address Delivery addresses Collaborate Contacts Settings …" at bounding box center [235, 119] width 470 height 207
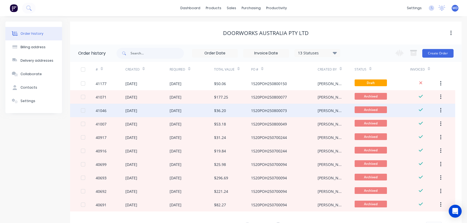
click at [200, 107] on div "[DATE]" at bounding box center [192, 110] width 44 height 13
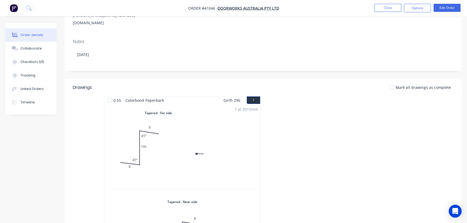
scroll to position [141, 0]
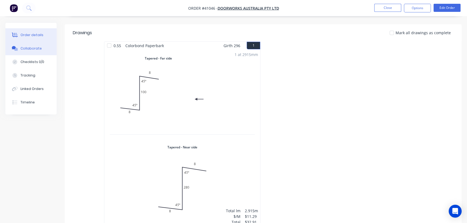
click at [40, 46] on button "Collaborate" at bounding box center [30, 48] width 51 height 13
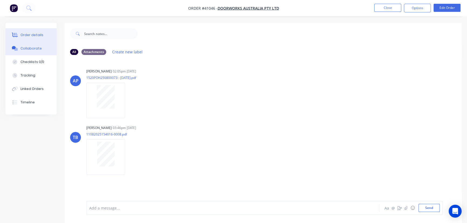
click at [36, 34] on div "Order details" at bounding box center [31, 35] width 23 height 5
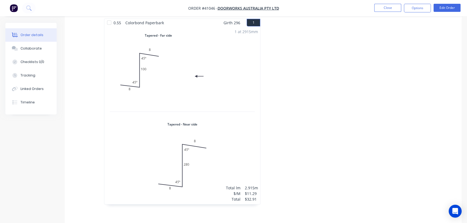
scroll to position [147, 0]
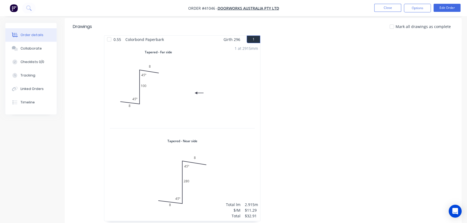
click at [390, 1] on nav "Order #41046 - Doorworks Australia Pty Ltd Close Options Edit Order" at bounding box center [233, 8] width 467 height 16
click at [388, 7] on button "Close" at bounding box center [387, 8] width 27 height 8
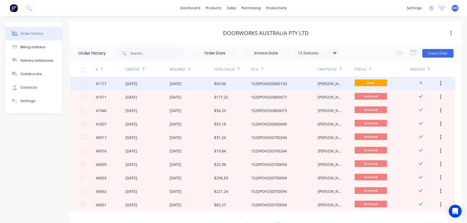
click at [288, 84] on div "1520POH250800150" at bounding box center [284, 83] width 67 height 13
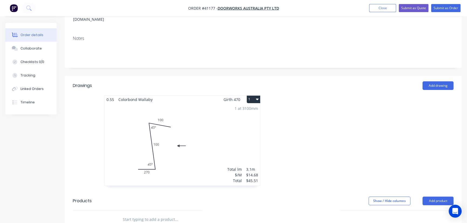
scroll to position [98, 0]
click at [253, 95] on button "1" at bounding box center [253, 99] width 13 height 8
click at [224, 130] on div "Delete" at bounding box center [235, 134] width 42 height 8
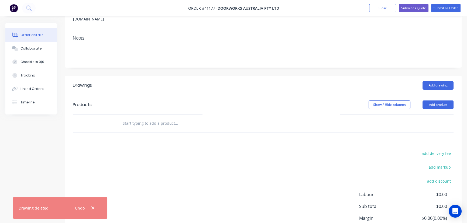
drag, startPoint x: 94, startPoint y: 209, endPoint x: 99, endPoint y: 208, distance: 5.2
click at [95, 210] on button "button" at bounding box center [93, 208] width 7 height 7
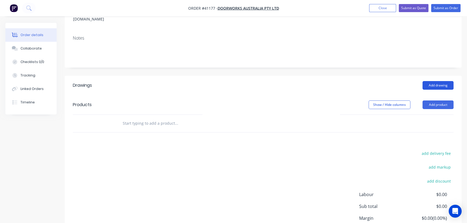
click at [443, 81] on button "Add drawing" at bounding box center [437, 85] width 31 height 9
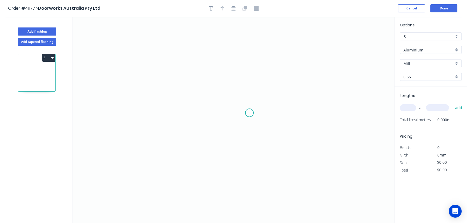
click at [273, 100] on icon "0" at bounding box center [233, 120] width 321 height 207
click at [409, 9] on button "Cancel" at bounding box center [411, 8] width 27 height 8
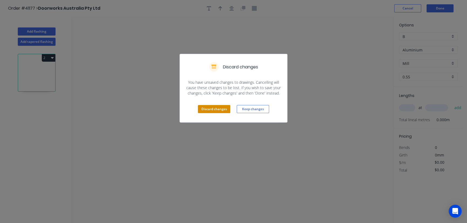
click at [211, 109] on button "Discard changes" at bounding box center [214, 109] width 32 height 8
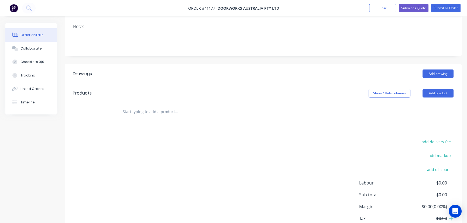
scroll to position [98, 0]
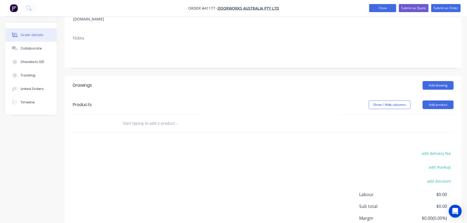
drag, startPoint x: 382, startPoint y: 8, endPoint x: 377, endPoint y: 10, distance: 5.6
click at [382, 8] on button "Close" at bounding box center [382, 8] width 27 height 8
